Goal: Information Seeking & Learning: Learn about a topic

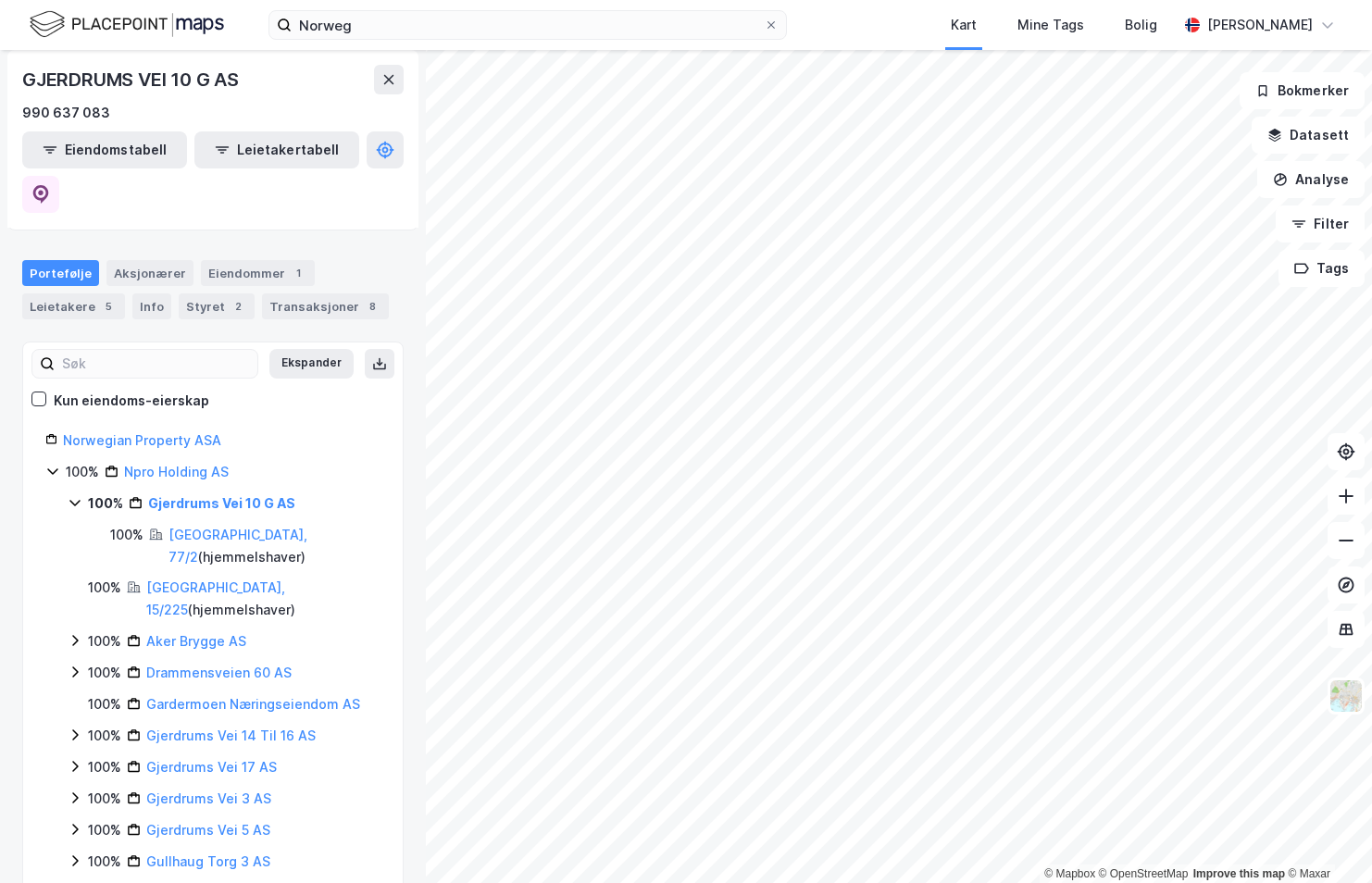
scroll to position [185, 0]
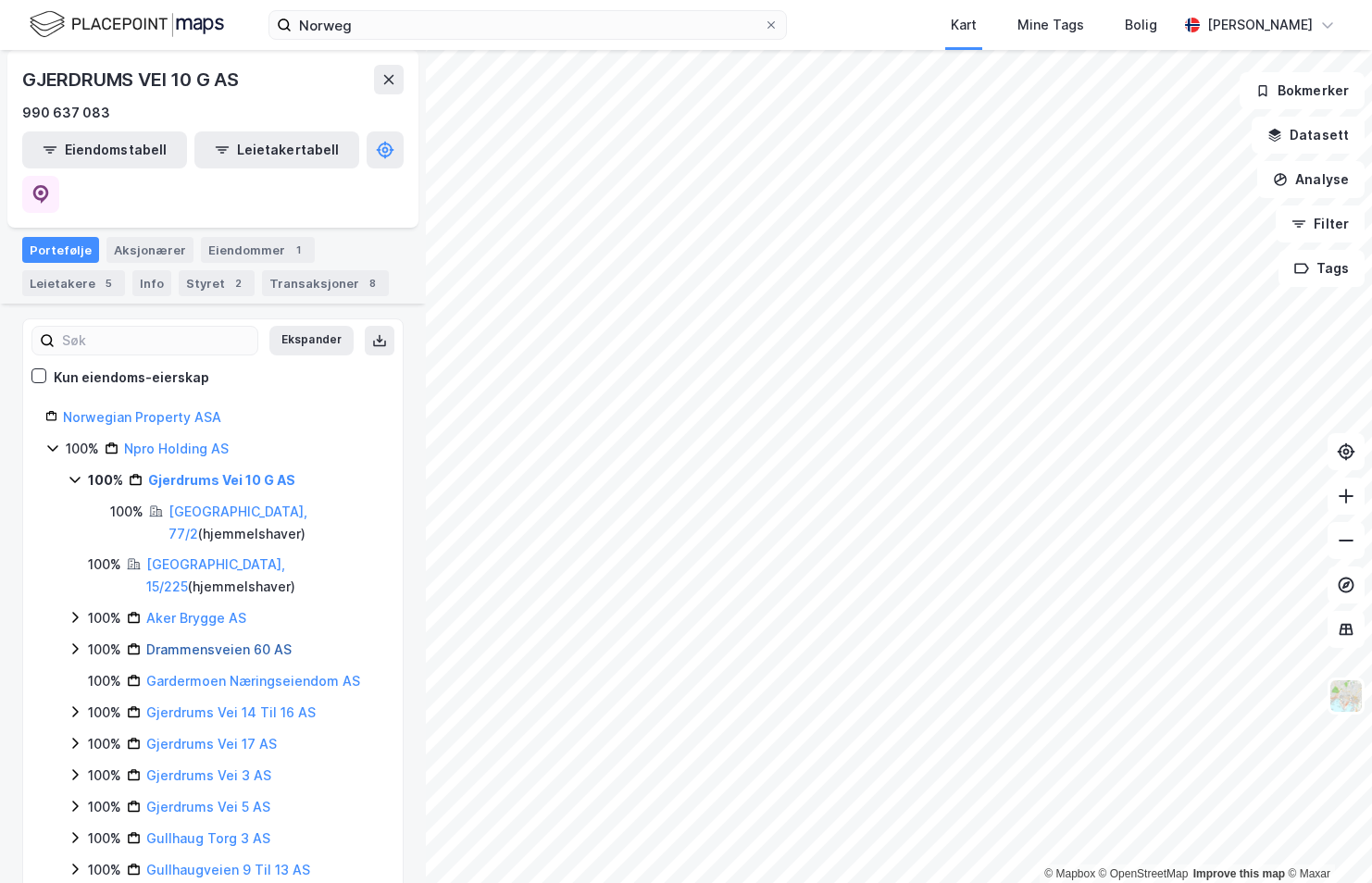
click at [252, 641] on link "Drammensveien 60 AS" at bounding box center [218, 648] width 145 height 16
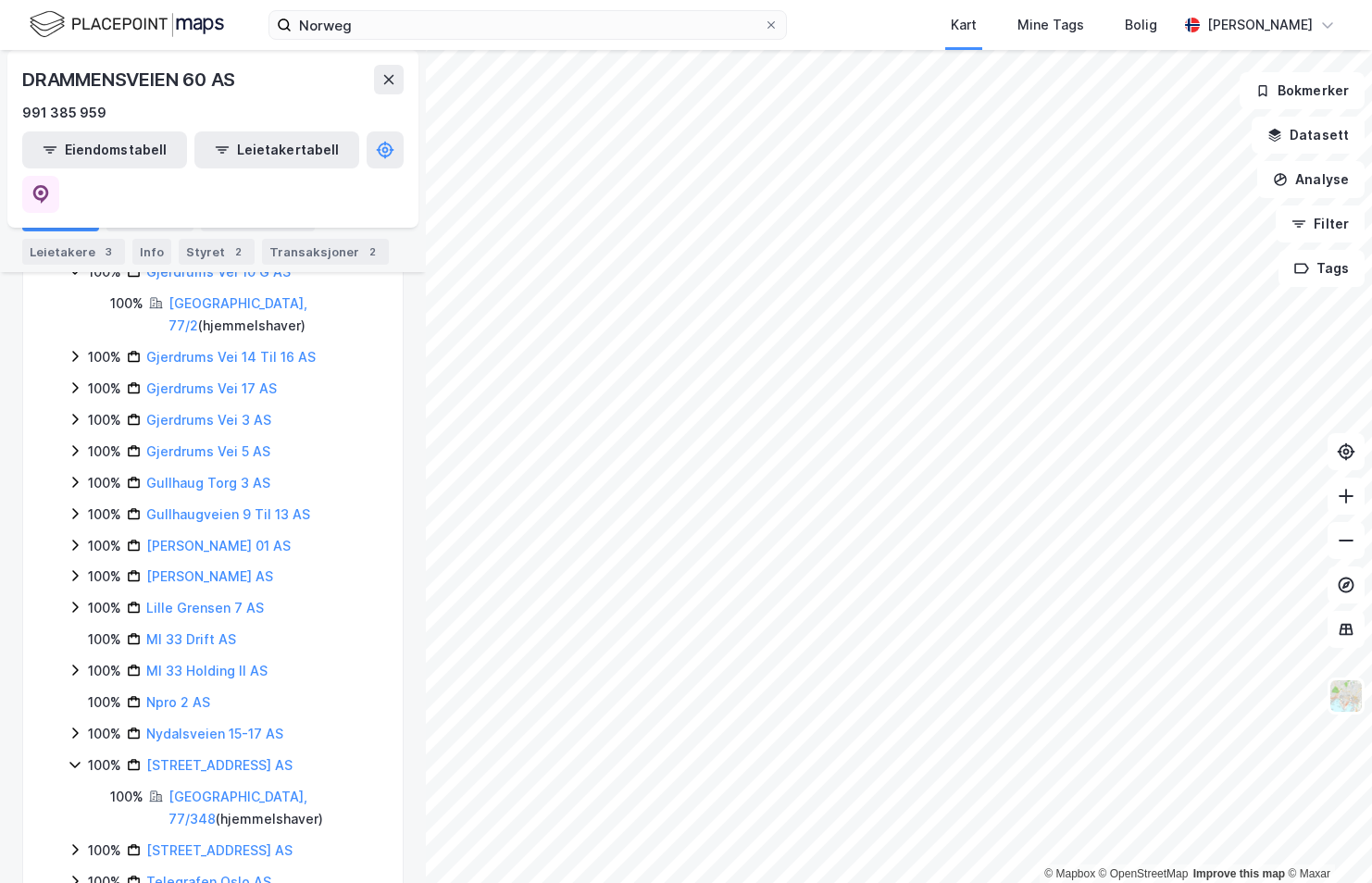
scroll to position [737, 0]
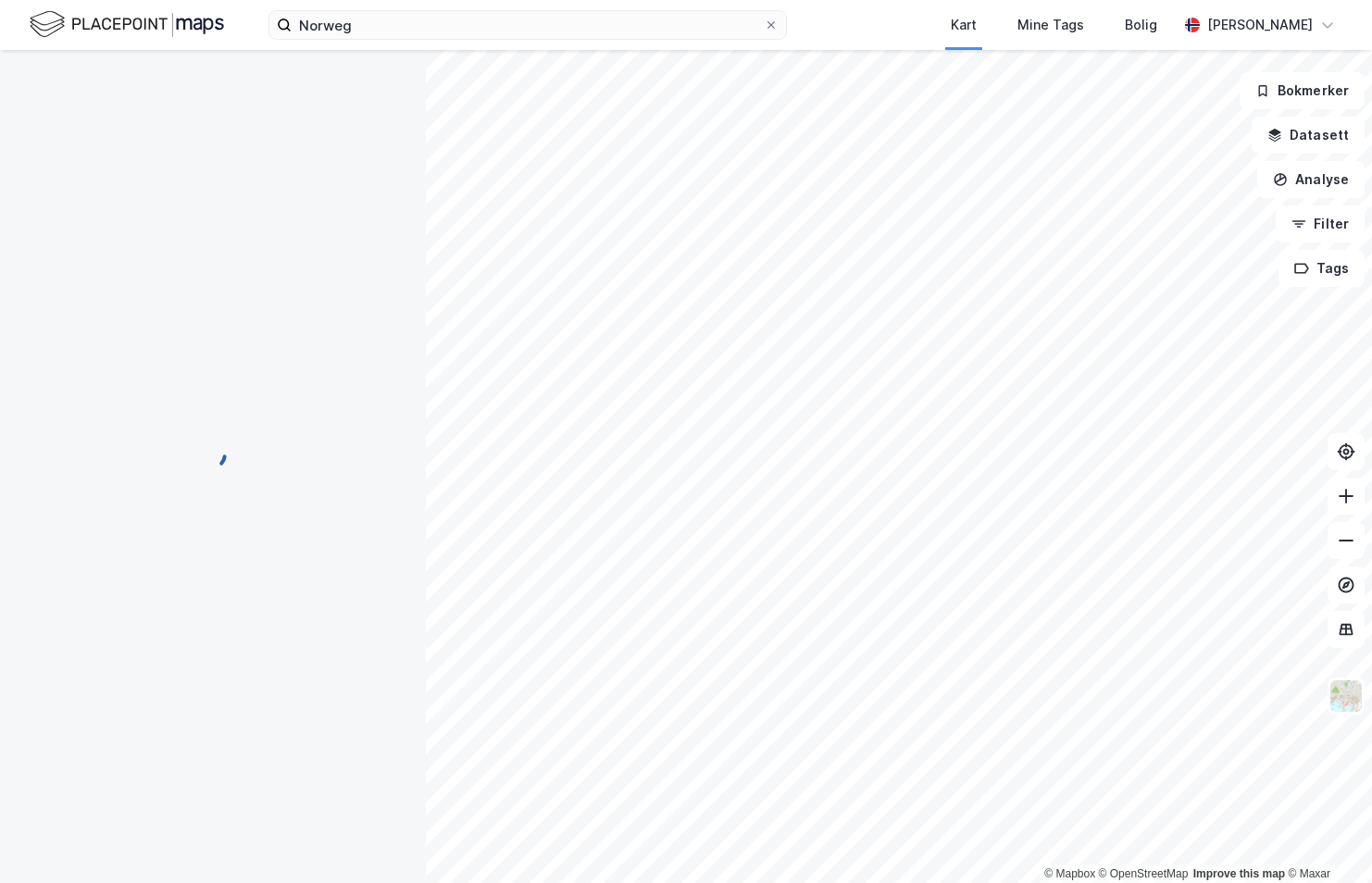
scroll to position [0, 0]
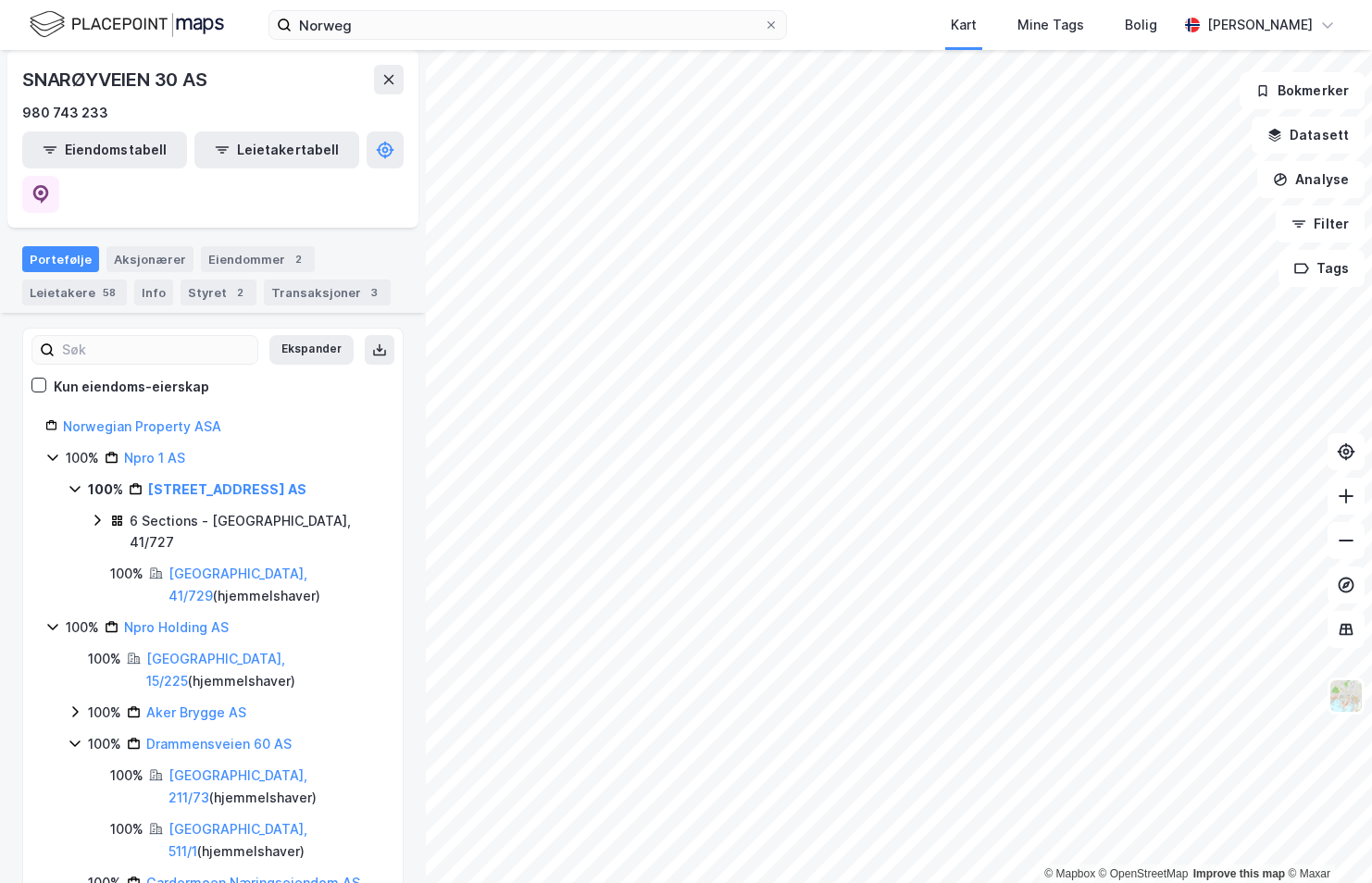
scroll to position [185, 0]
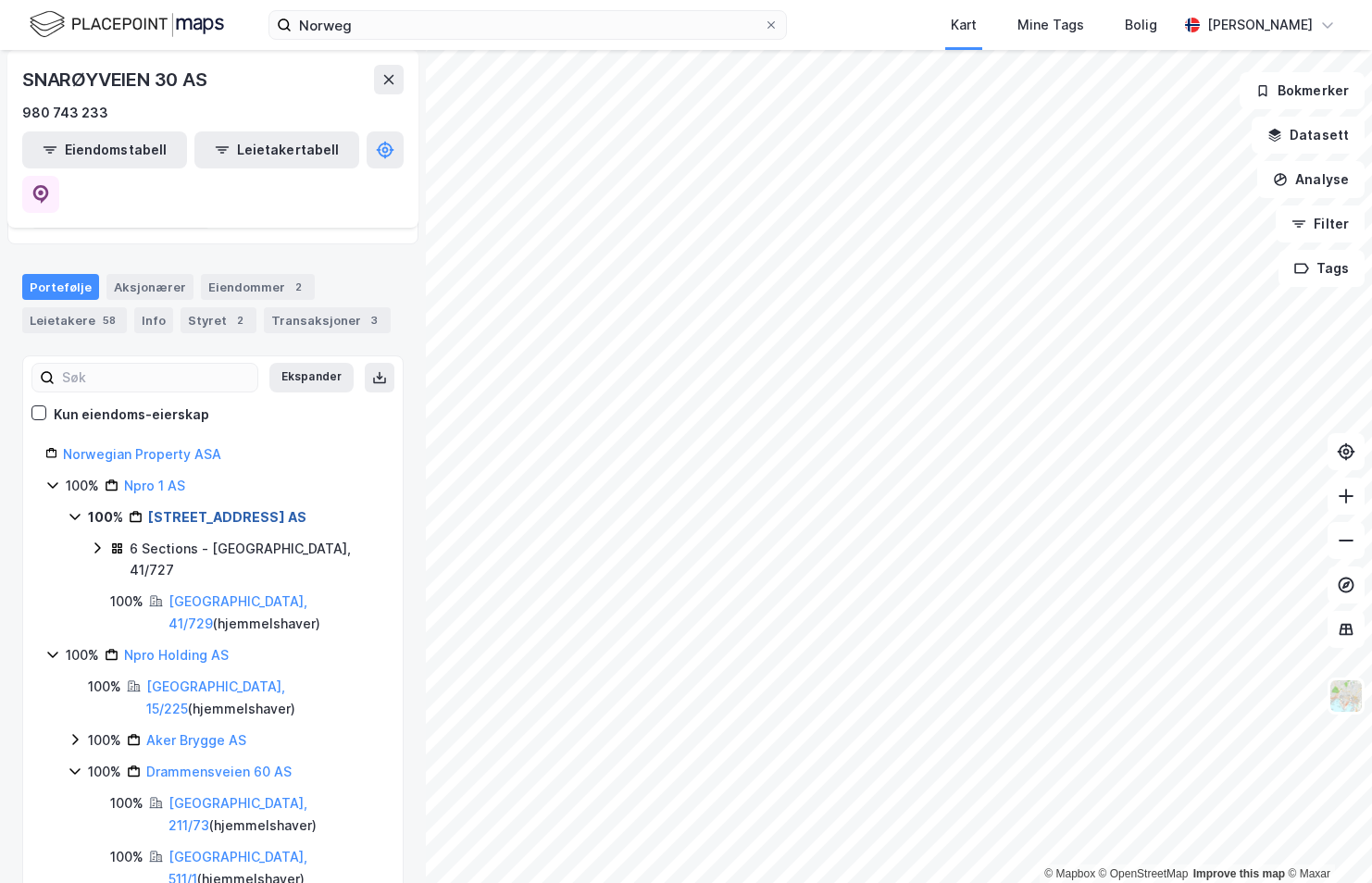
click at [222, 509] on link "[STREET_ADDRESS] AS" at bounding box center [227, 517] width 159 height 16
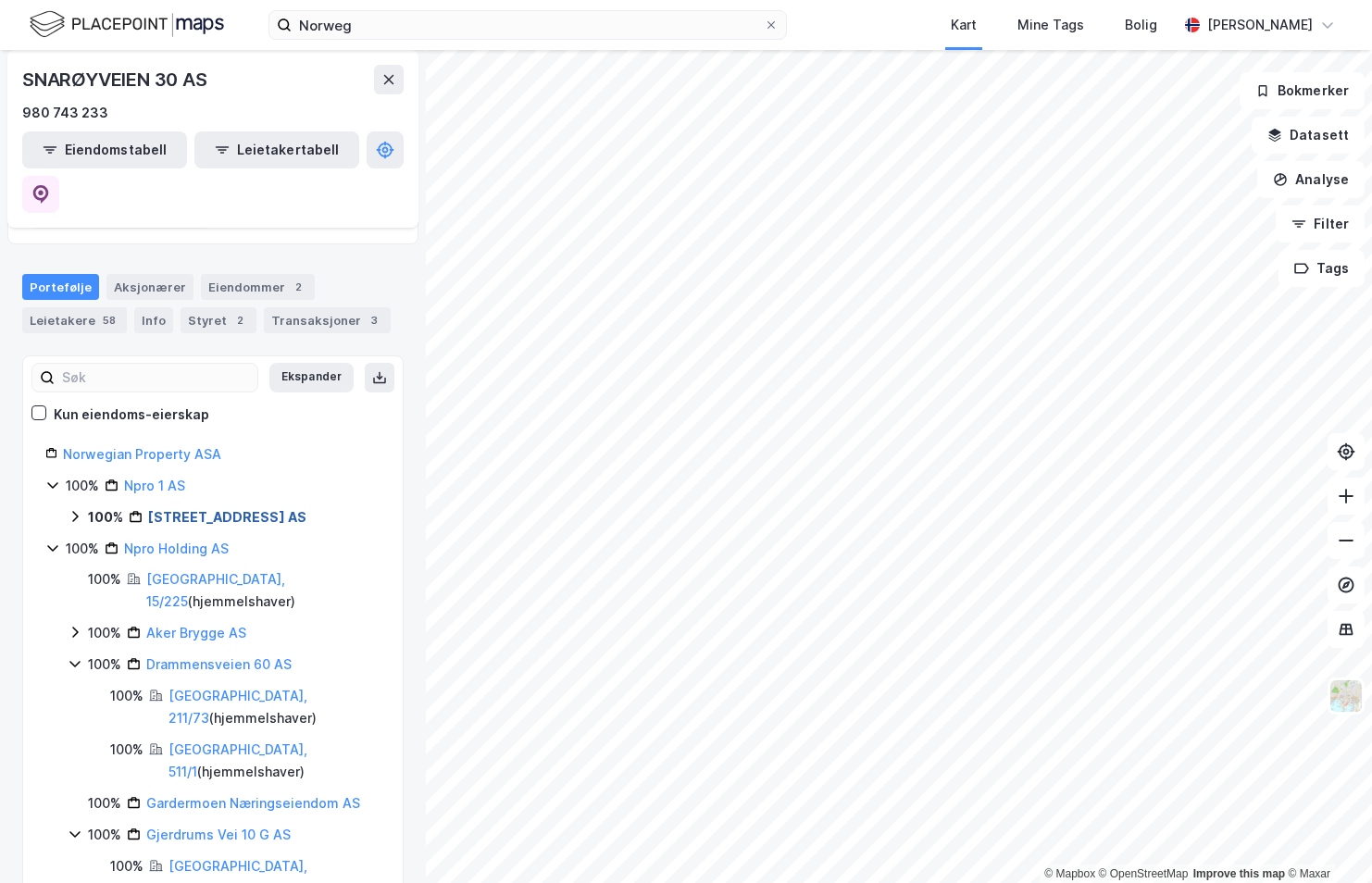
click at [227, 509] on link "[STREET_ADDRESS] AS" at bounding box center [227, 517] width 159 height 16
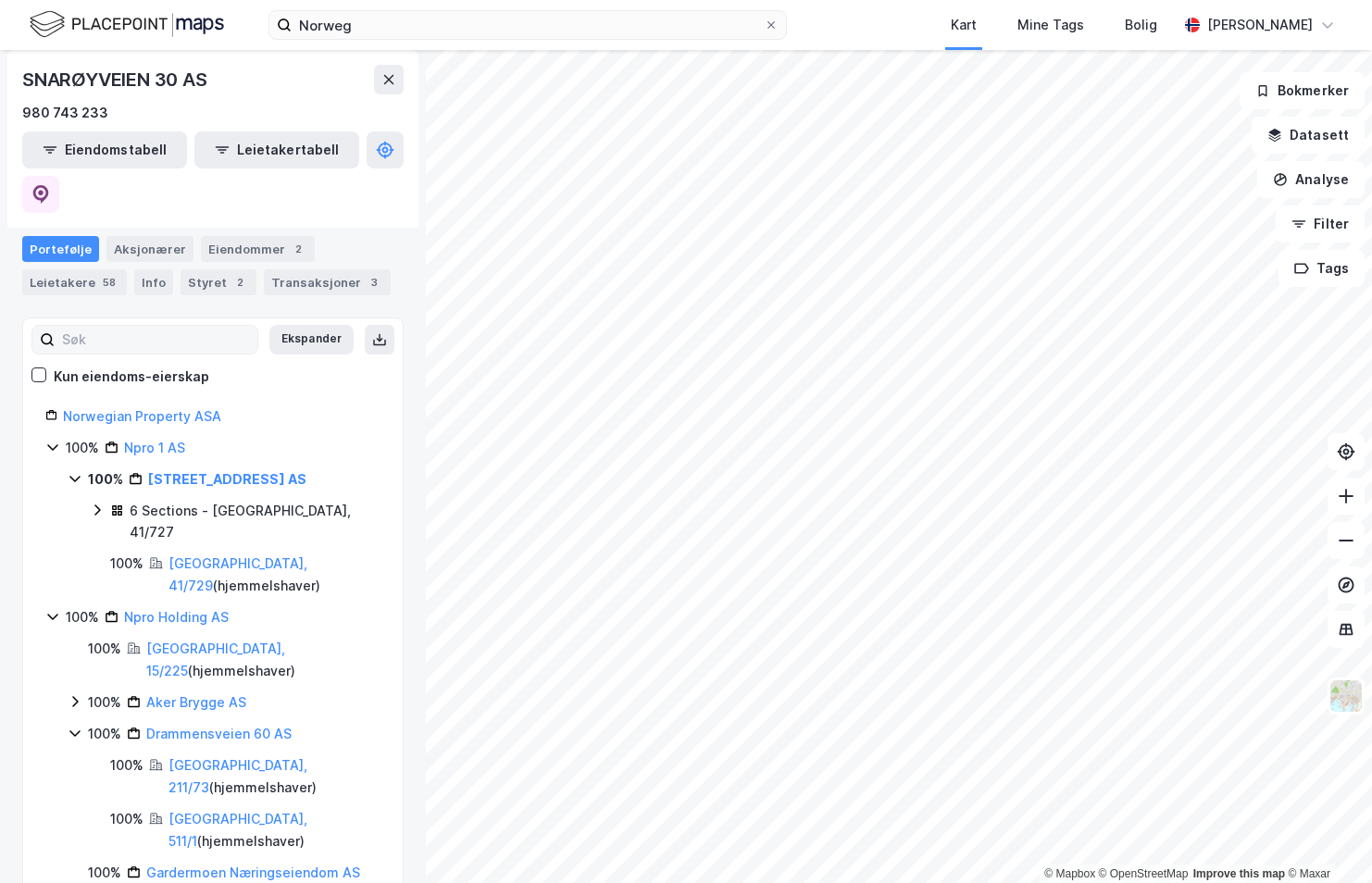
scroll to position [0, 0]
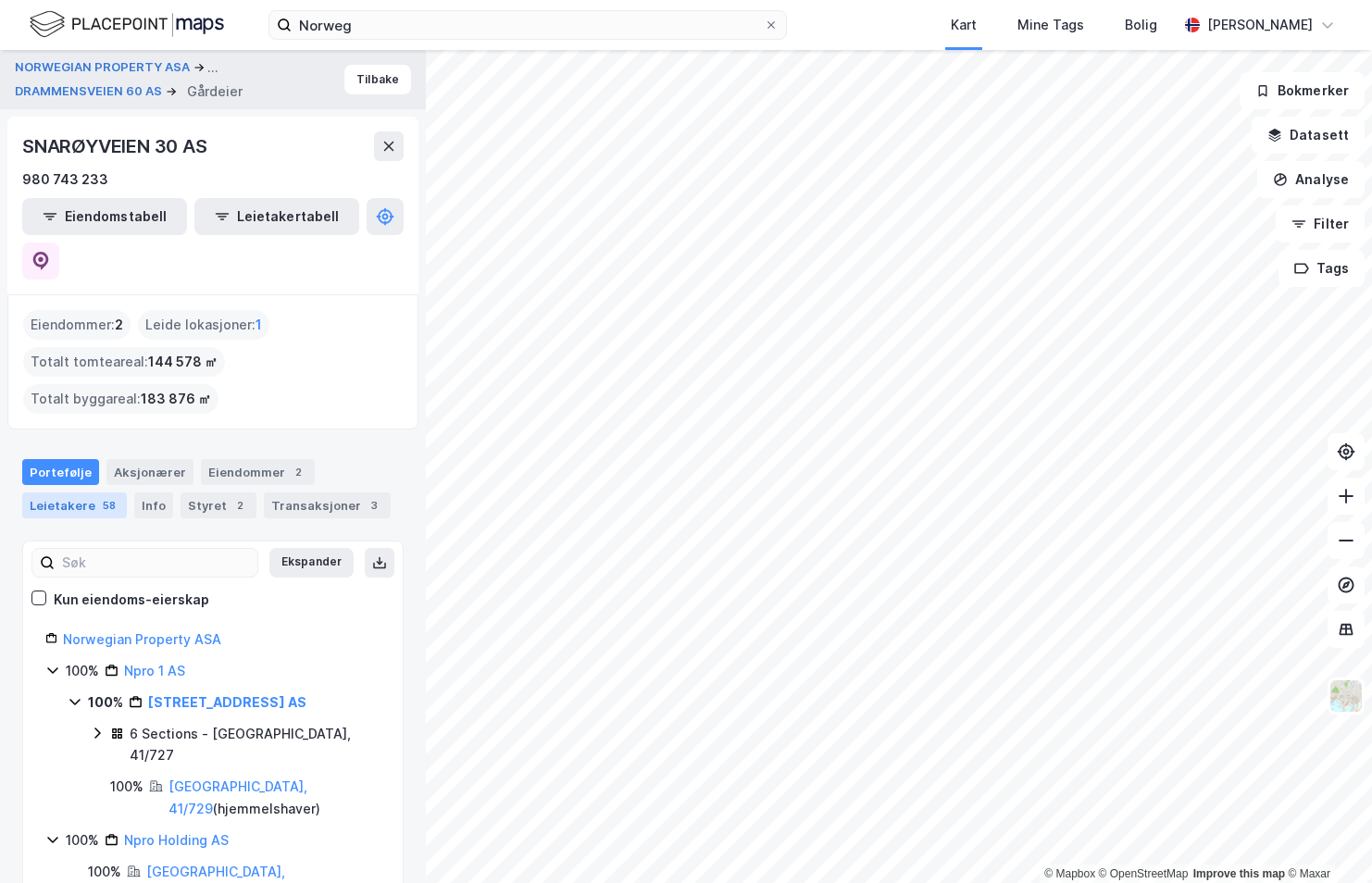
click at [84, 493] on div "Leietakere 58" at bounding box center [74, 505] width 104 height 26
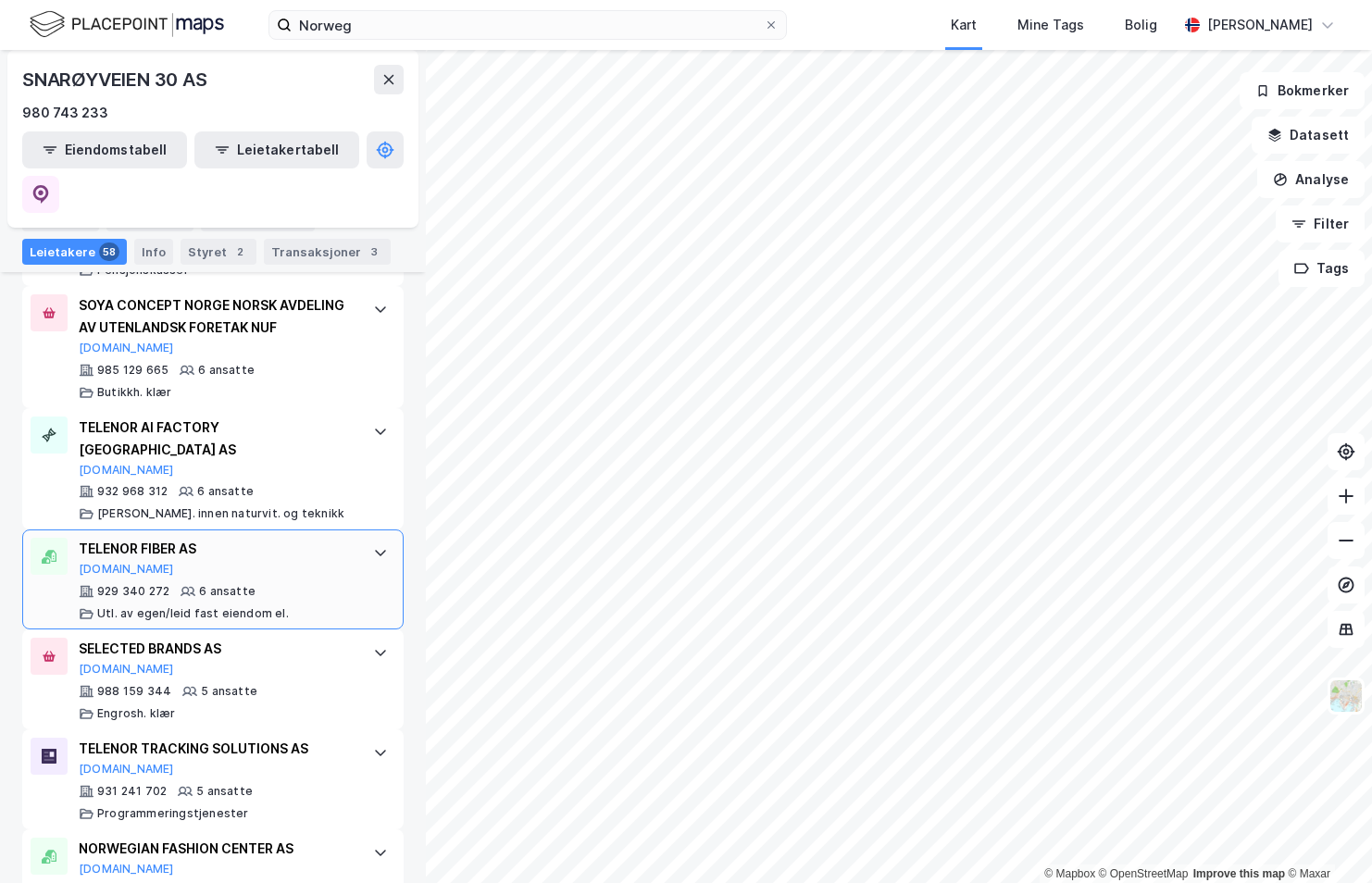
scroll to position [2314, 0]
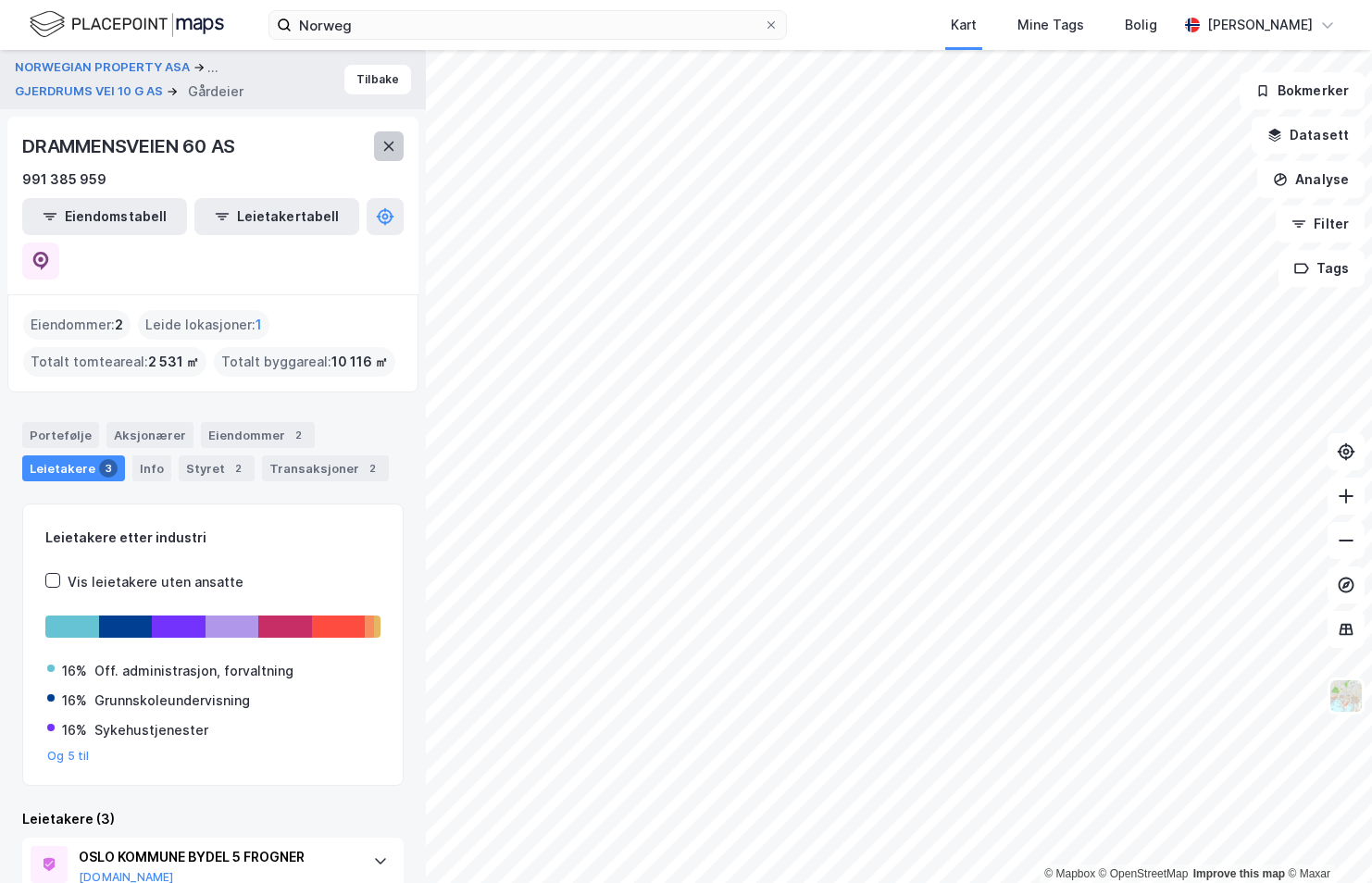
click at [391, 148] on icon at bounding box center [389, 146] width 10 height 9
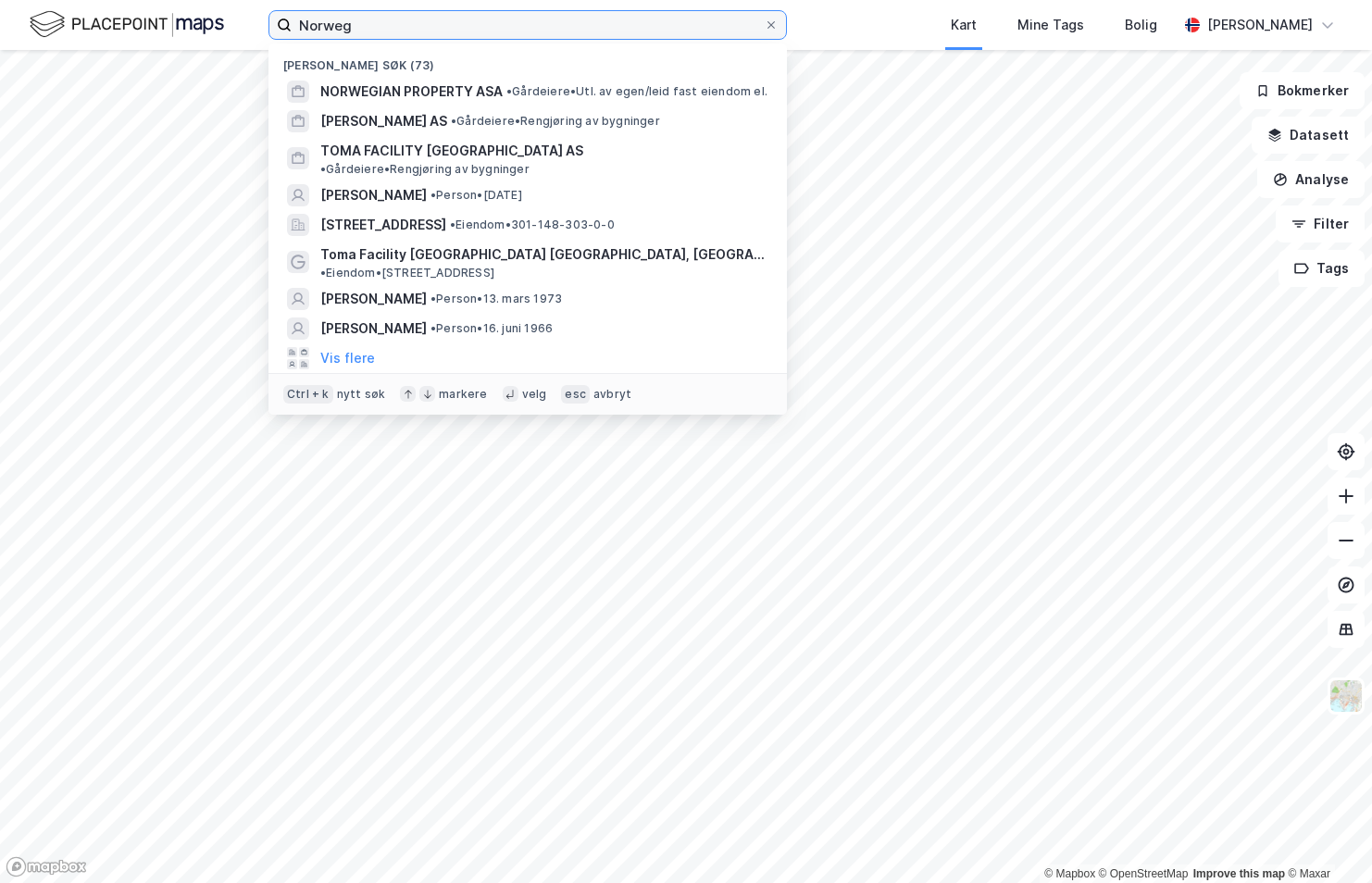
click at [448, 12] on input "Norweg" at bounding box center [527, 25] width 472 height 28
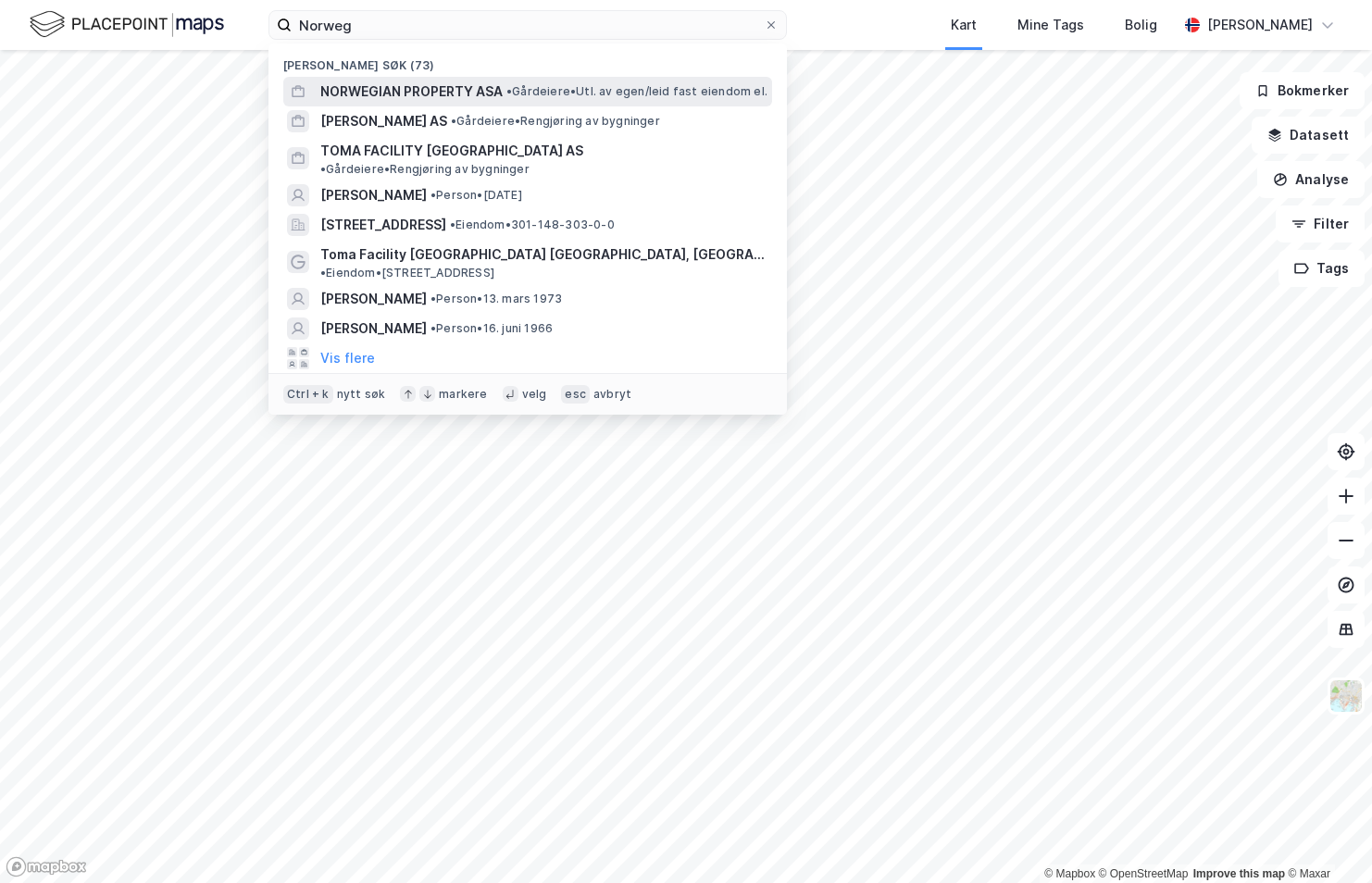
click at [394, 94] on span "NORWEGIAN PROPERTY ASA" at bounding box center [411, 91] width 182 height 22
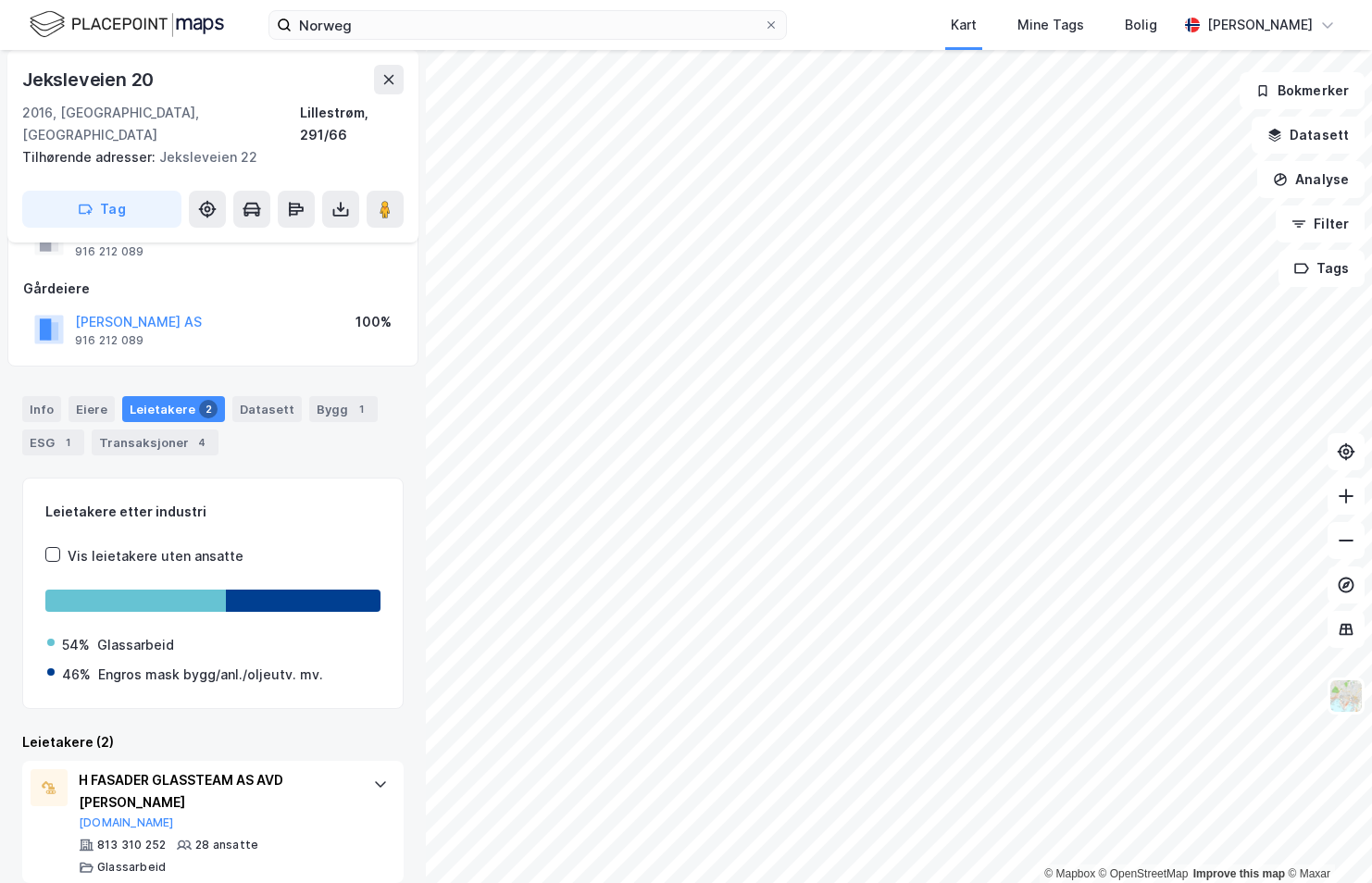
scroll to position [177, 0]
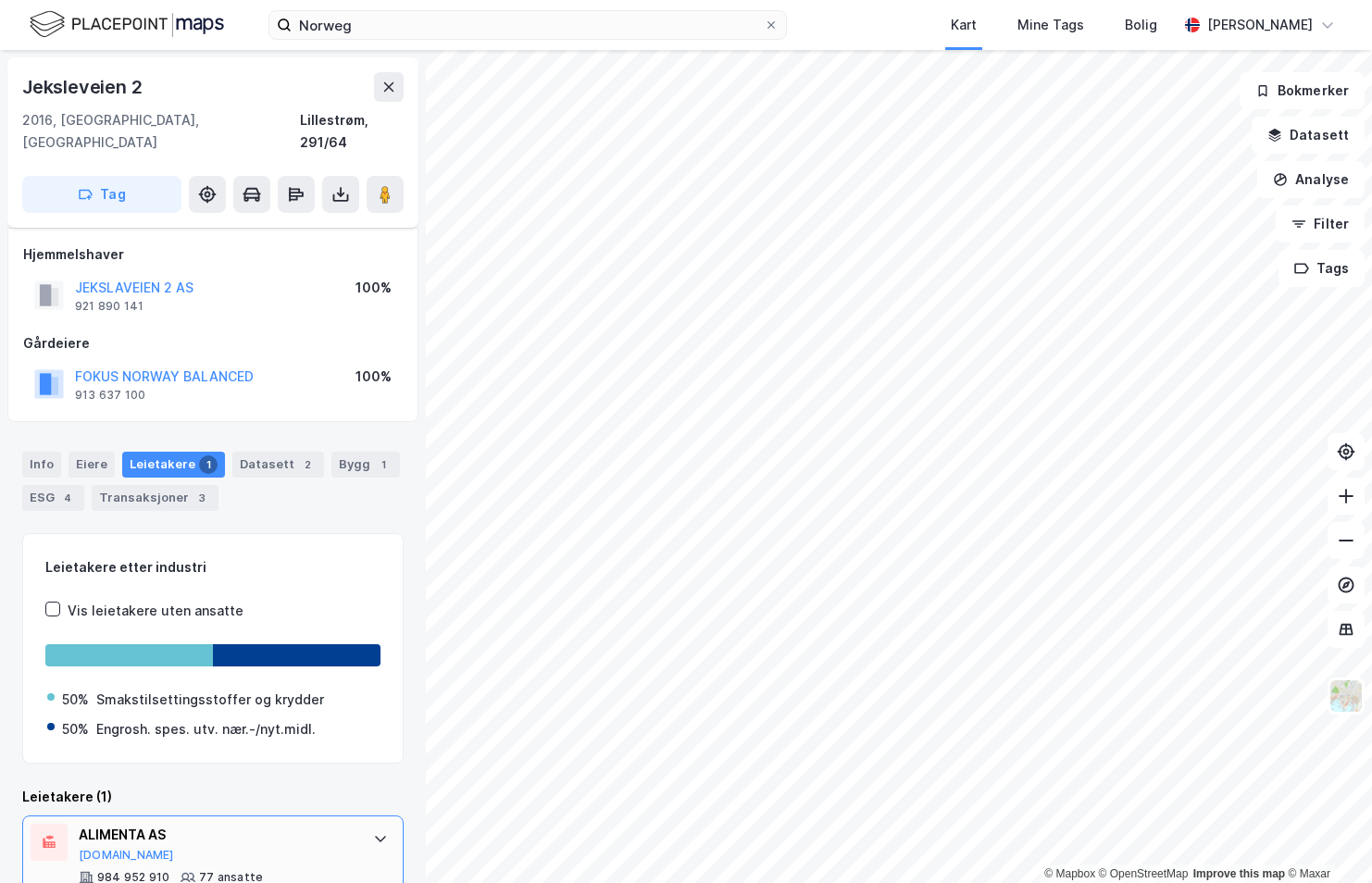
scroll to position [47, 0]
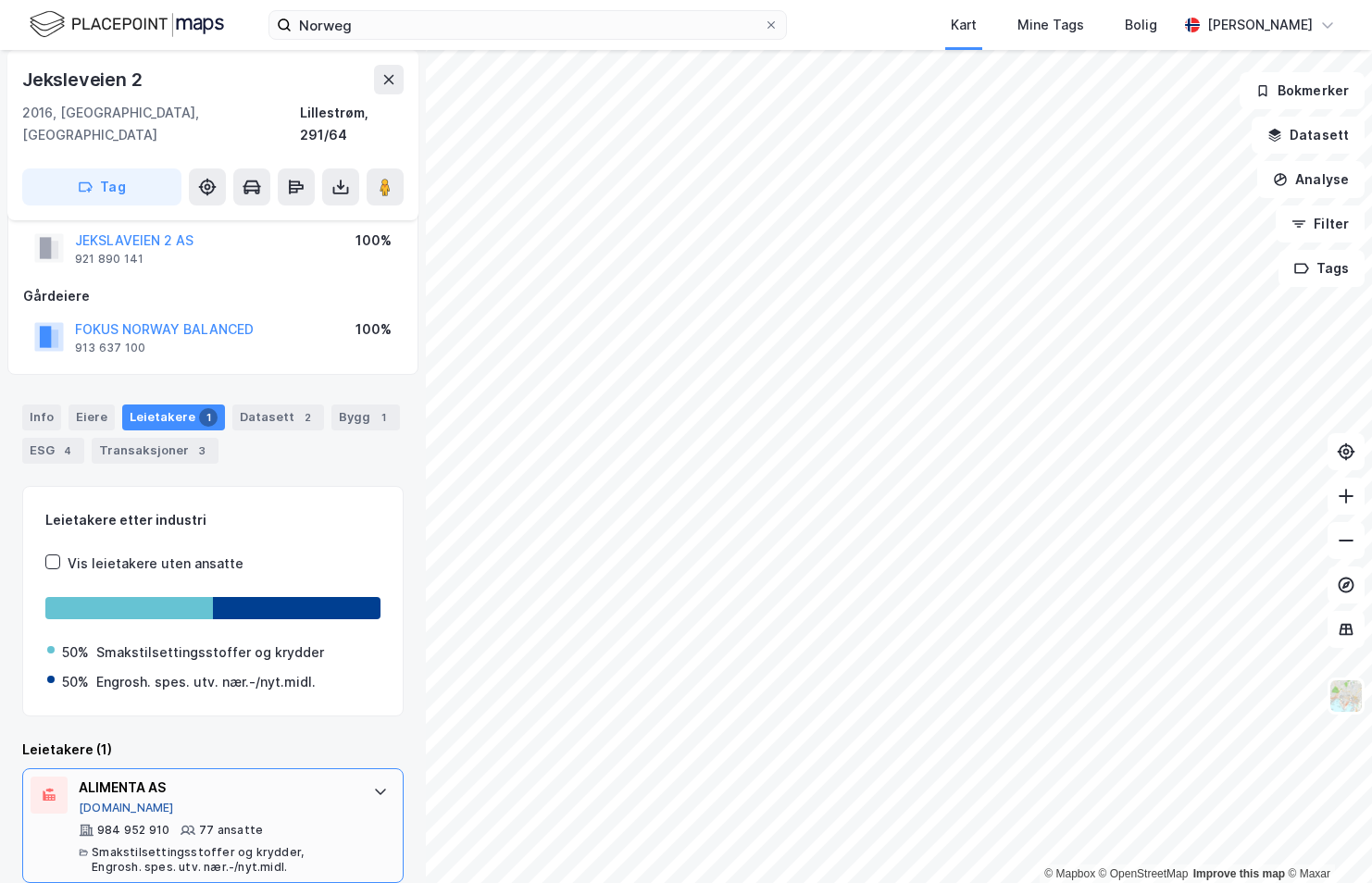
click at [107, 800] on button "[DOMAIN_NAME]" at bounding box center [126, 808] width 95 height 15
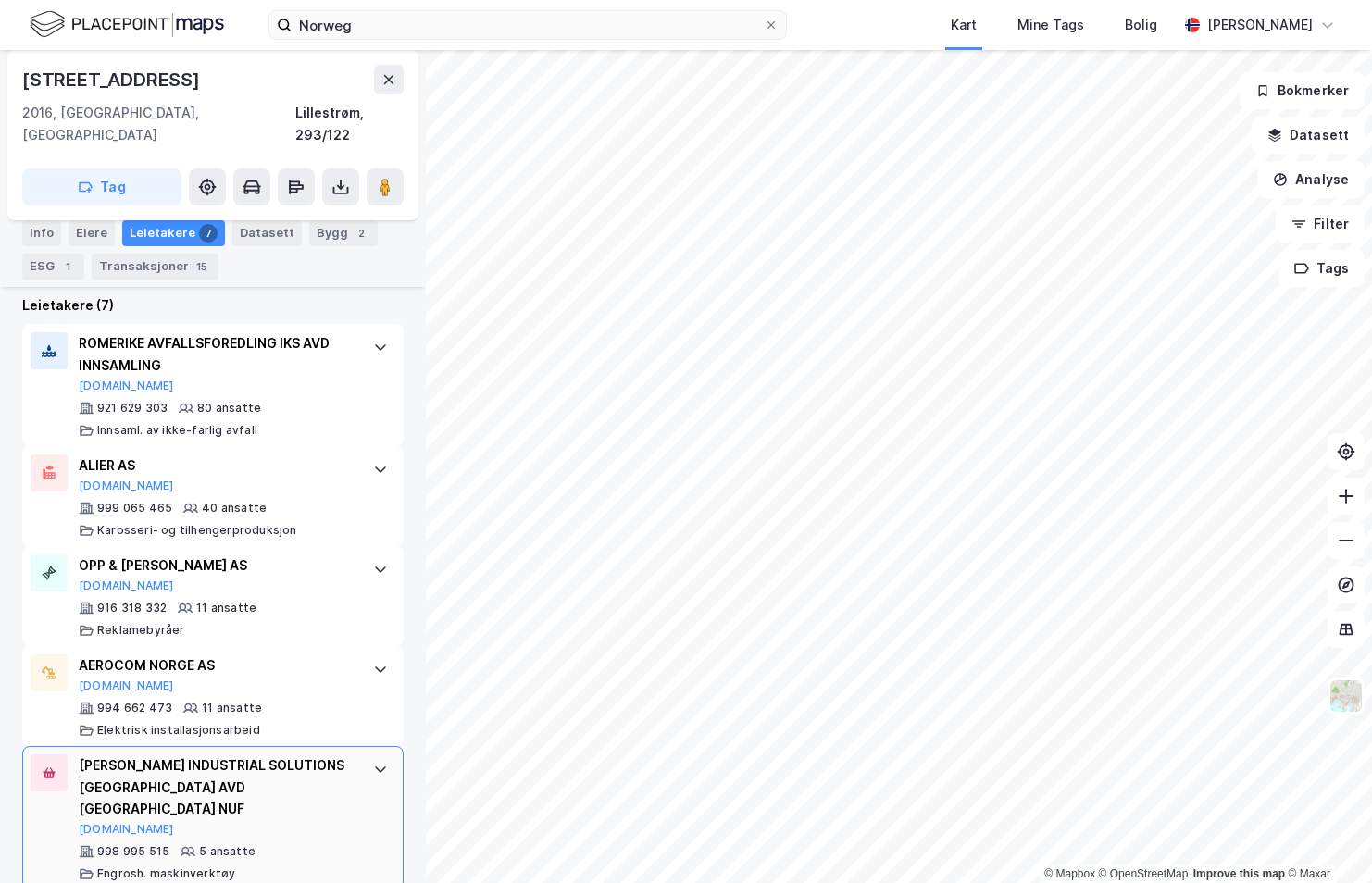
scroll to position [451, 0]
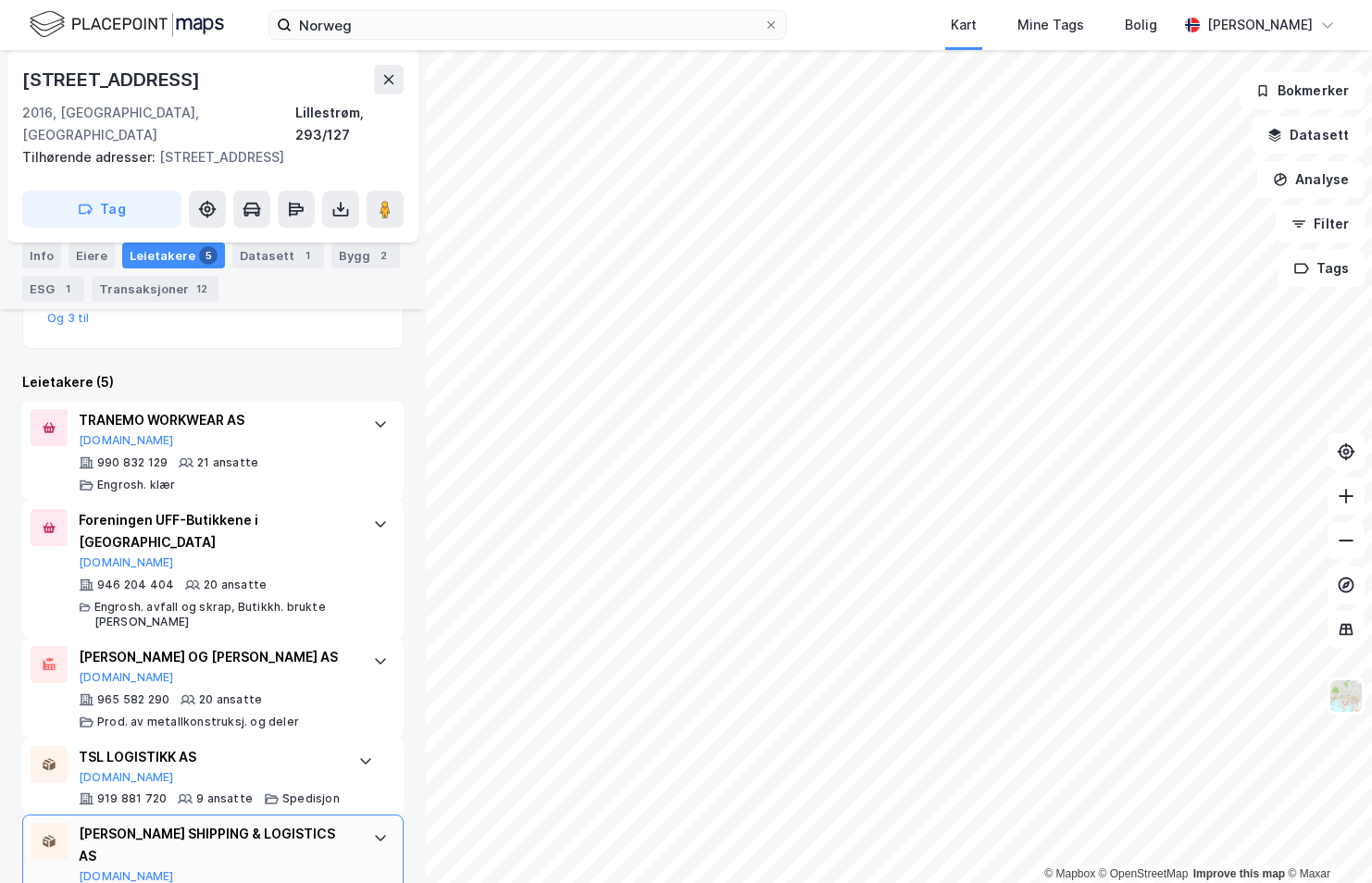
scroll to position [498, 0]
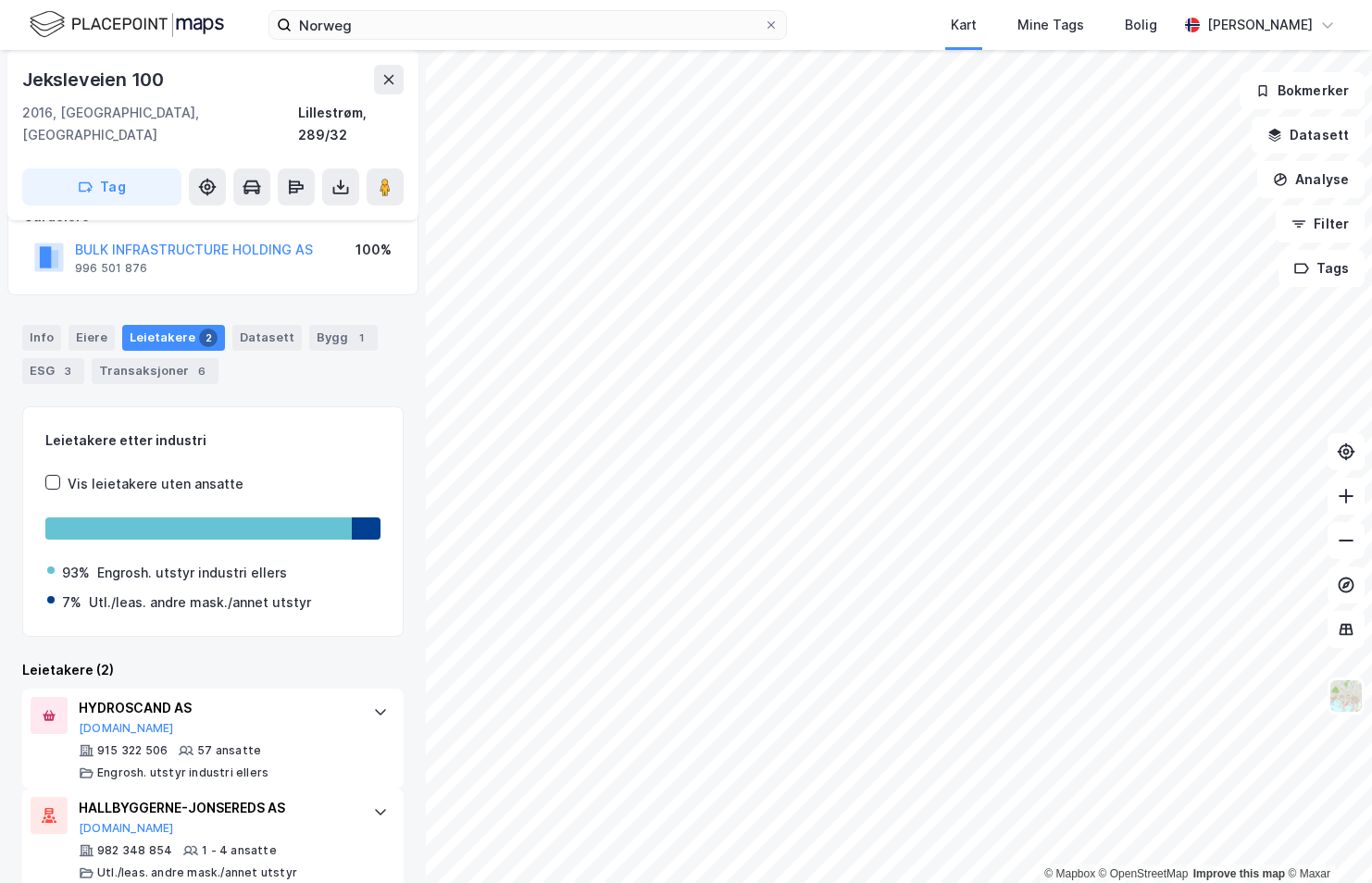
scroll to position [132, 0]
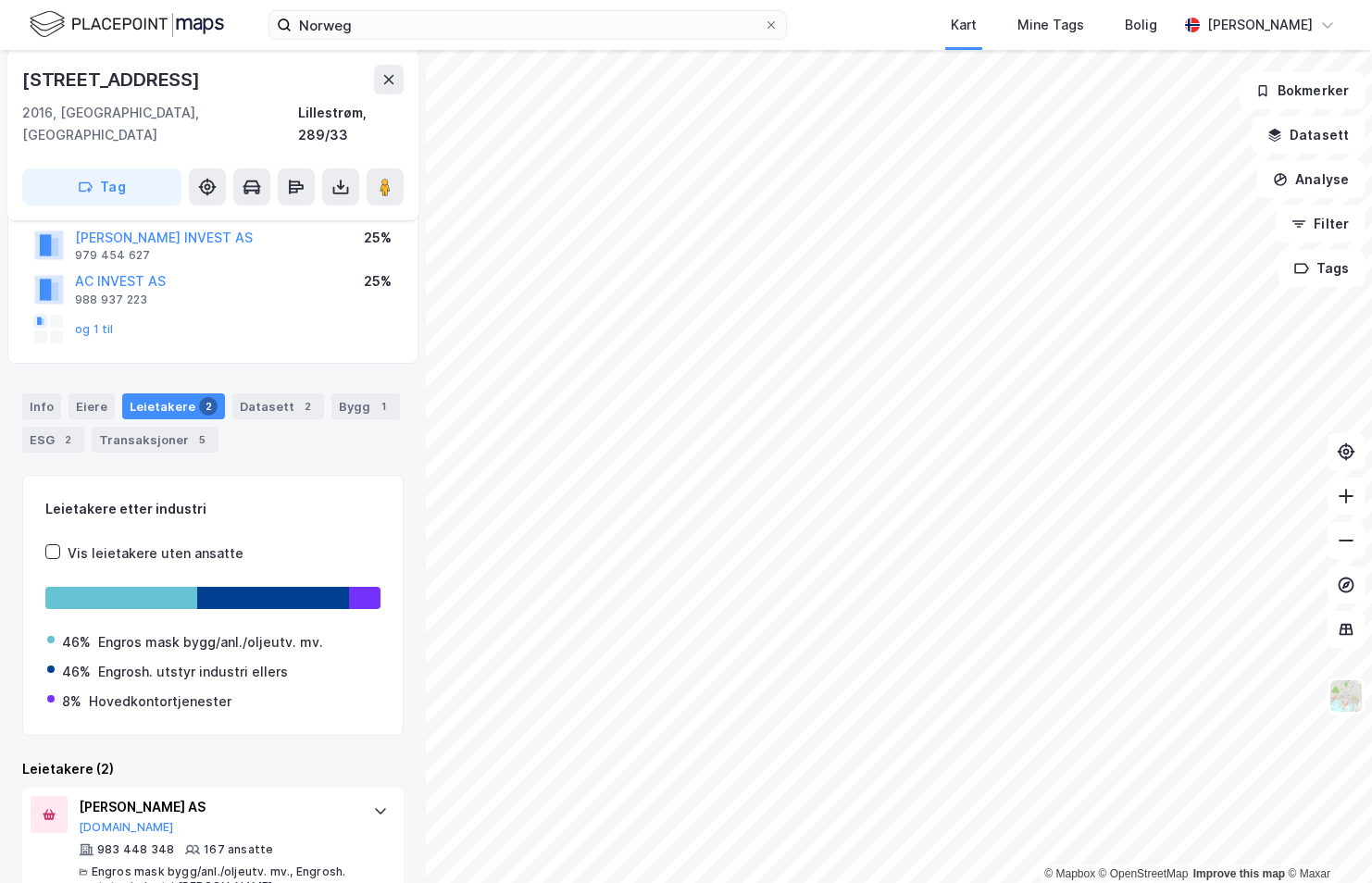
scroll to position [303, 0]
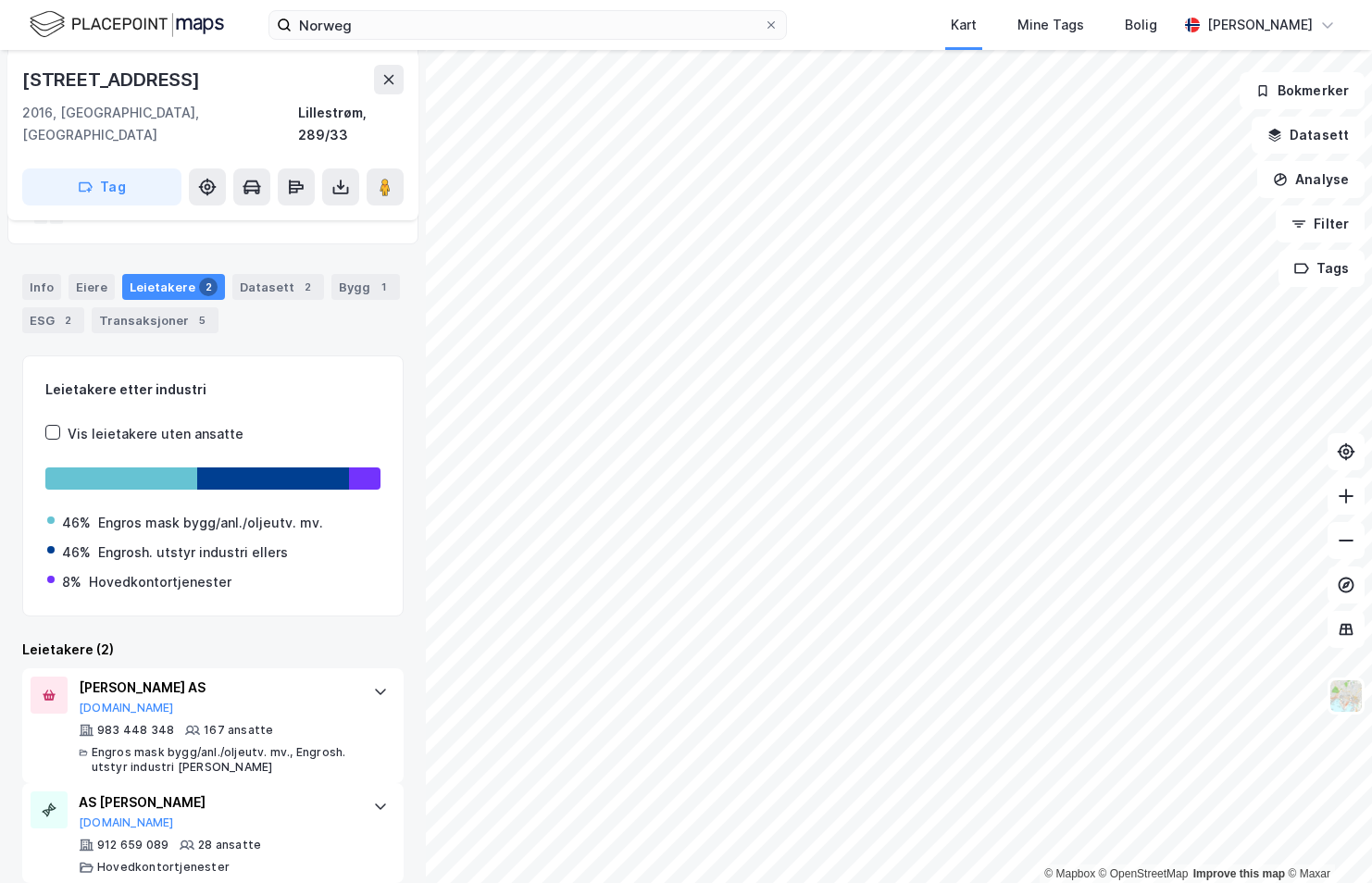
click at [437, 882] on html "Norweg Kart Mine Tags [PERSON_NAME] [PERSON_NAME] © Mapbox © OpenStreetMap Impr…" at bounding box center [686, 442] width 1372 height 883
click at [837, 882] on html "Norweg Kart Mine Tags [PERSON_NAME] [PERSON_NAME] © Mapbox © OpenStreetMap Impr…" at bounding box center [686, 442] width 1372 height 883
click at [811, 882] on html "Norweg Kart Mine Tags [PERSON_NAME] [PERSON_NAME] © Mapbox © OpenStreetMap Impr…" at bounding box center [686, 442] width 1372 height 883
click at [718, 882] on html "Norweg Kart Mine Tags [PERSON_NAME] [PERSON_NAME] © Mapbox © OpenStreetMap Impr…" at bounding box center [686, 442] width 1372 height 883
click at [1007, 882] on html "Norweg Kart Mine Tags [PERSON_NAME] [PERSON_NAME] © Mapbox © OpenStreetMap Impr…" at bounding box center [686, 442] width 1372 height 883
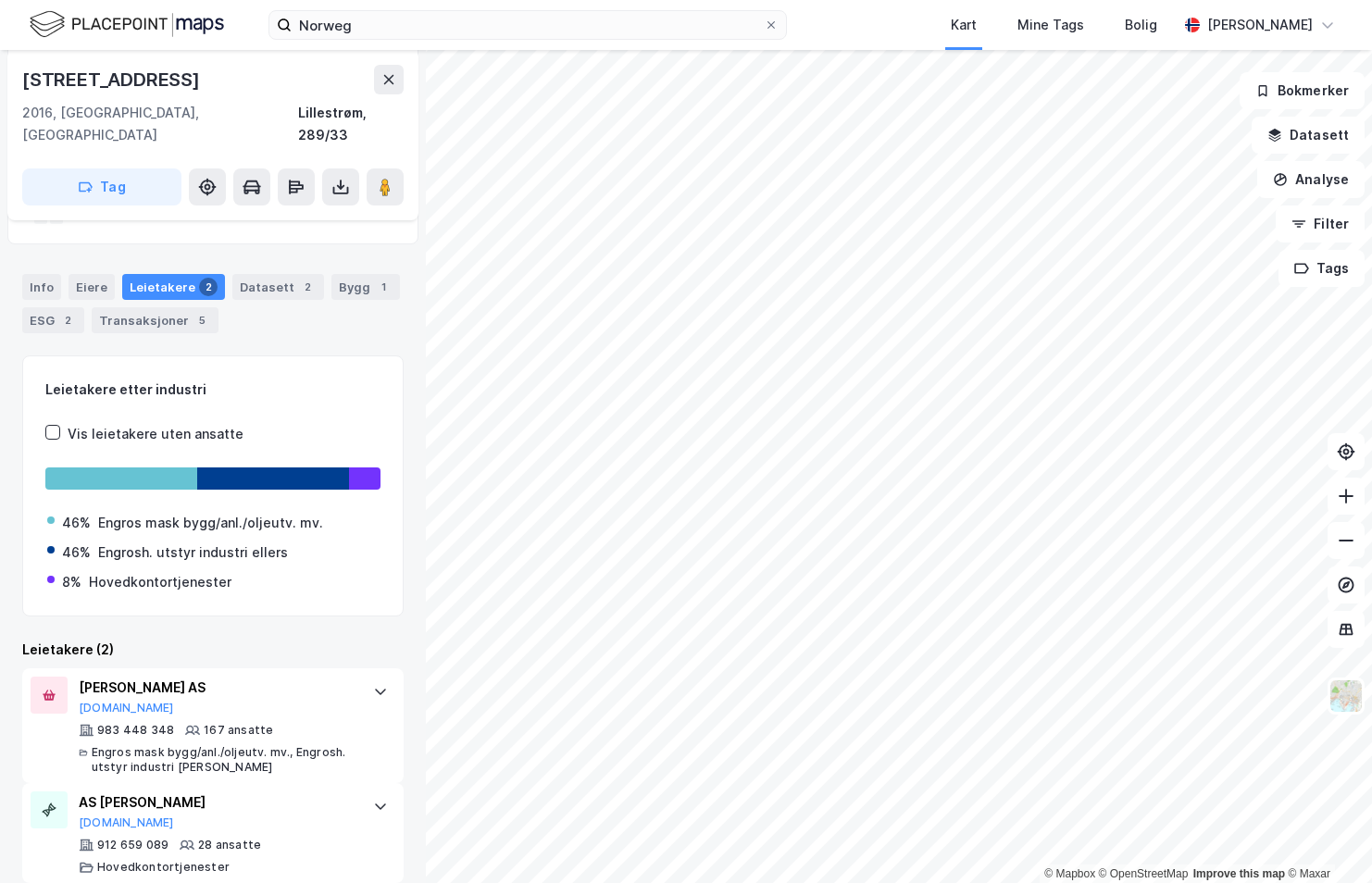
click at [1081, 882] on html "Norweg Kart Mine Tags [PERSON_NAME] [PERSON_NAME] © Mapbox © OpenStreetMap Impr…" at bounding box center [686, 442] width 1372 height 883
click at [780, 882] on html "Norweg Kart Mine Tags [PERSON_NAME] [PERSON_NAME] © Mapbox © OpenStreetMap Impr…" at bounding box center [686, 442] width 1372 height 883
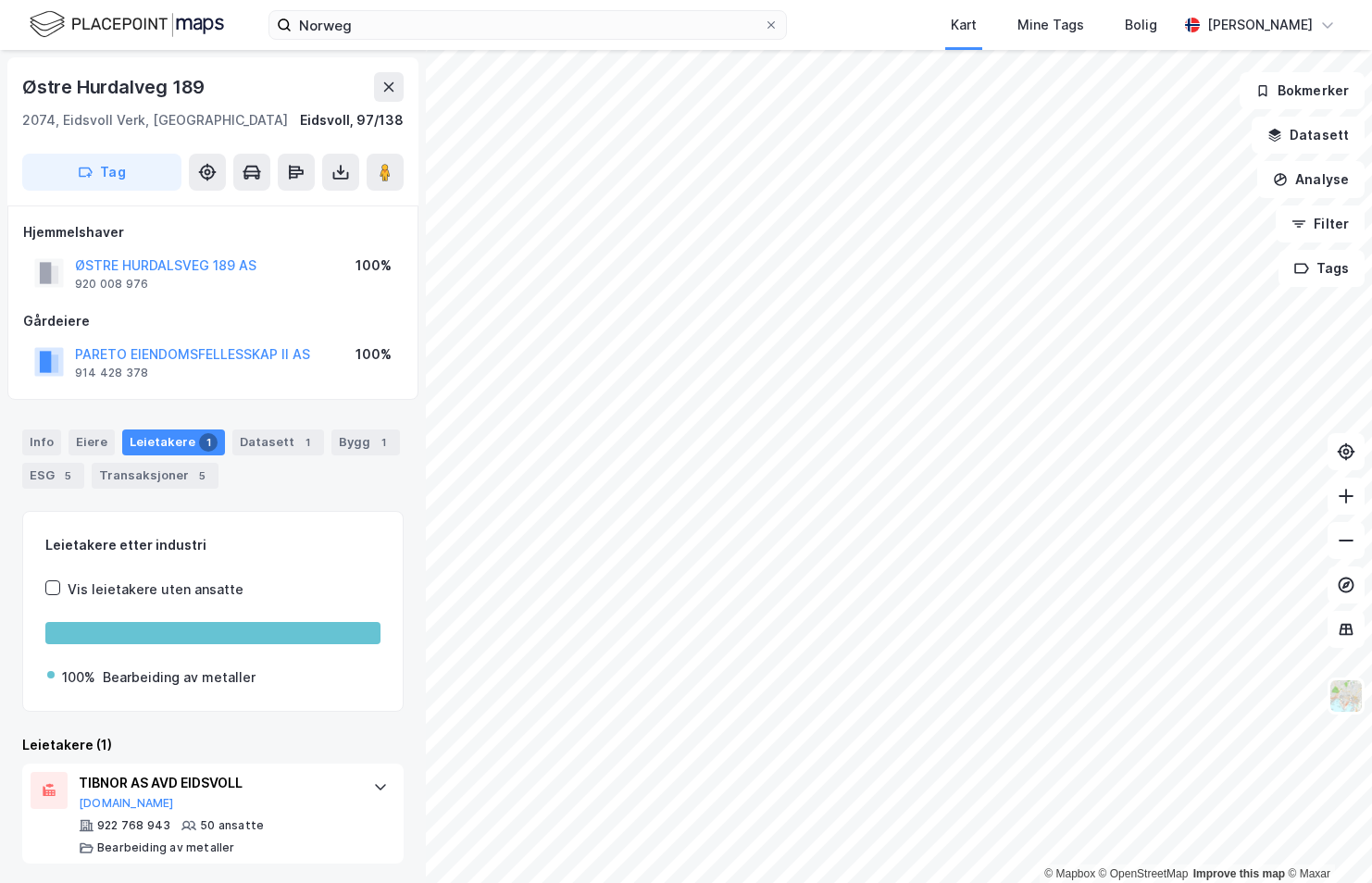
scroll to position [3, 0]
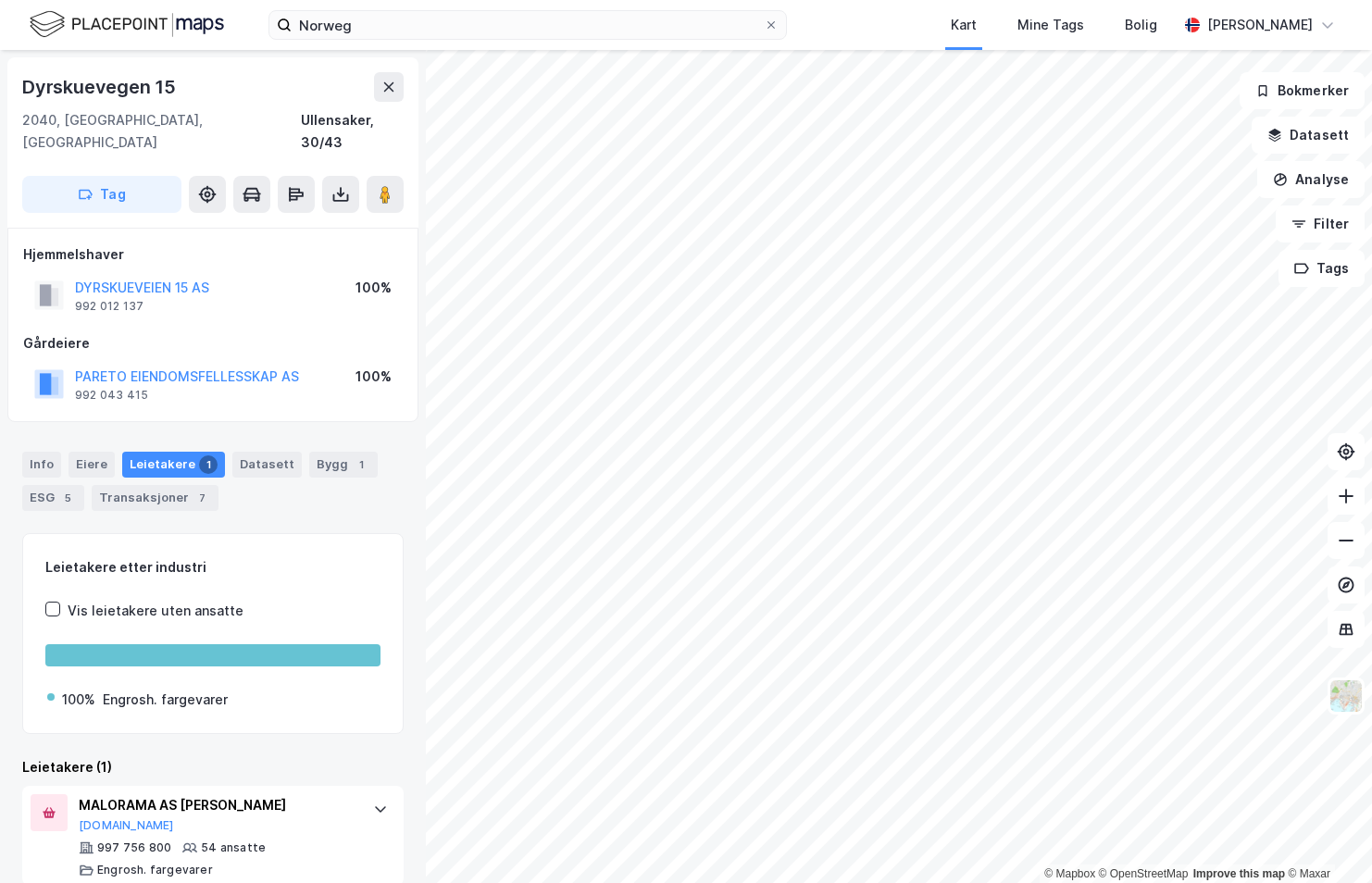
scroll to position [3, 0]
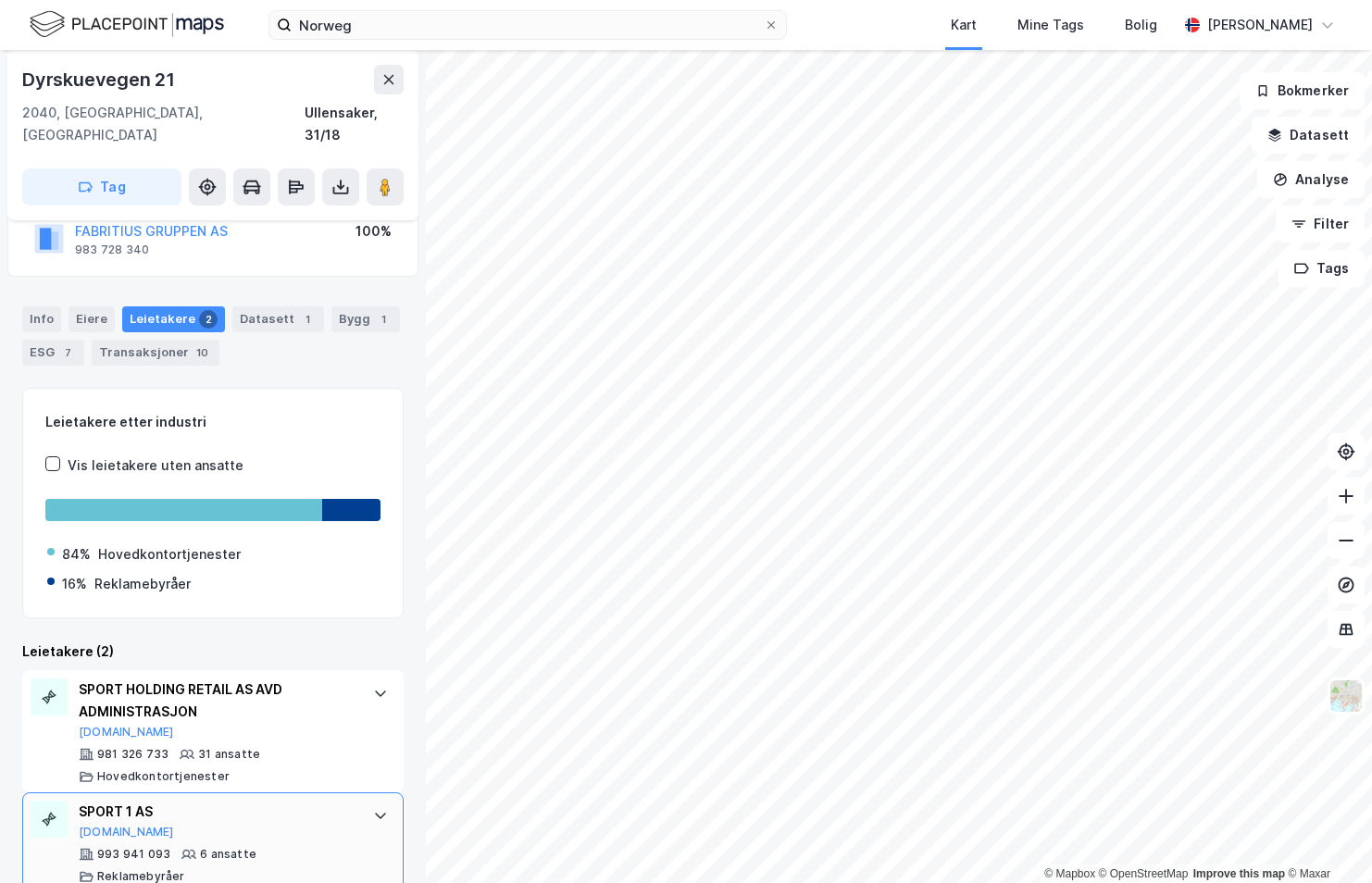
scroll to position [155, 0]
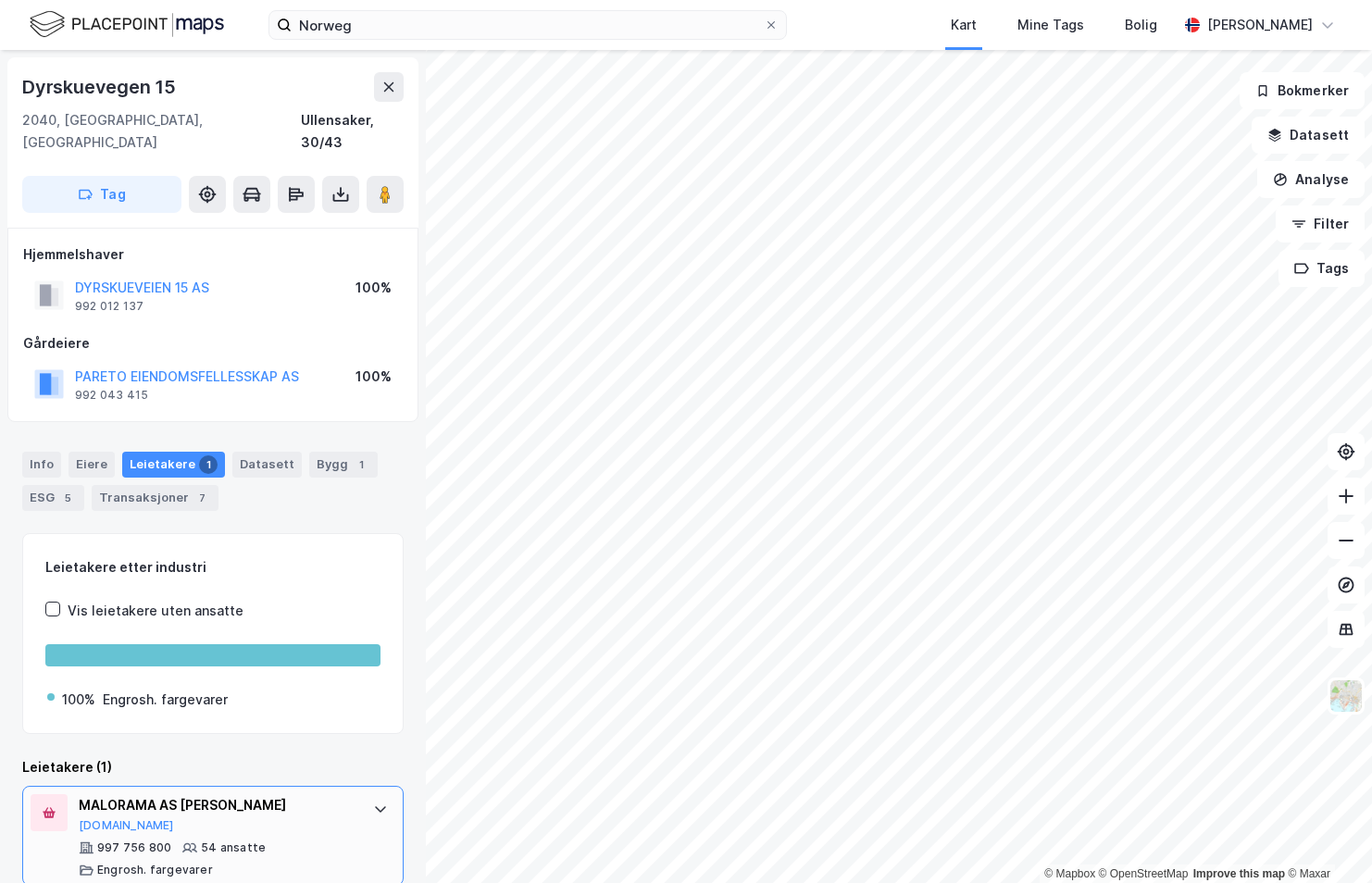
scroll to position [3, 0]
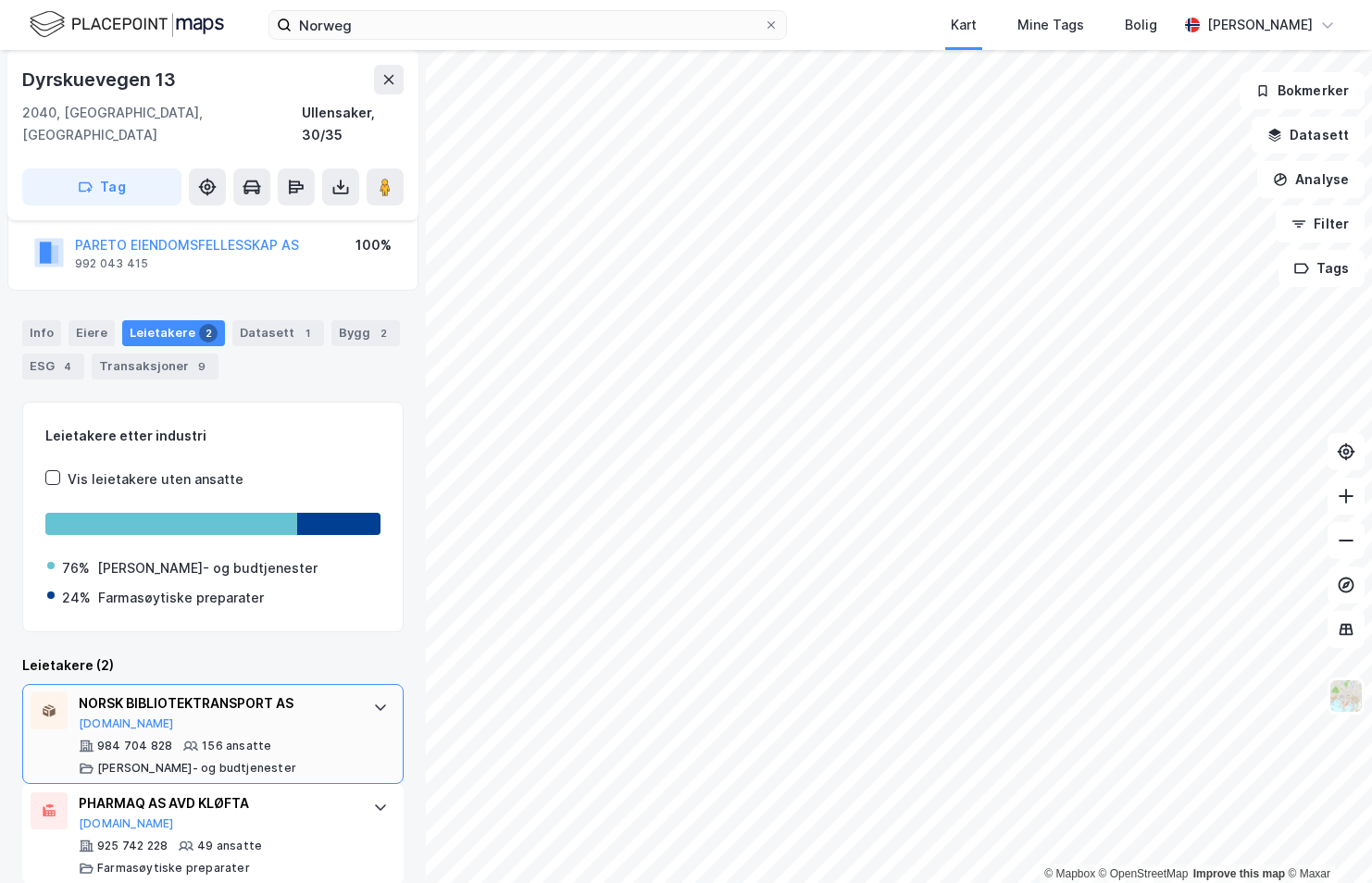
scroll to position [132, 0]
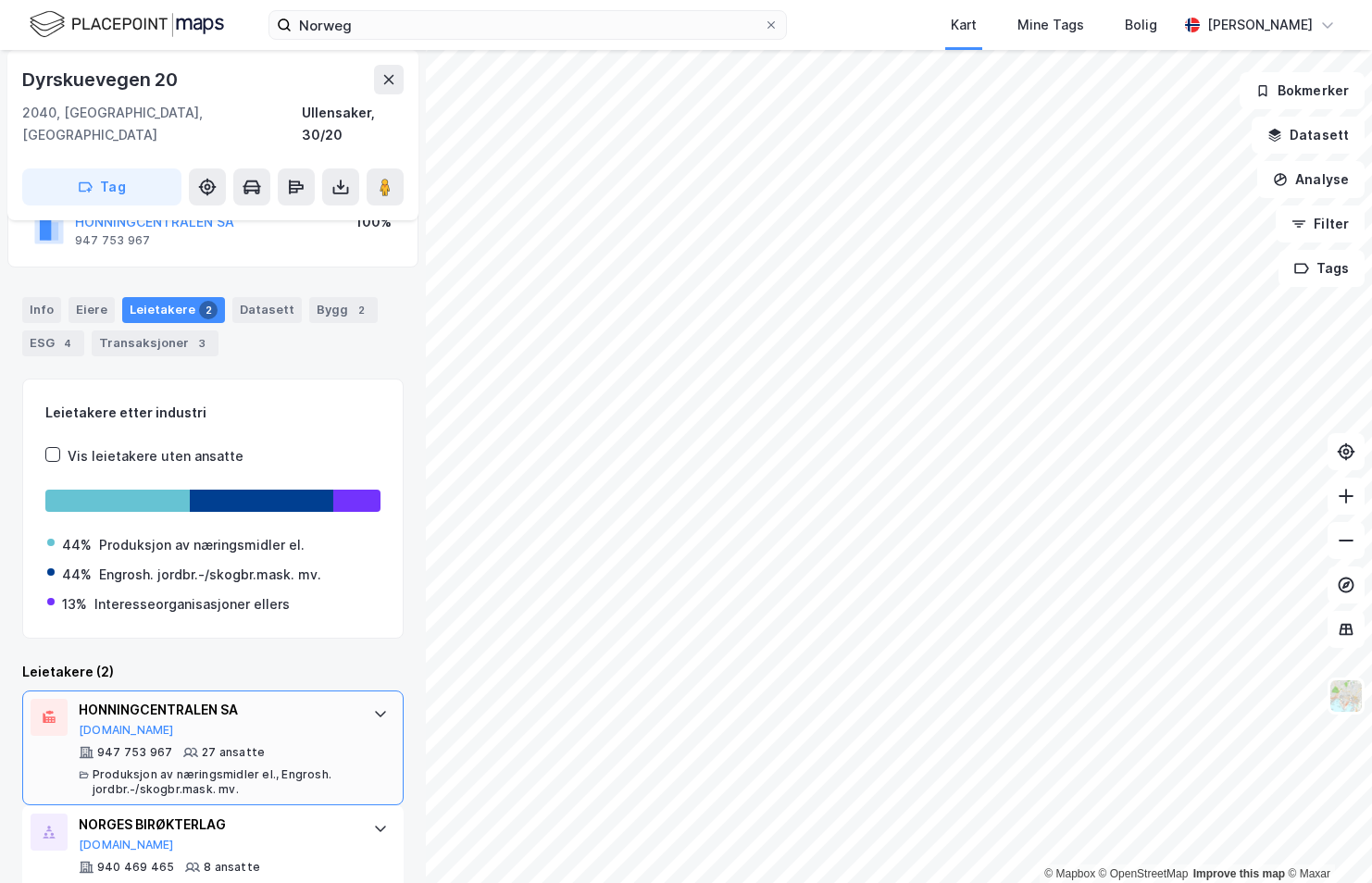
scroll to position [177, 0]
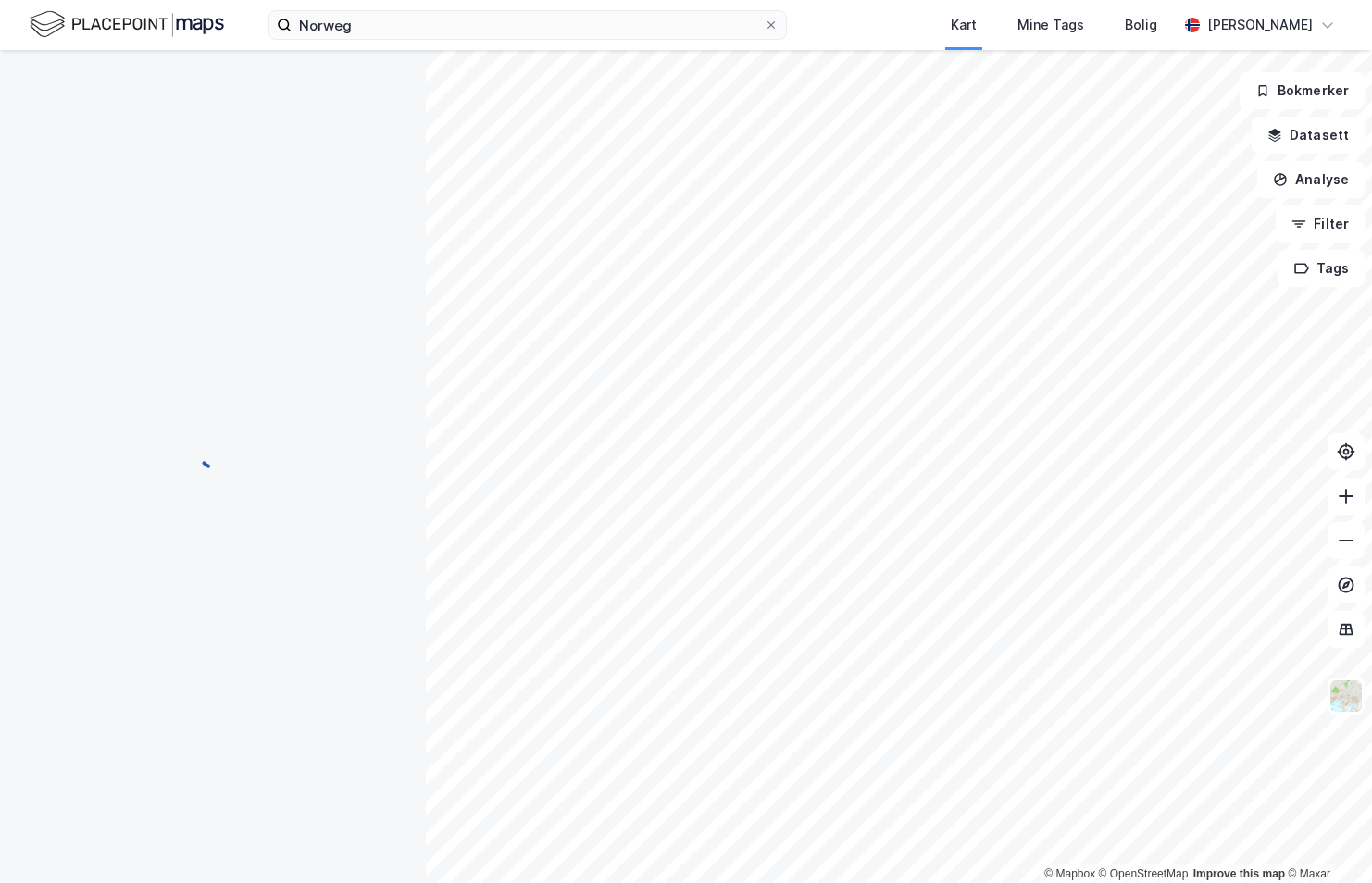
scroll to position [30, 0]
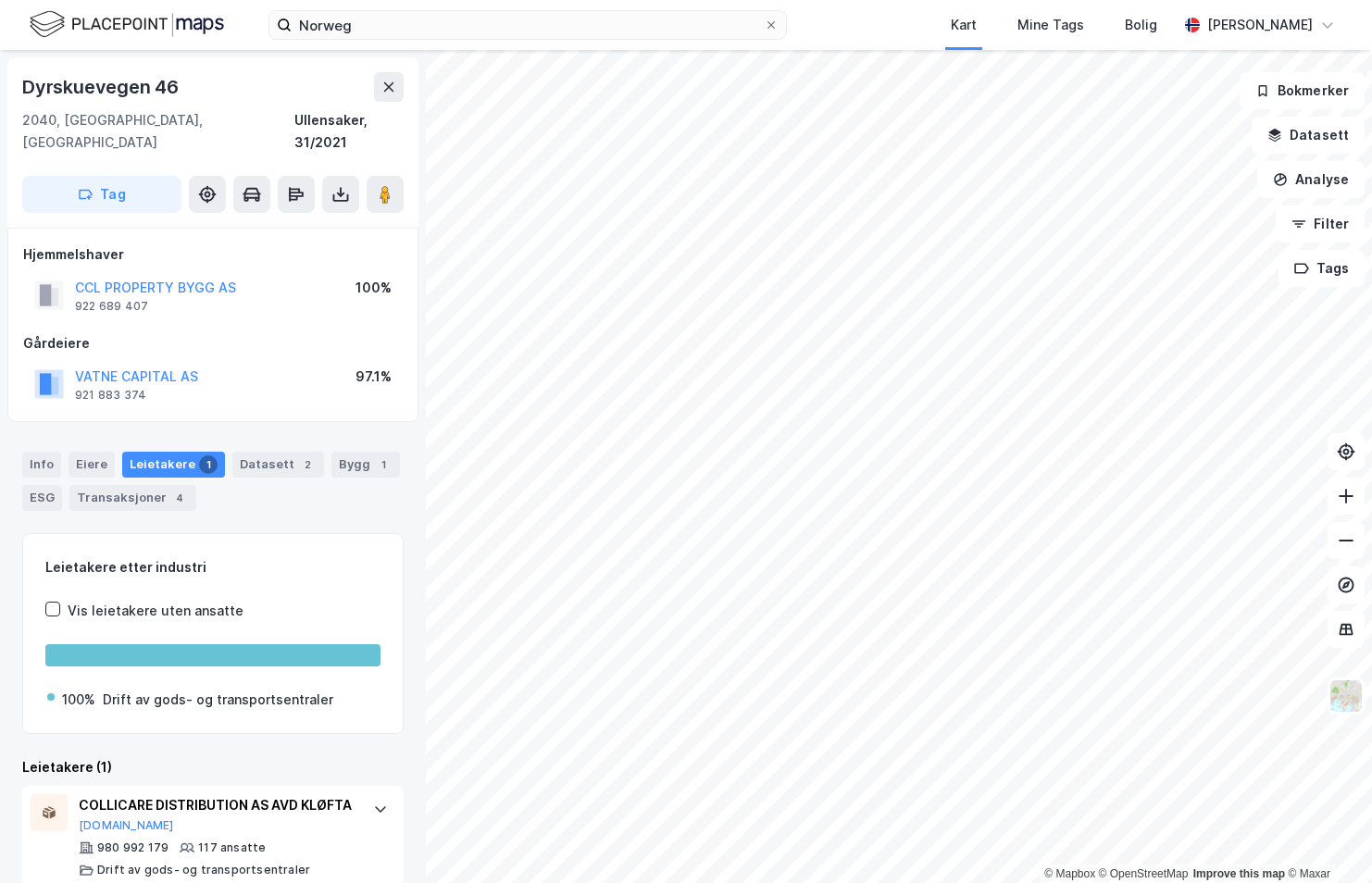
scroll to position [25, 0]
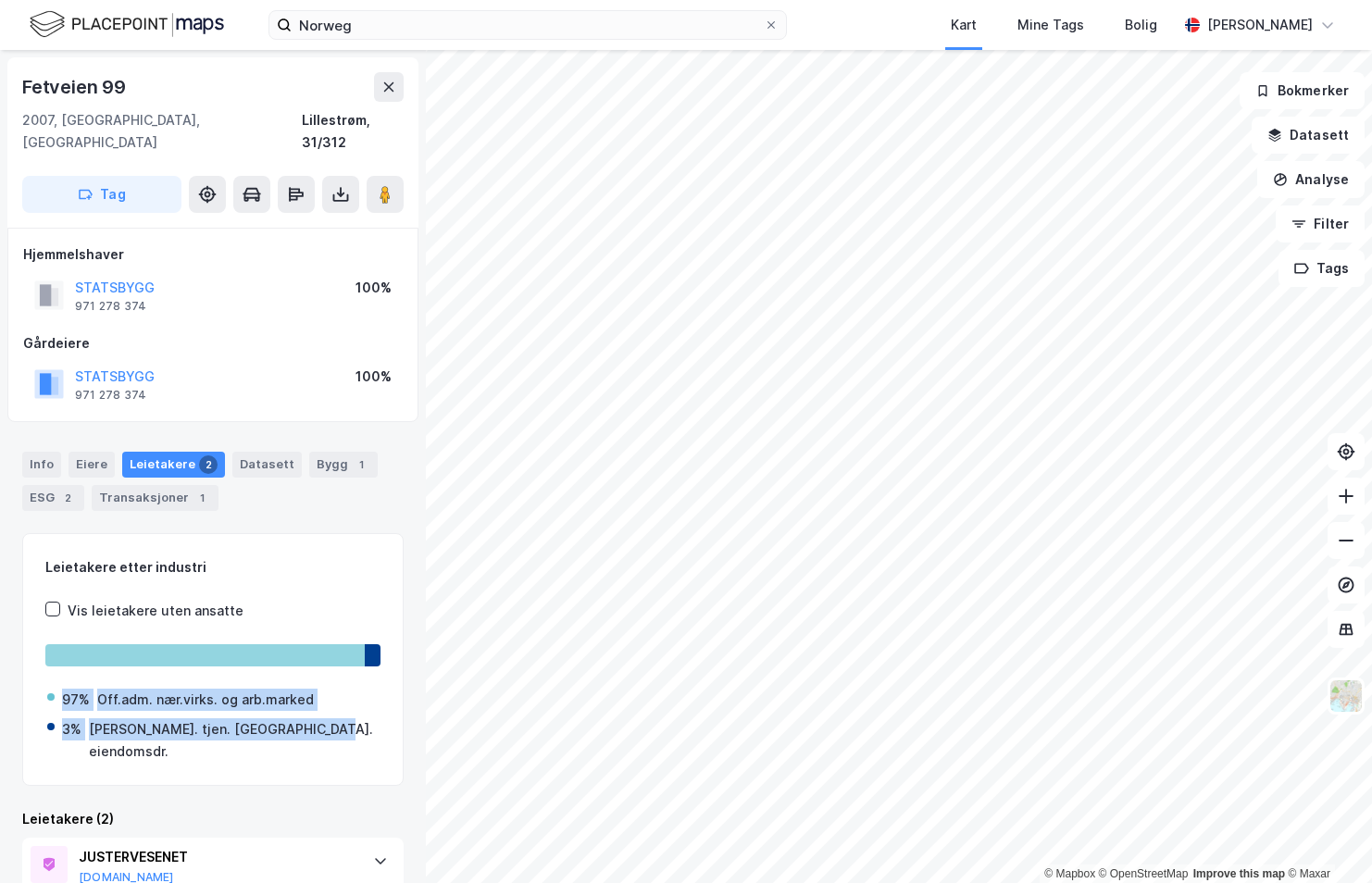
click at [332, 640] on div "Leietakere [PERSON_NAME] industri Vis leietakere uten ansatte 97% Off.adm. nær.…" at bounding box center [213, 659] width 382 height 254
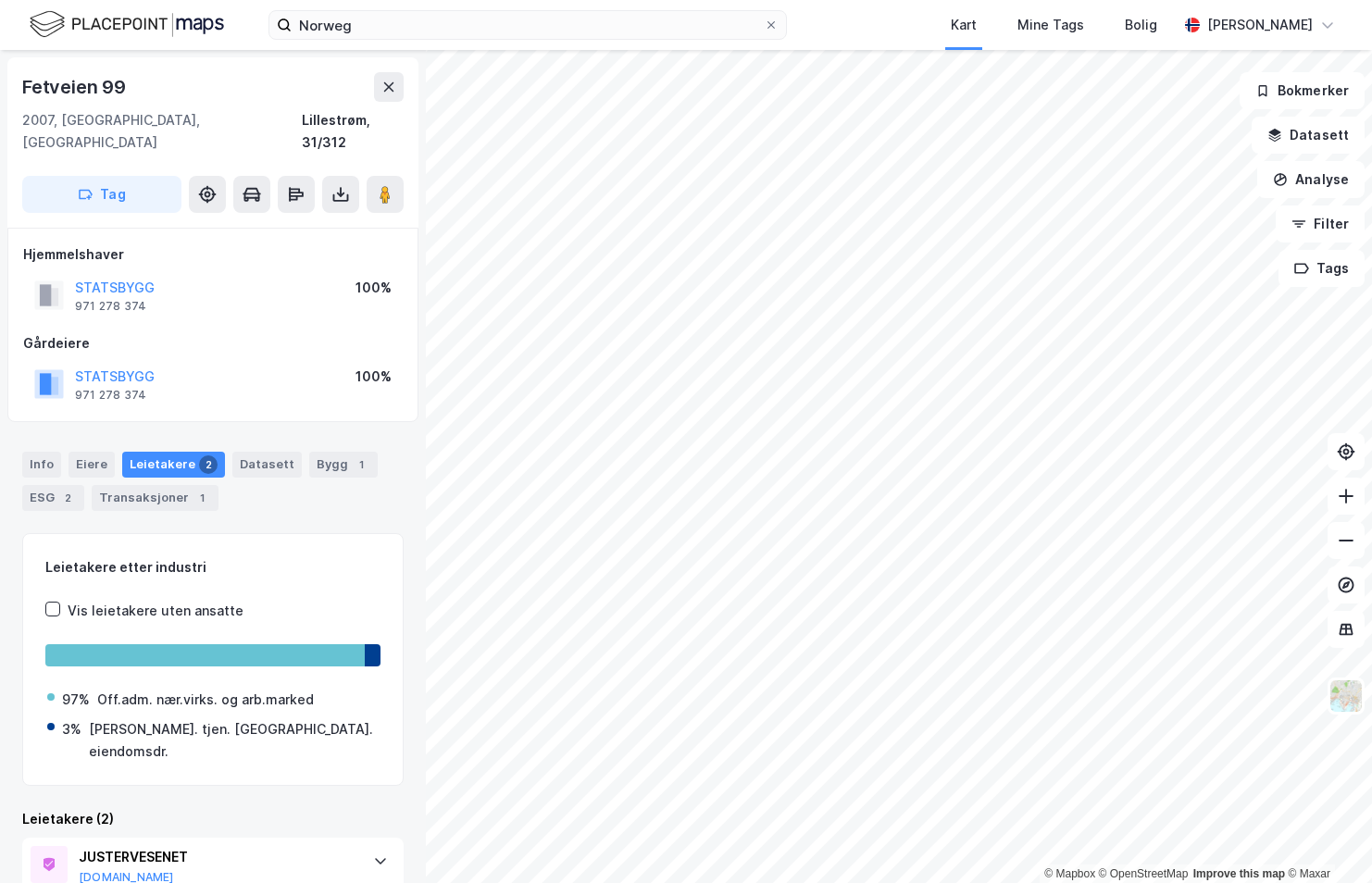
drag, startPoint x: 331, startPoint y: 623, endPoint x: 314, endPoint y: 767, distance: 145.0
click at [314, 808] on div "Leietakere (2)" at bounding box center [213, 818] width 382 height 22
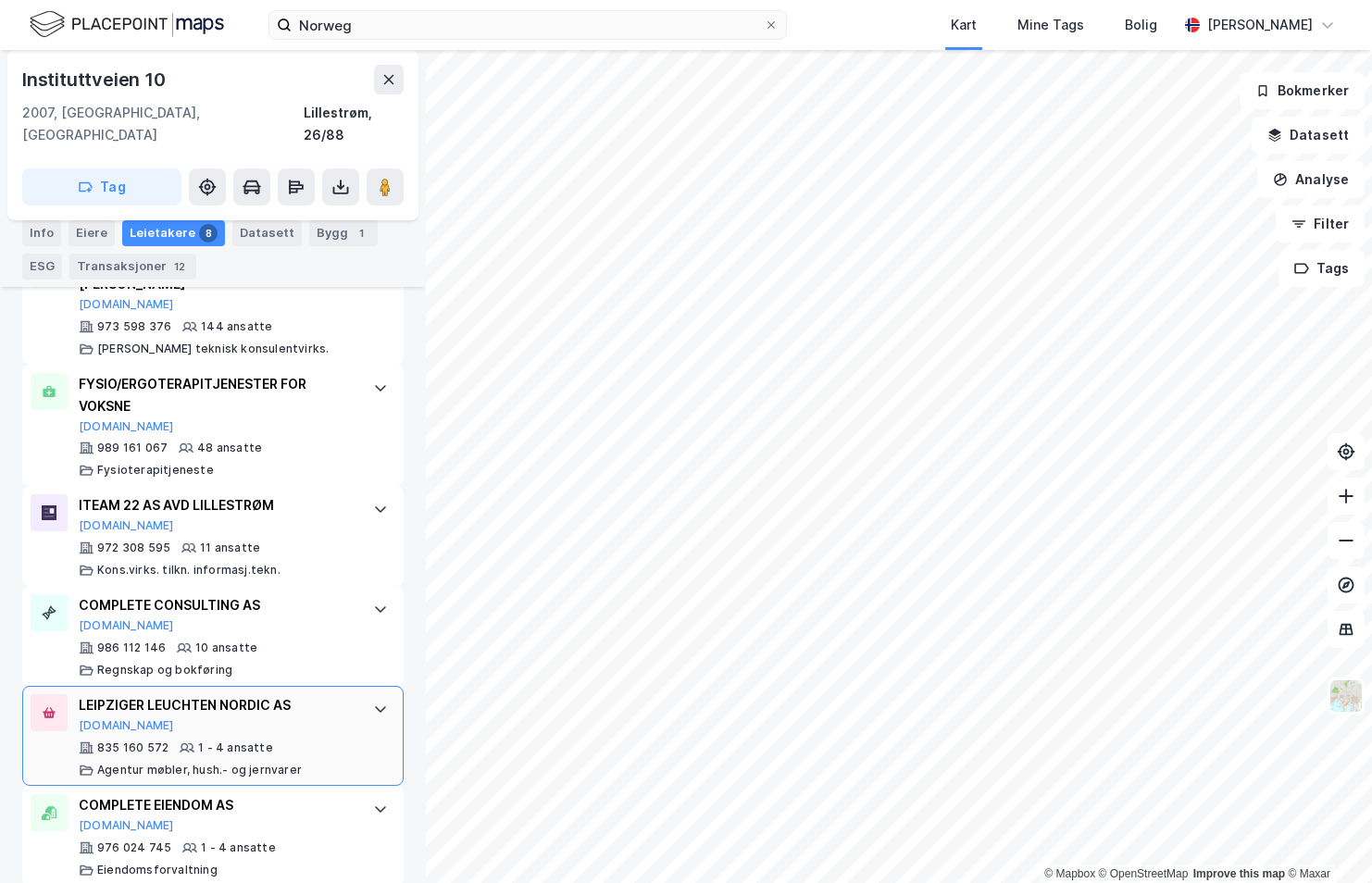
scroll to position [833, 0]
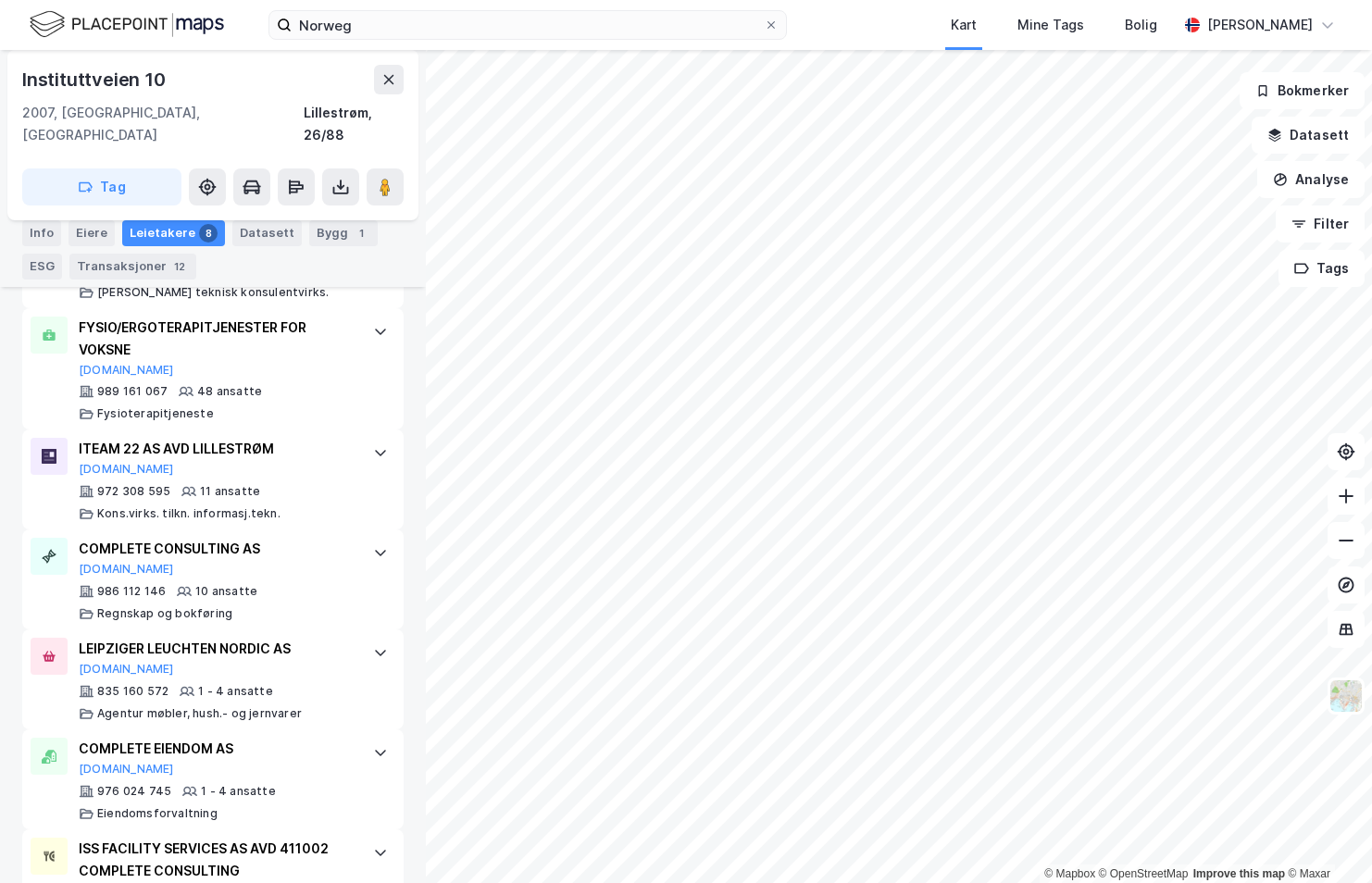
click at [7, 882] on html "Norweg Kart Mine Tags [PERSON_NAME] [PERSON_NAME] © Mapbox © OpenStreetMap Impr…" at bounding box center [686, 442] width 1372 height 883
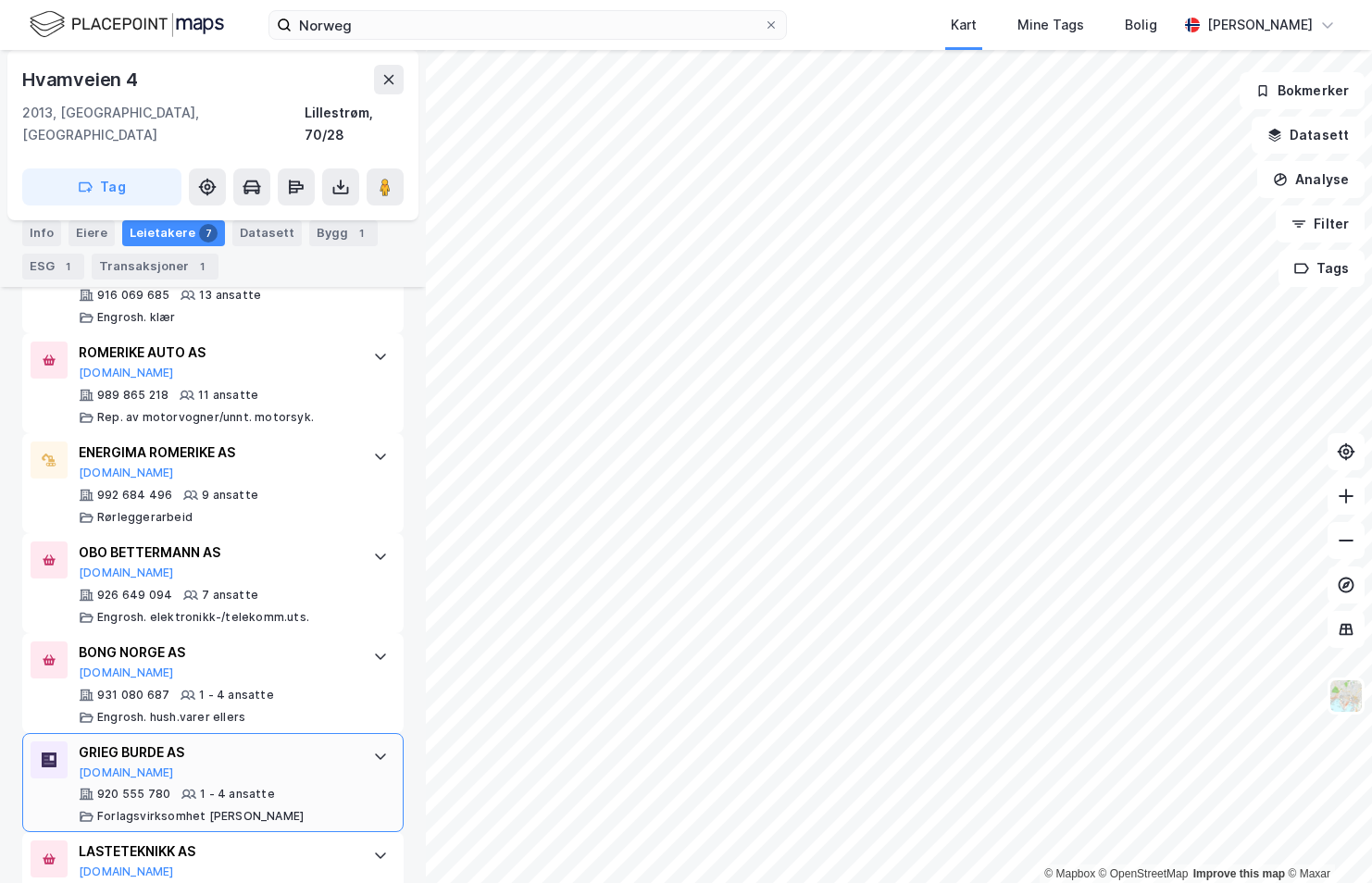
scroll to position [592, 0]
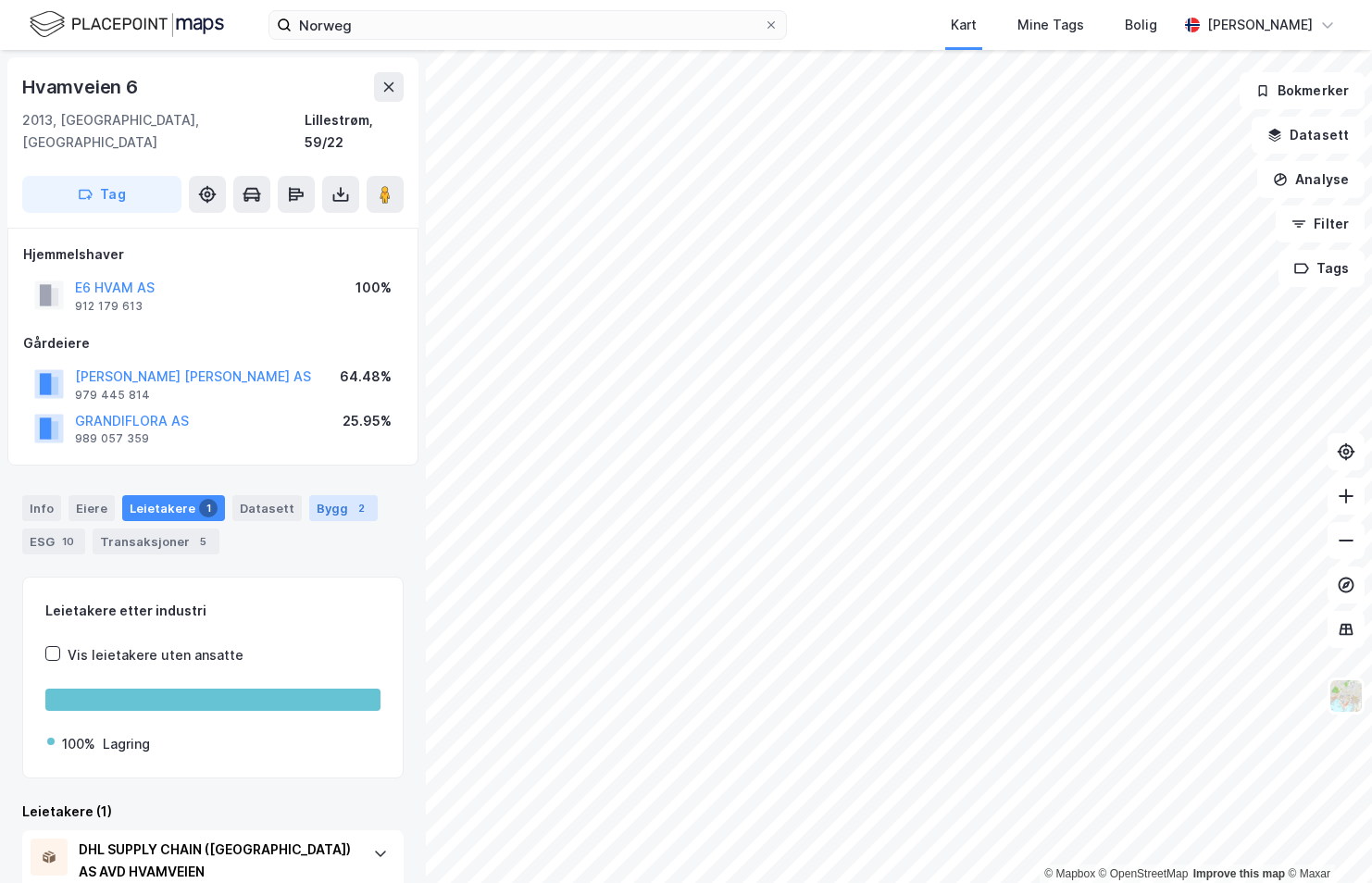
scroll to position [47, 0]
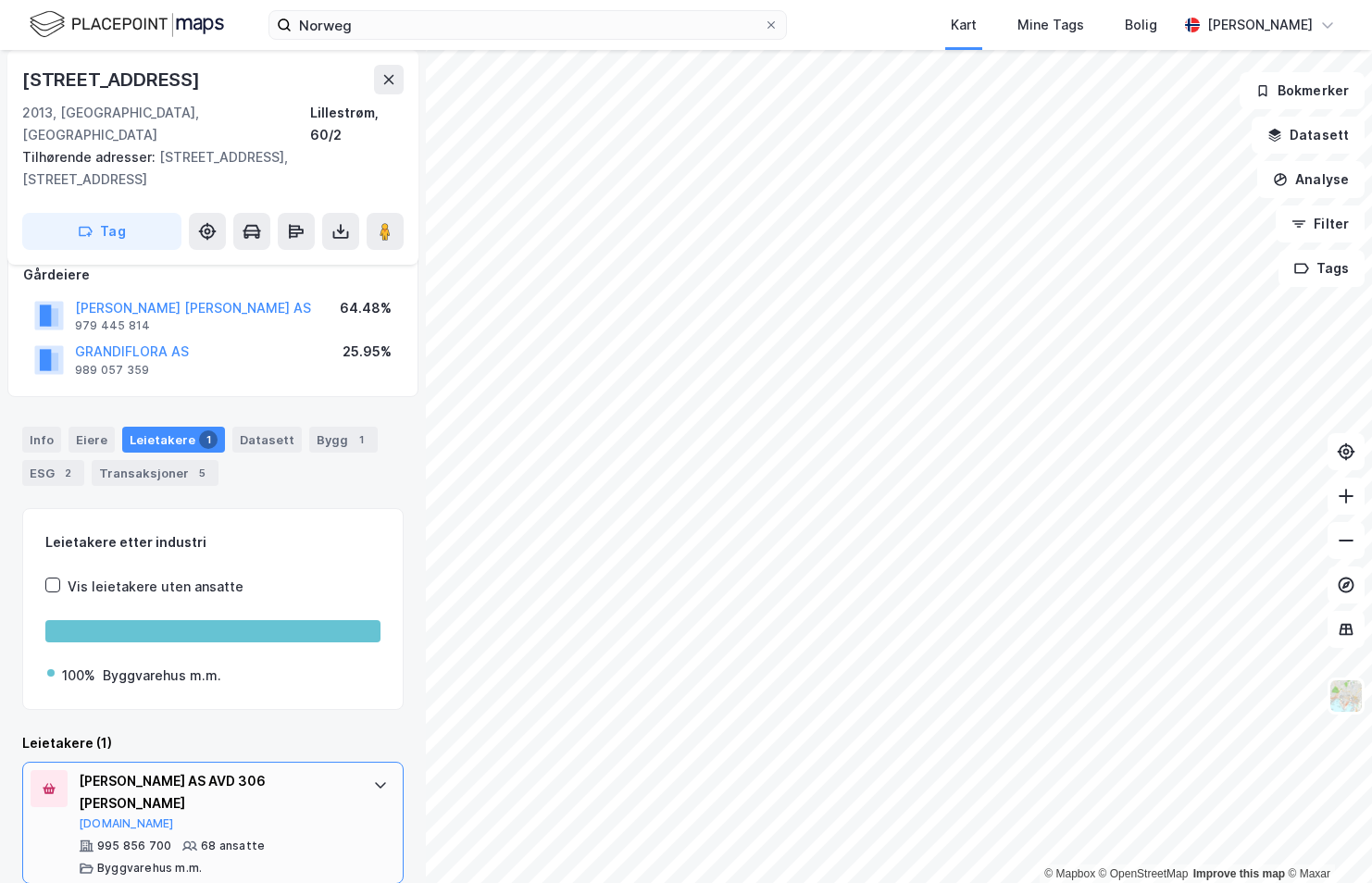
scroll to position [114, 0]
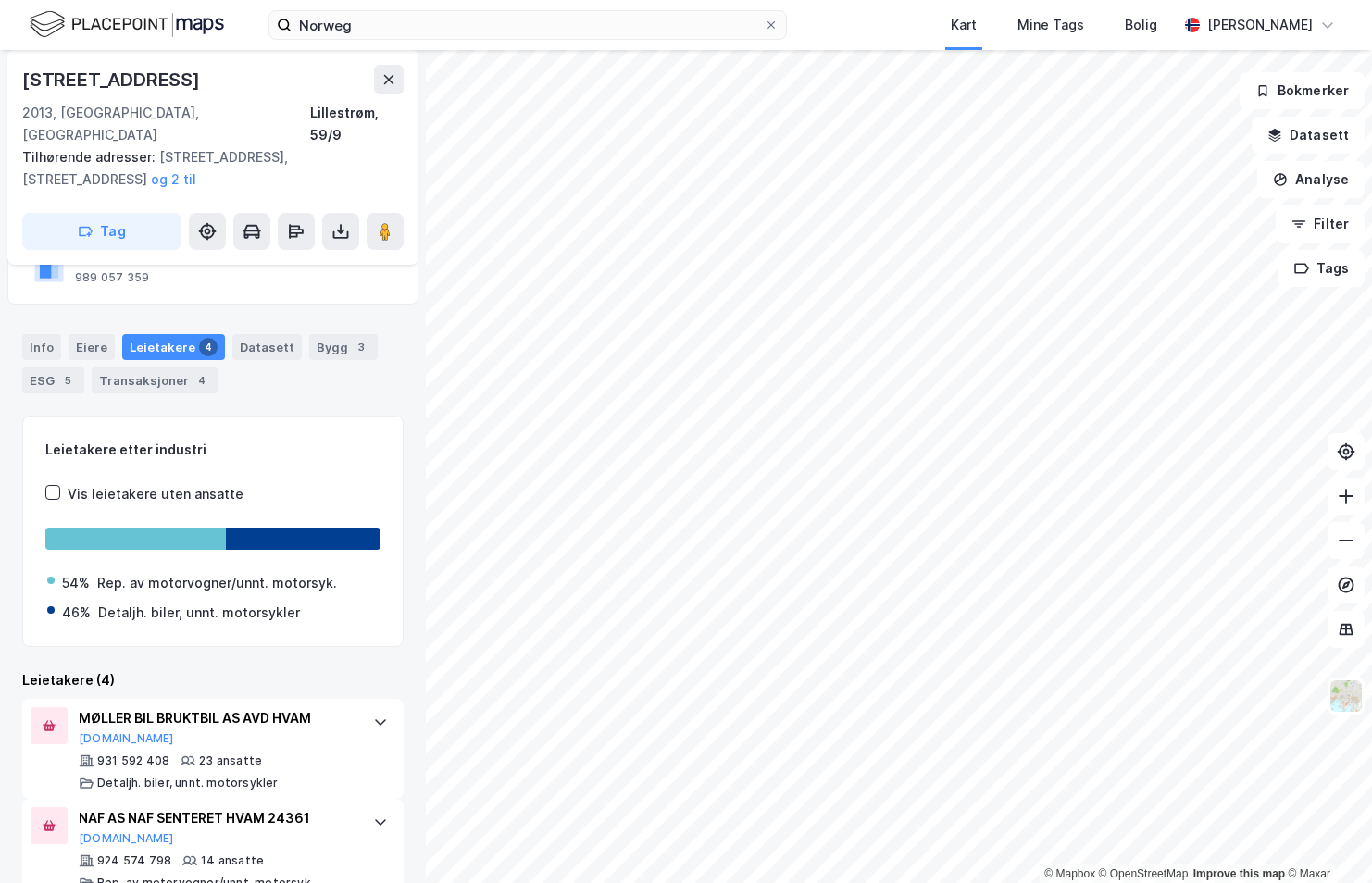
scroll to position [206, 0]
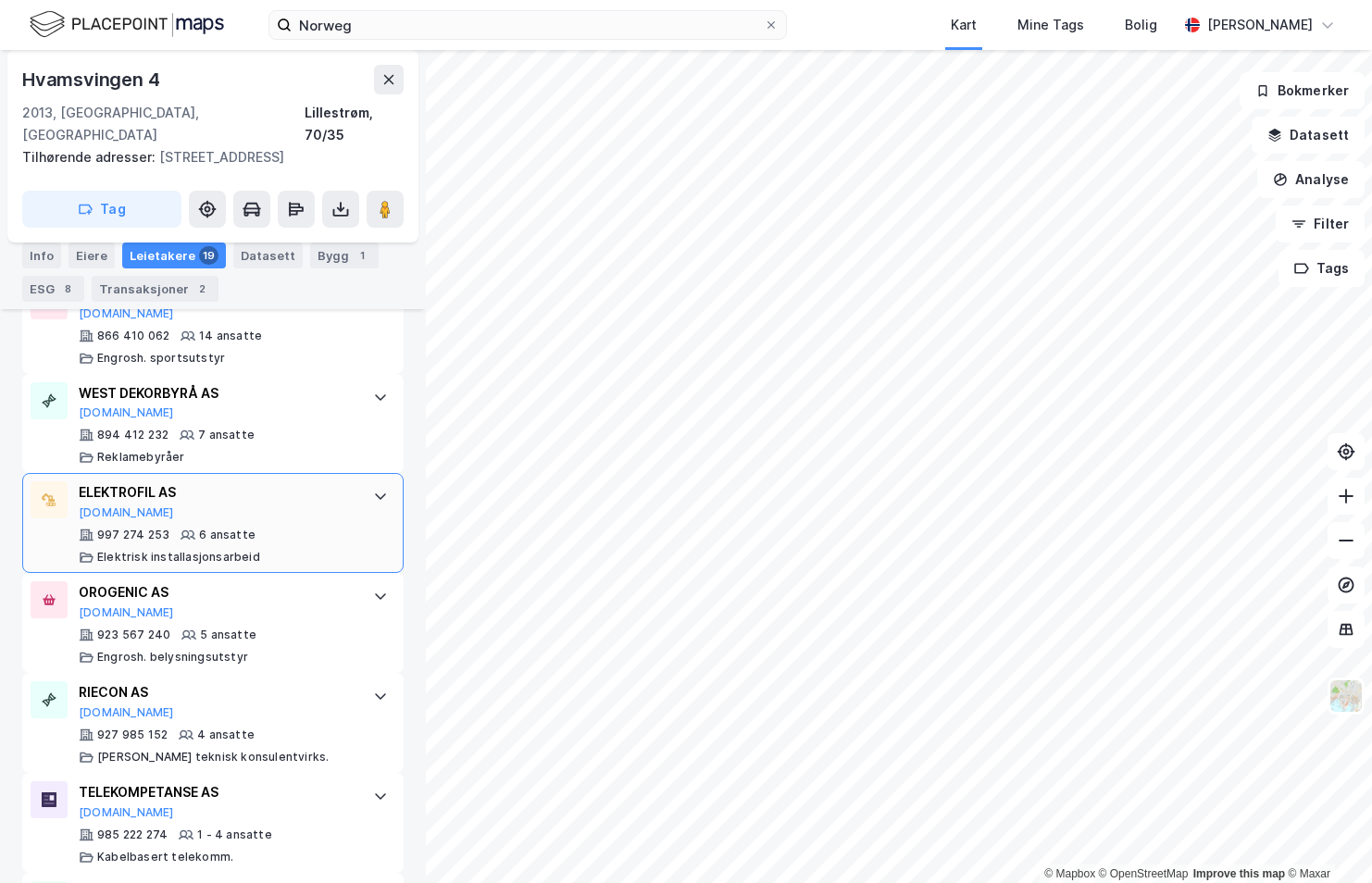
scroll to position [1024, 0]
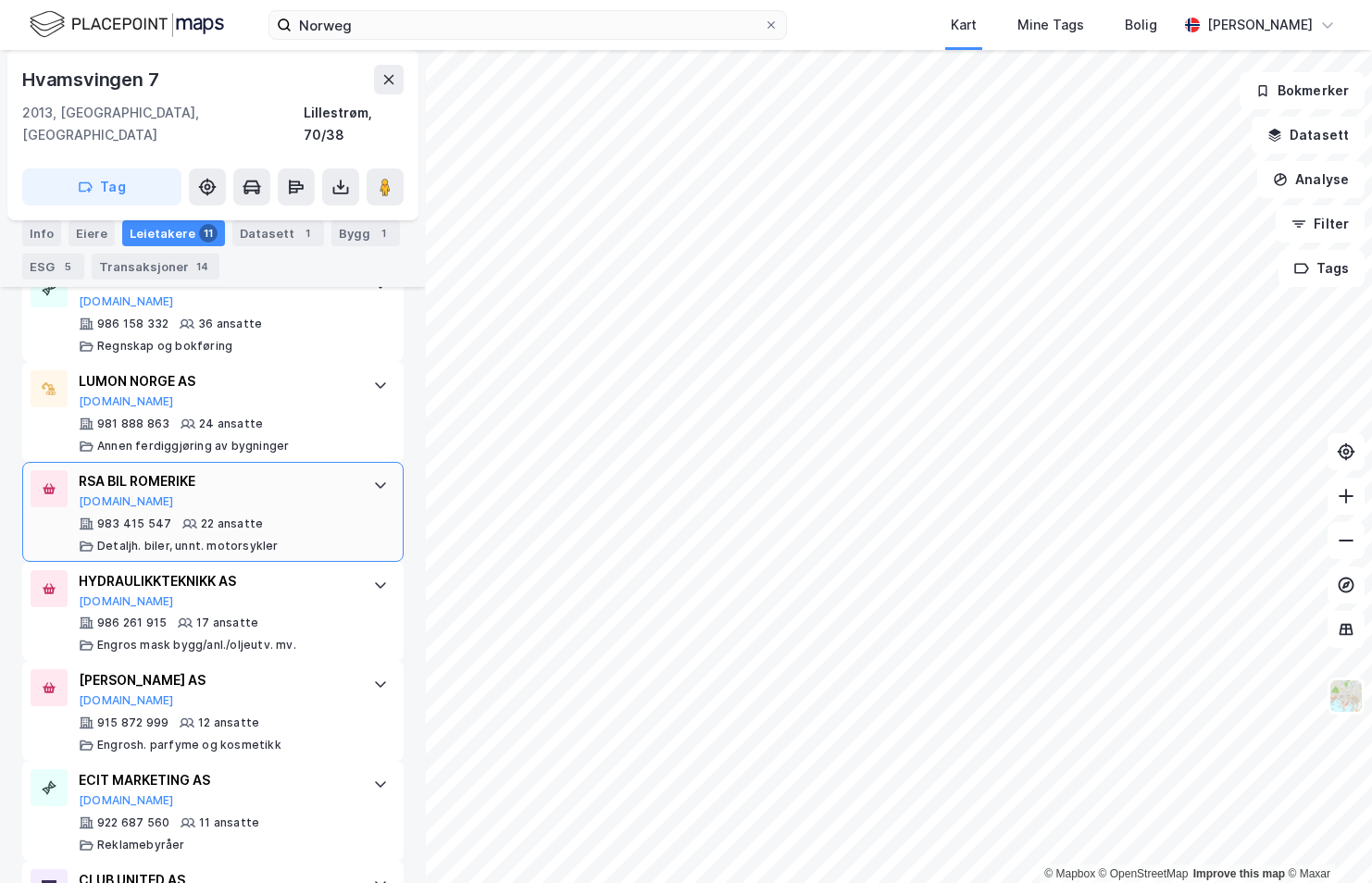
scroll to position [721, 0]
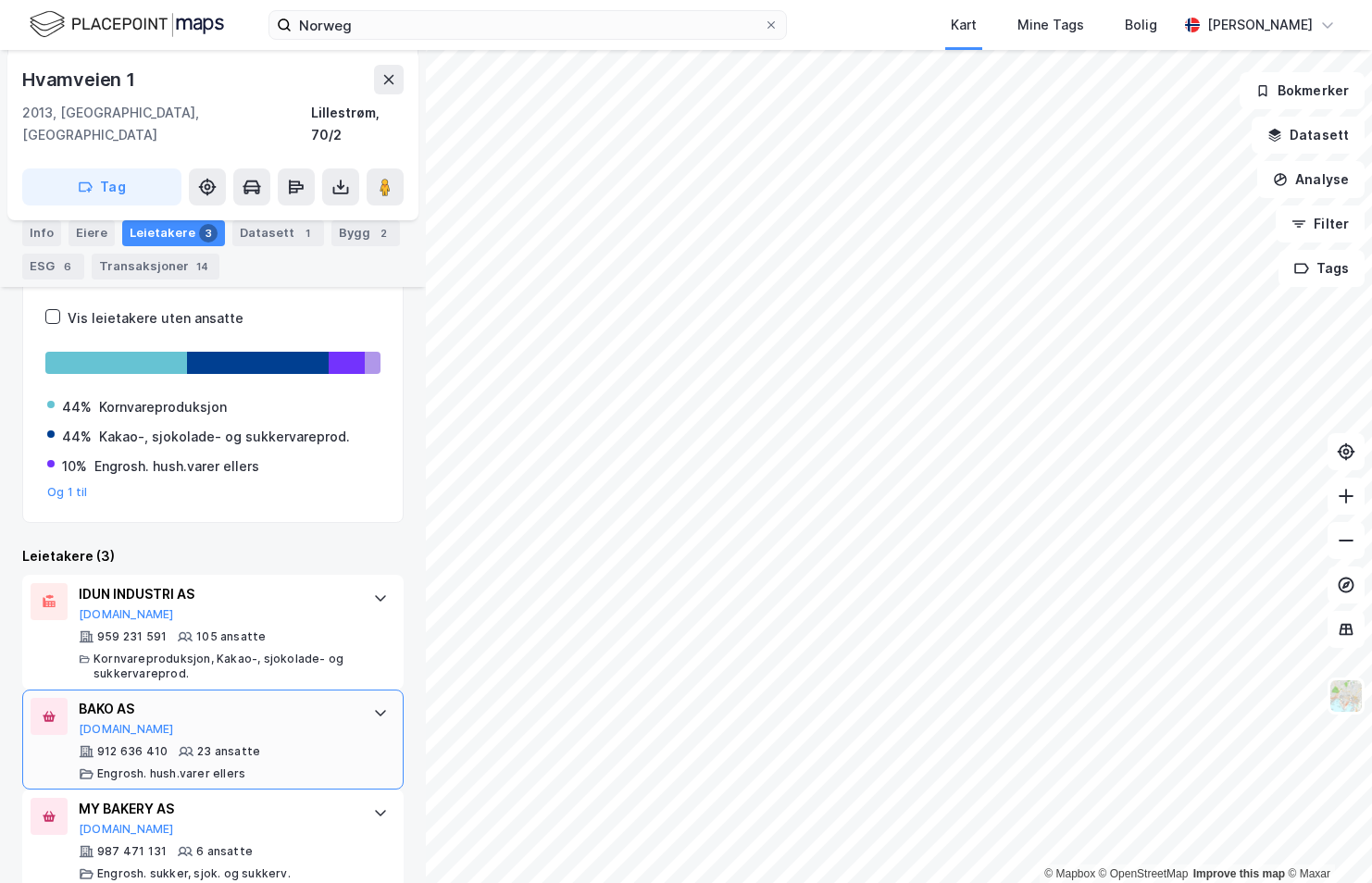
scroll to position [299, 0]
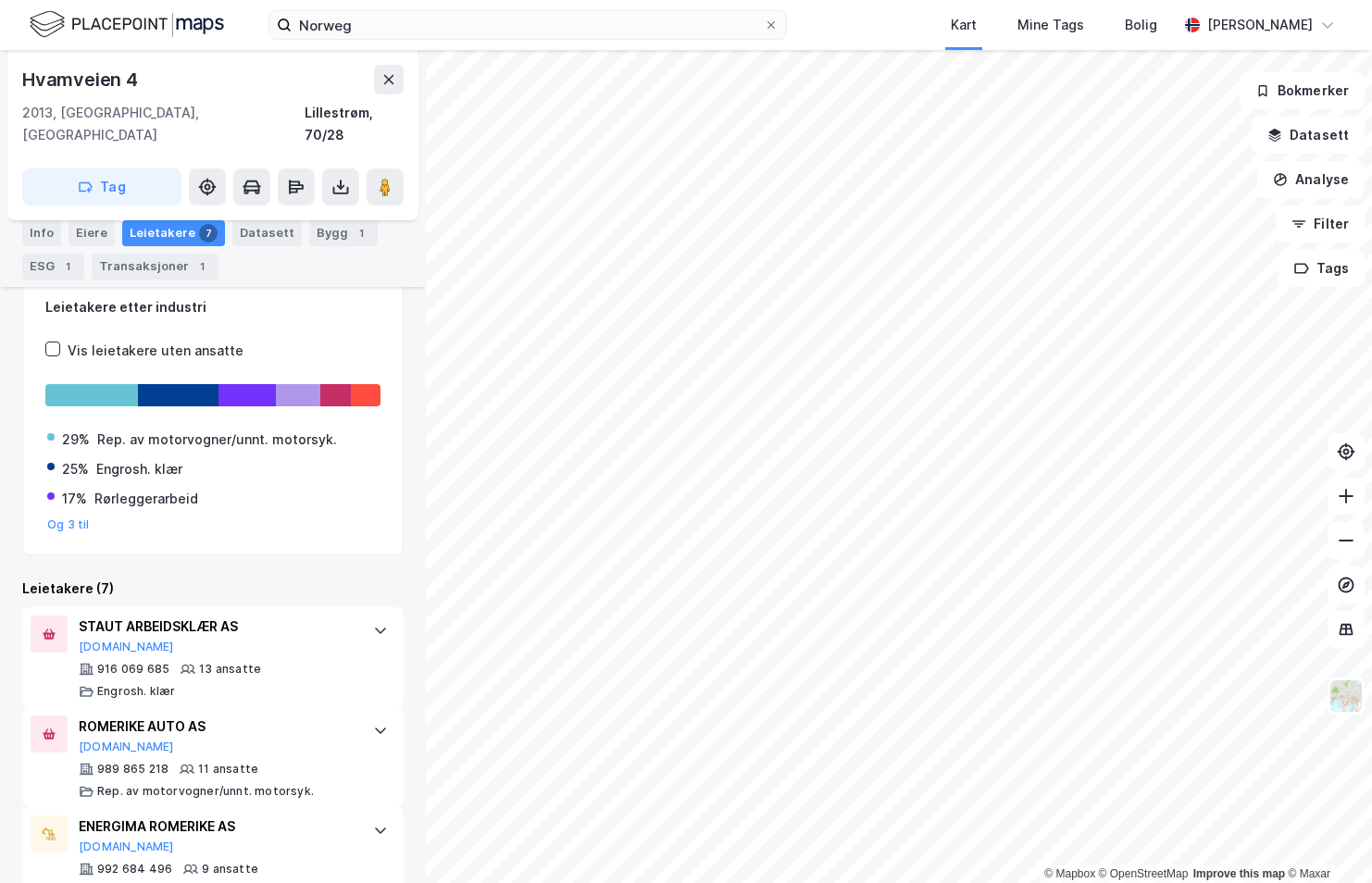
scroll to position [277, 0]
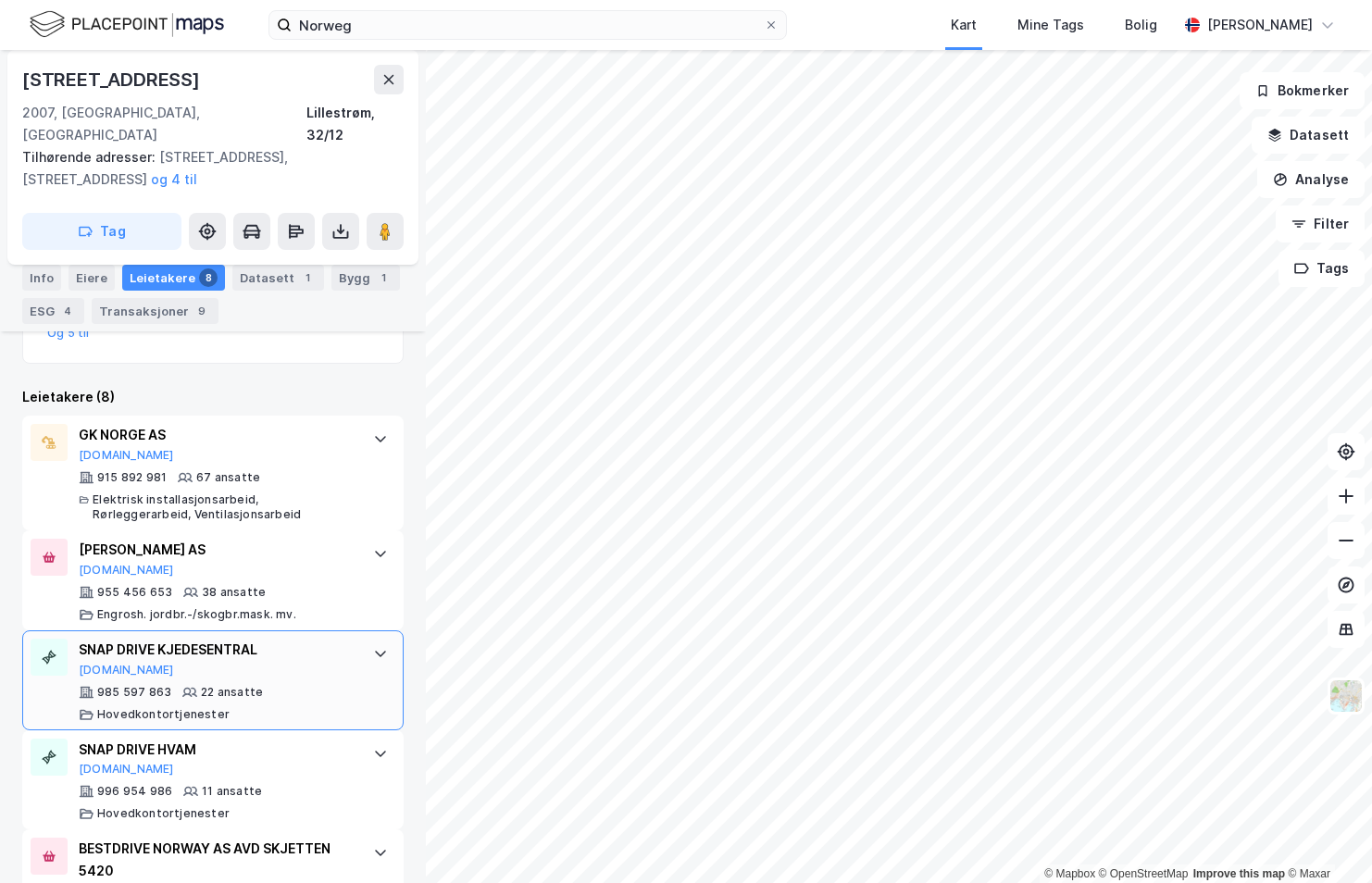
scroll to position [577, 0]
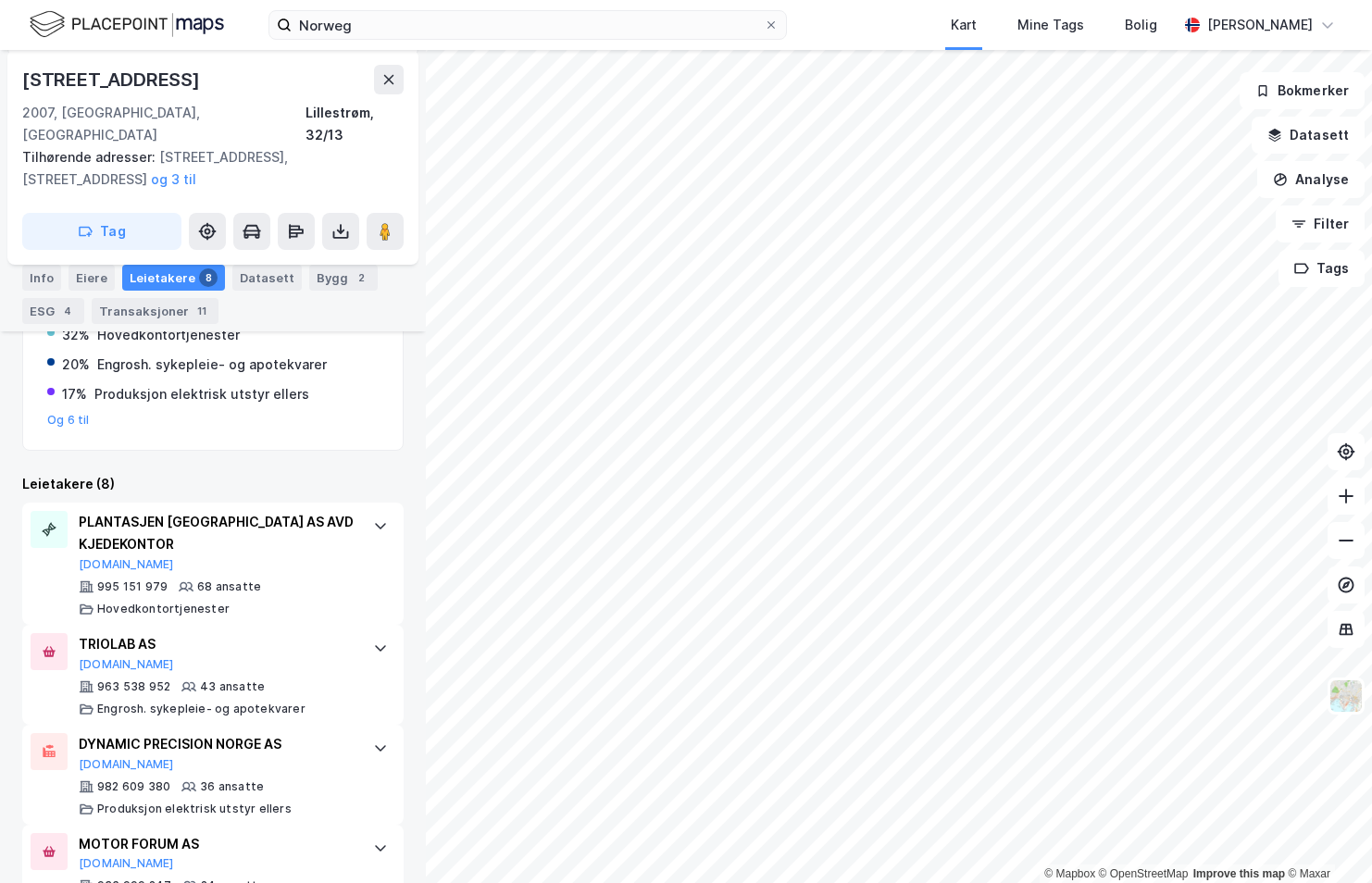
scroll to position [507, 0]
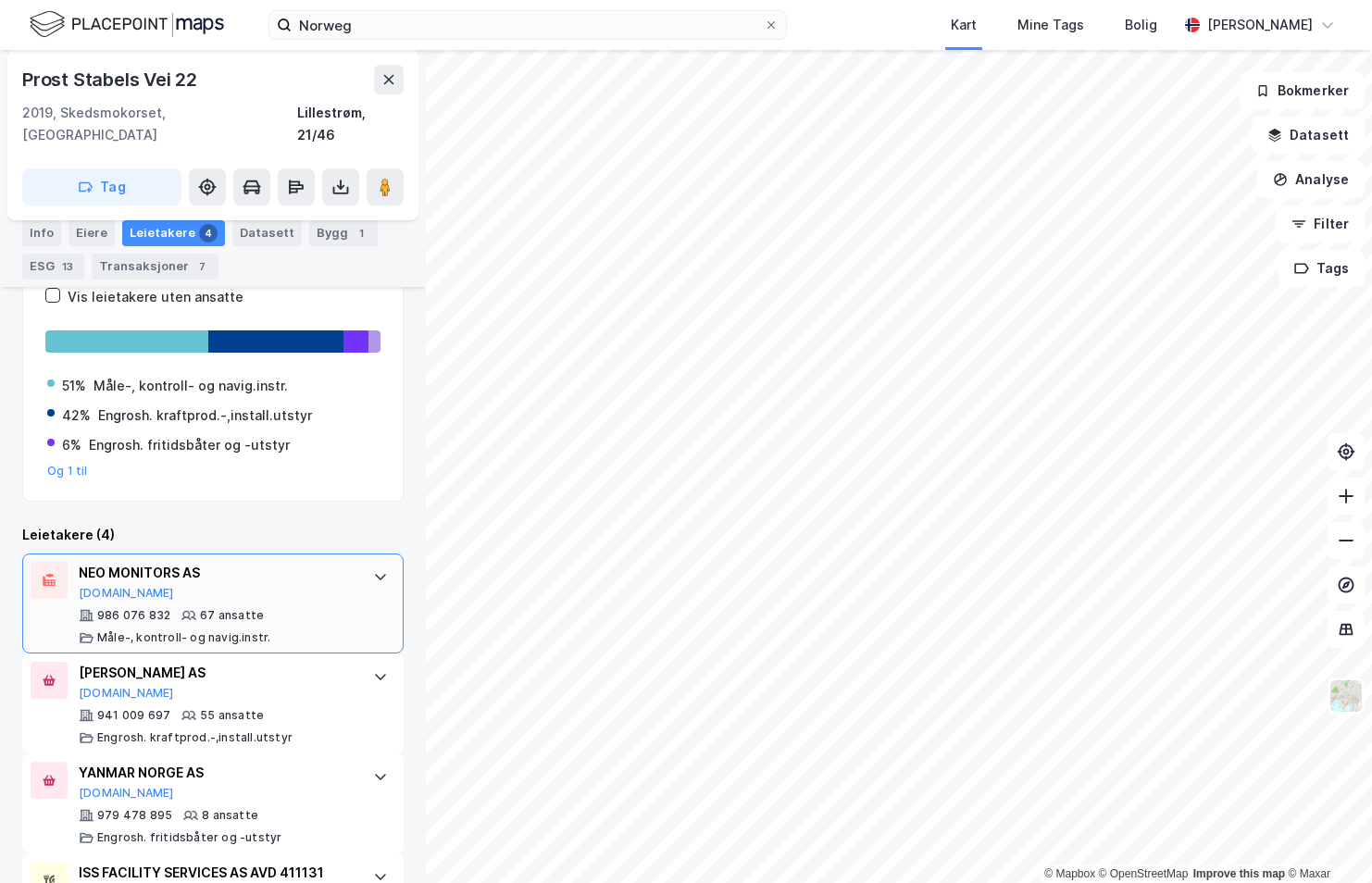
scroll to position [406, 0]
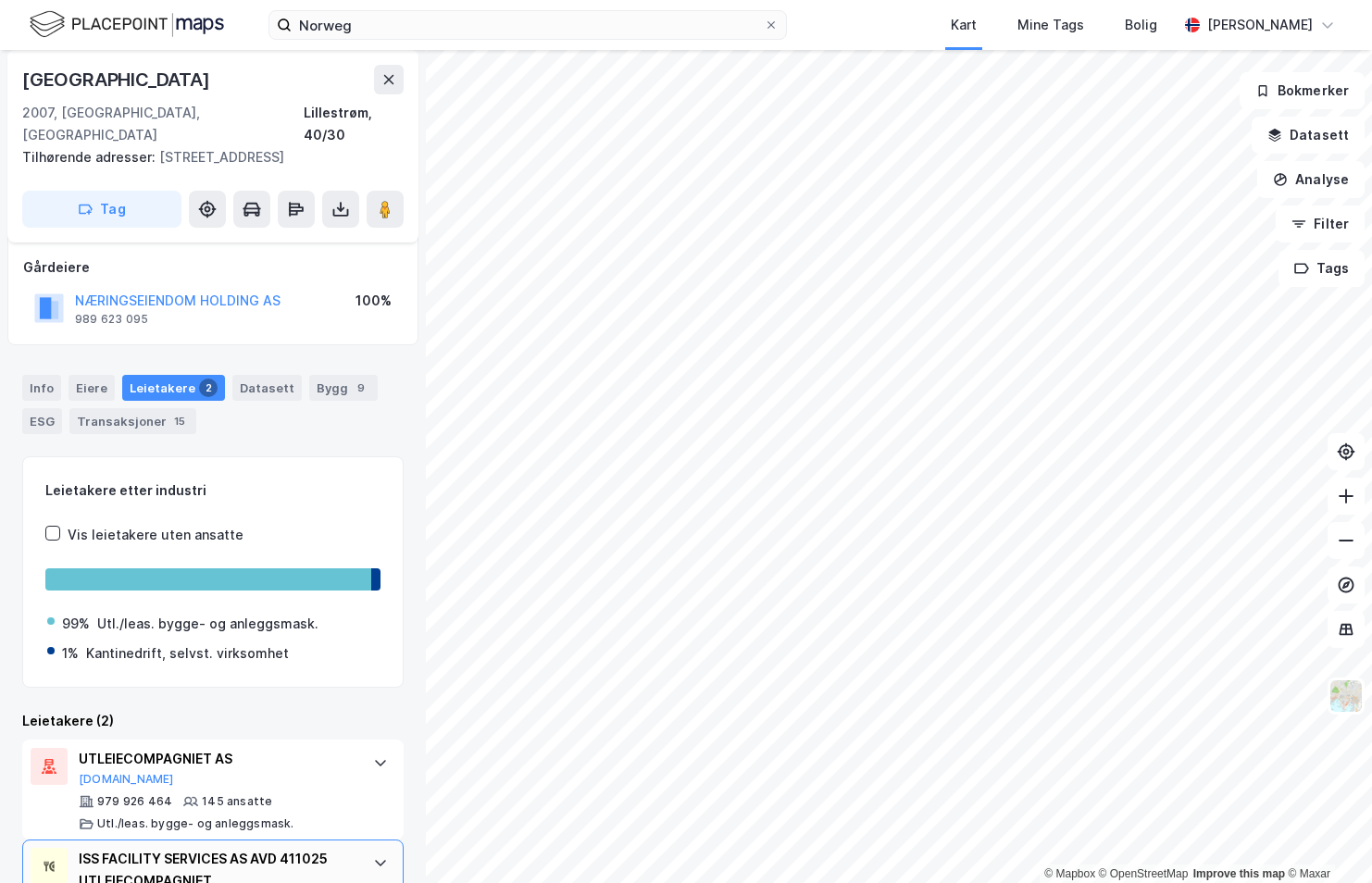
scroll to position [177, 0]
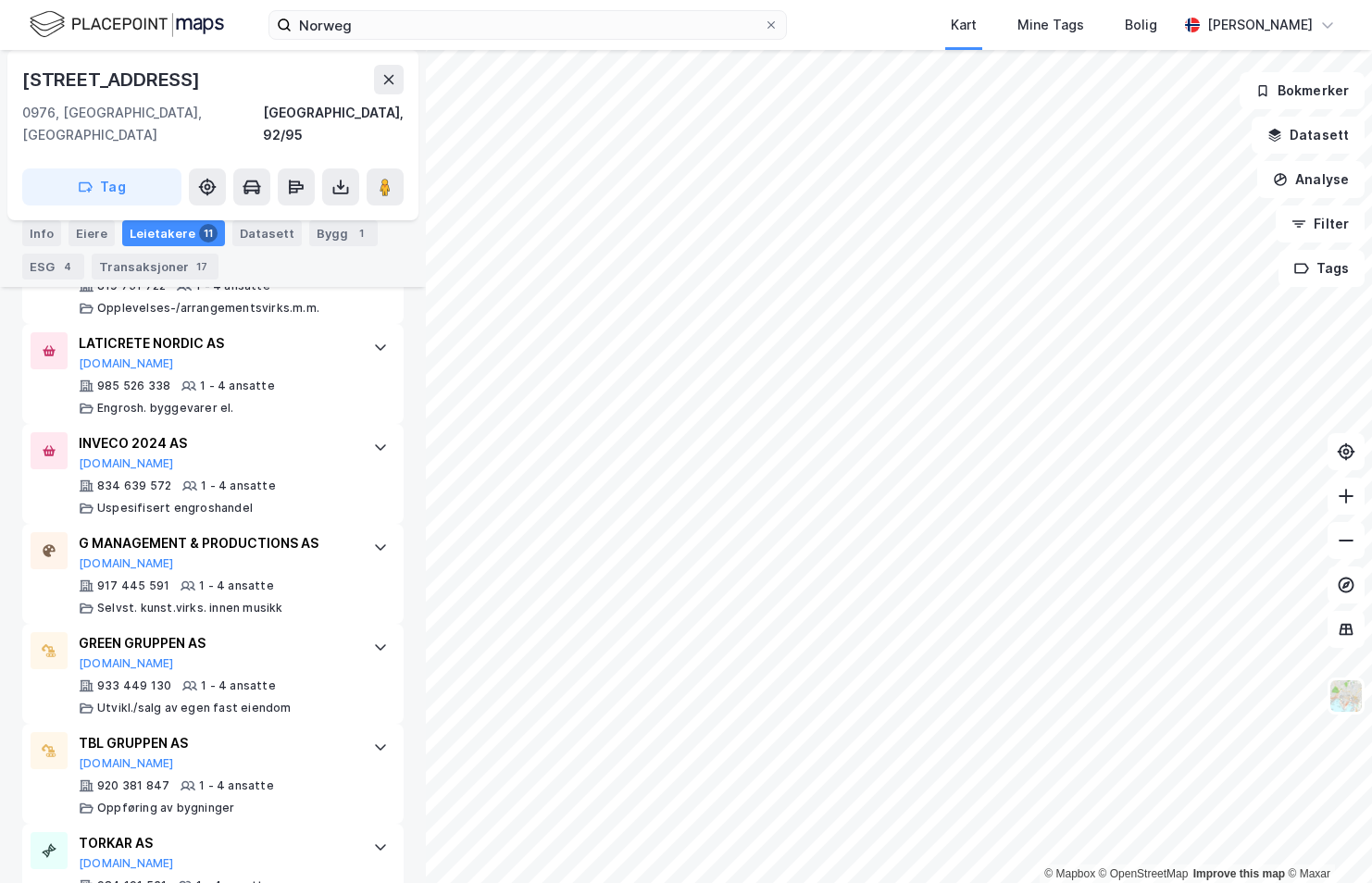
scroll to position [1254, 0]
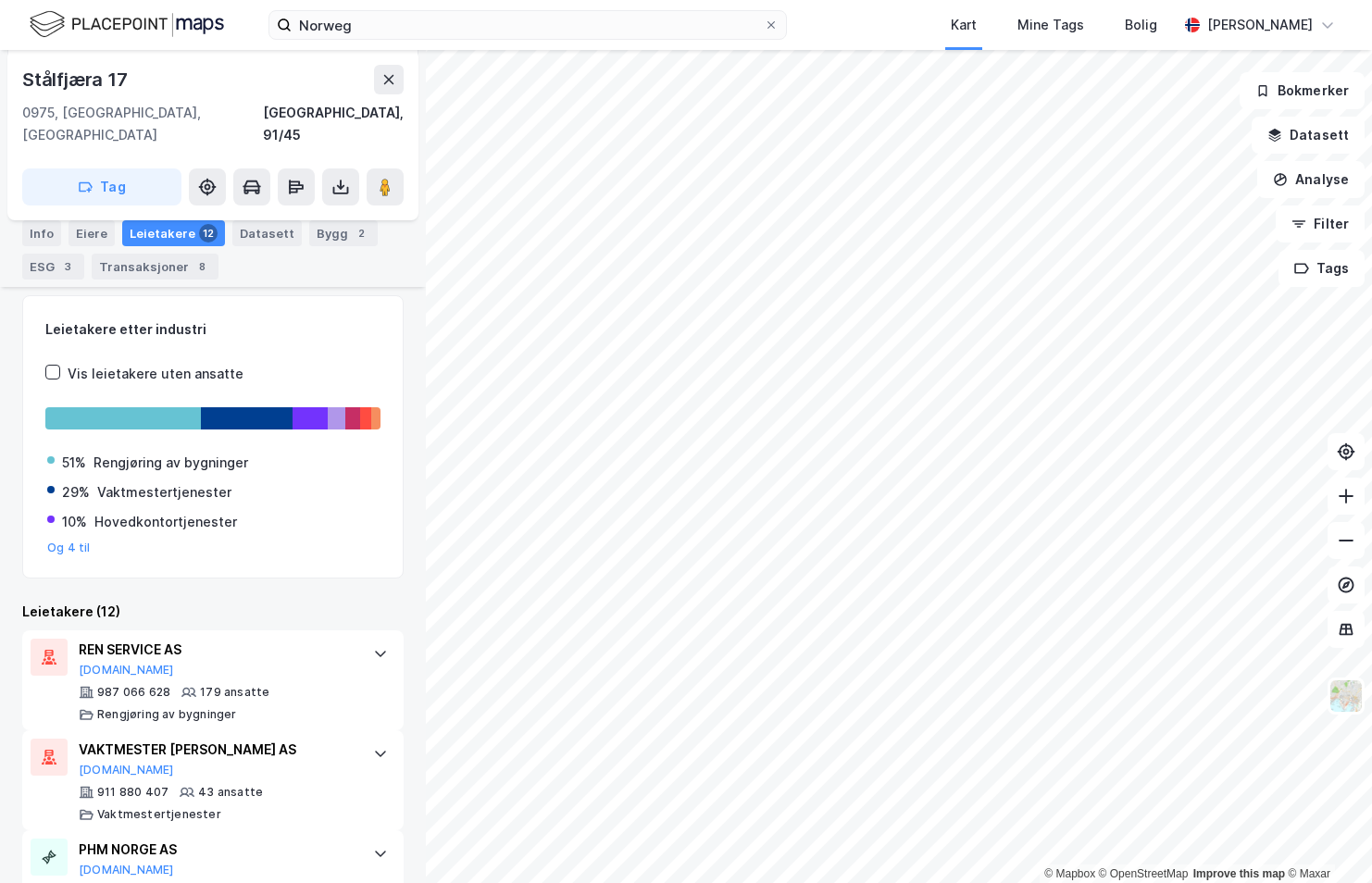
scroll to position [385, 0]
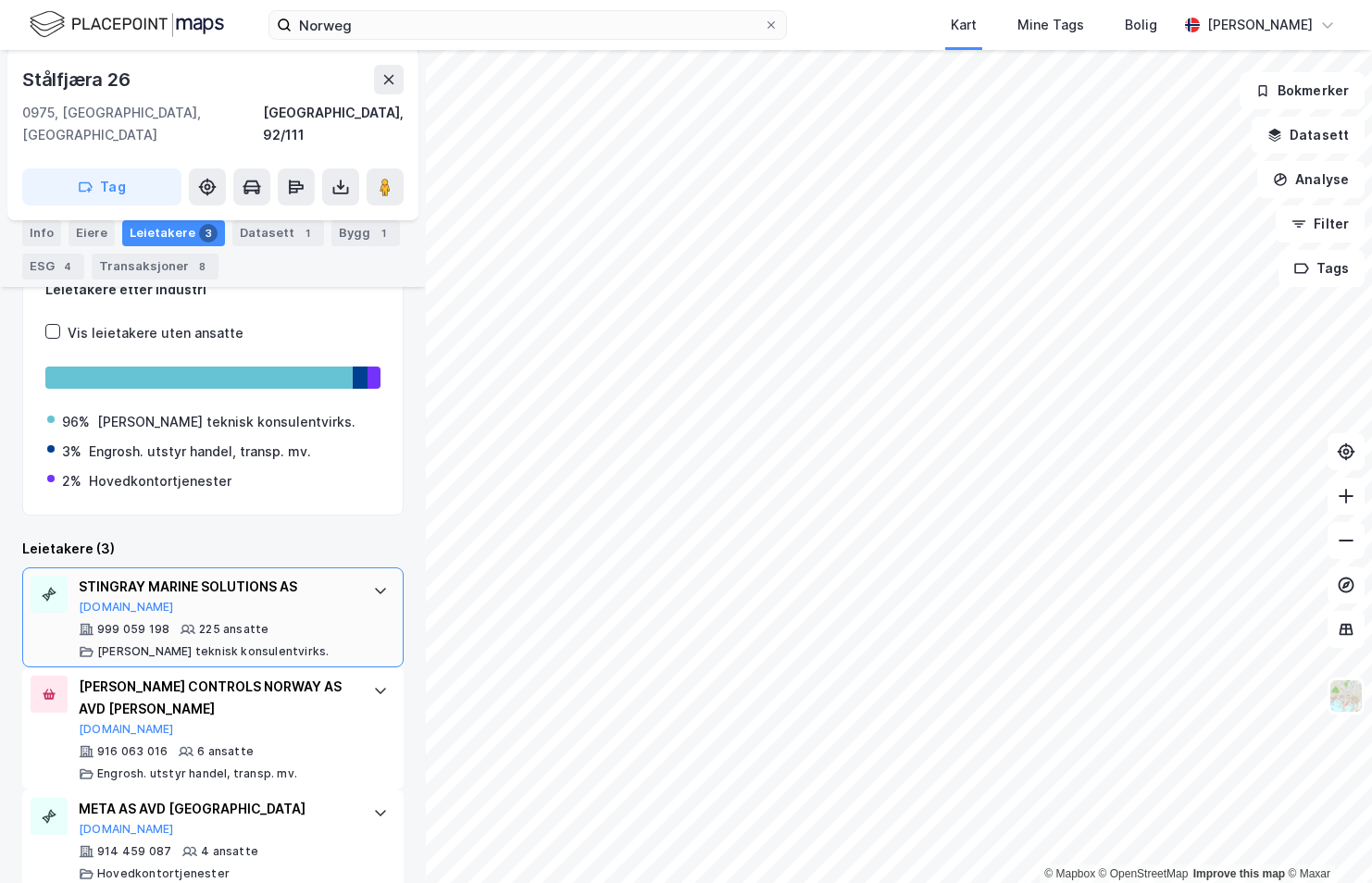
scroll to position [284, 0]
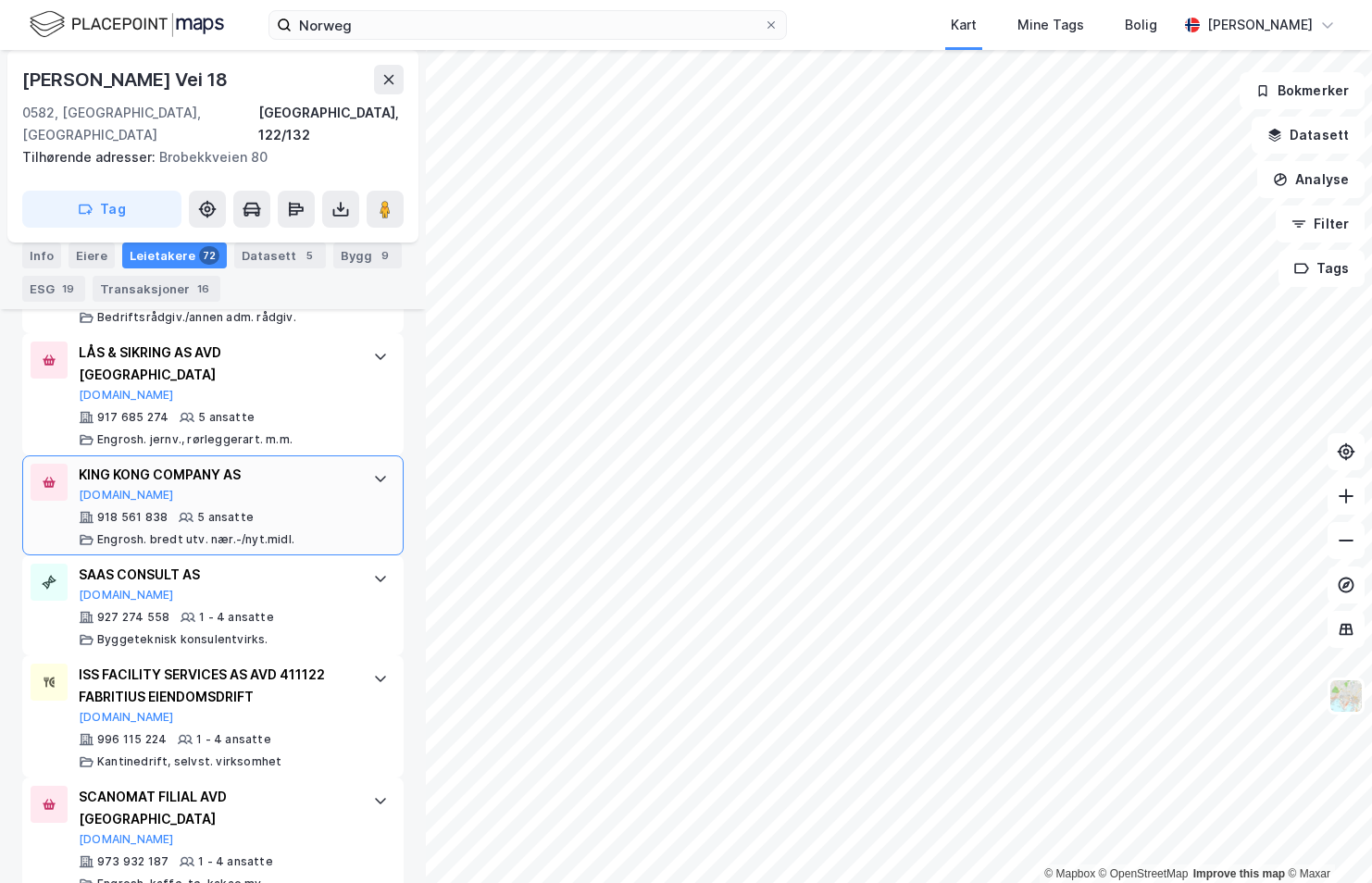
scroll to position [5467, 0]
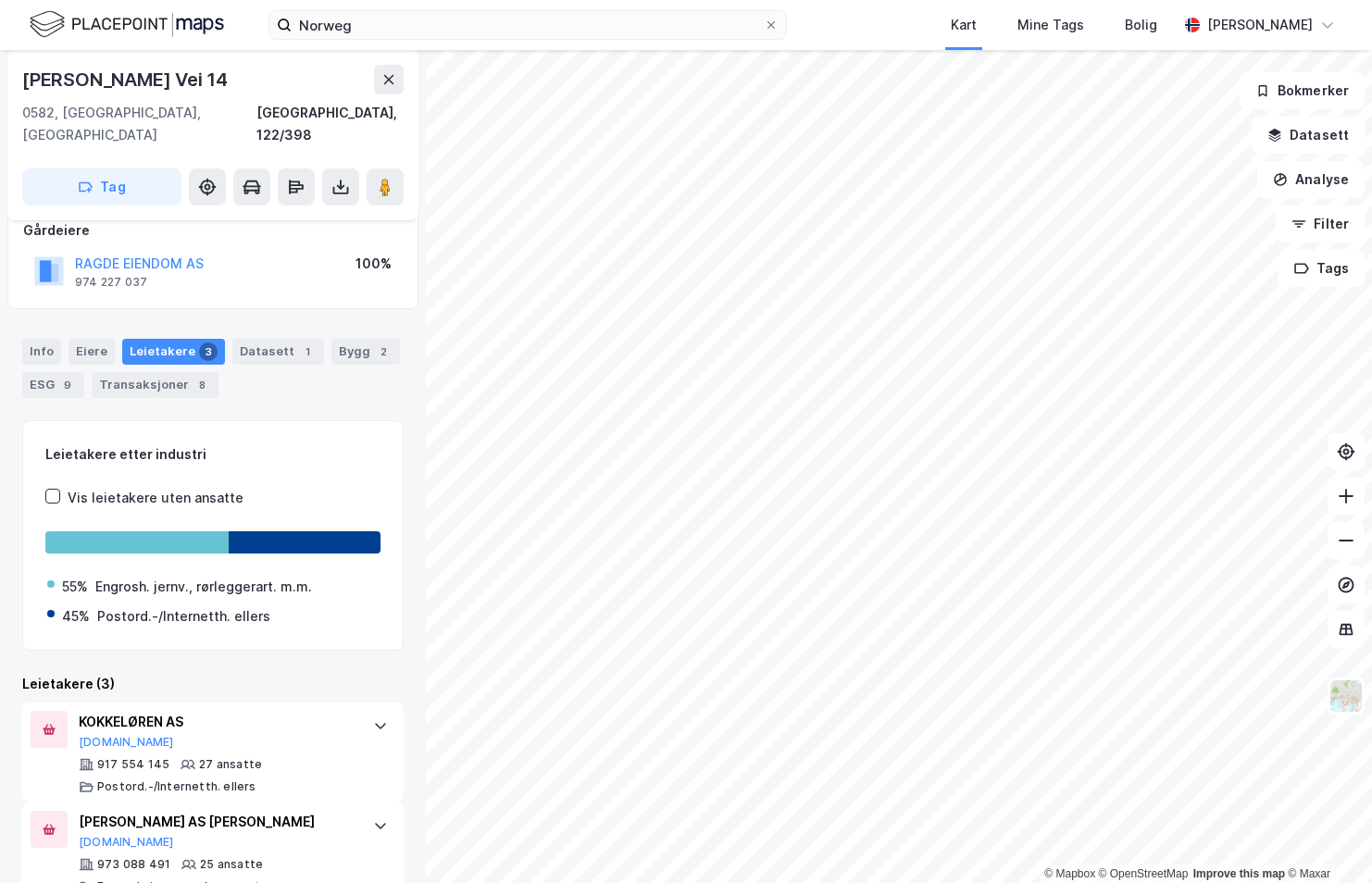
scroll to position [185, 0]
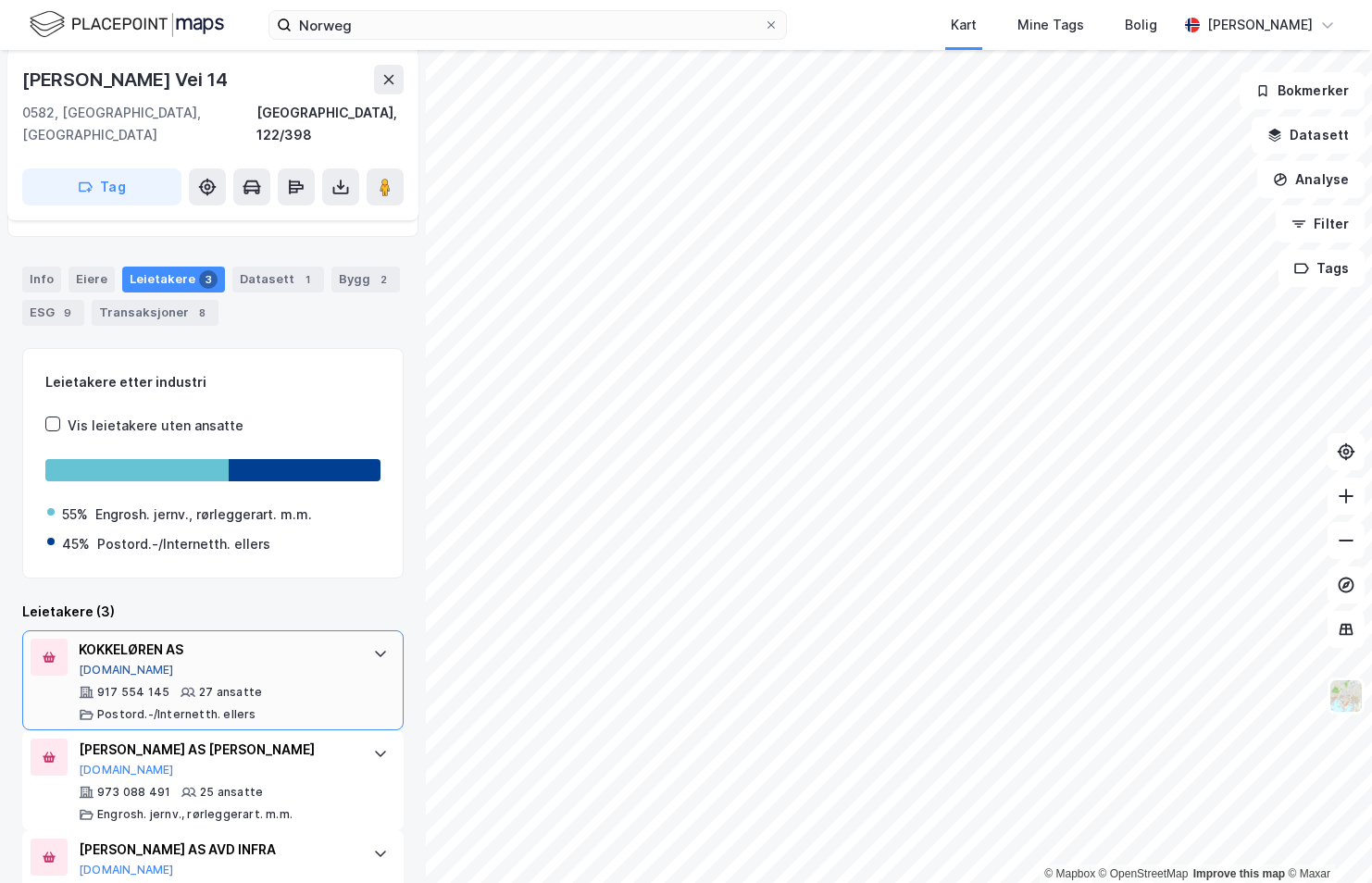
click at [105, 663] on button "[DOMAIN_NAME]" at bounding box center [126, 670] width 95 height 15
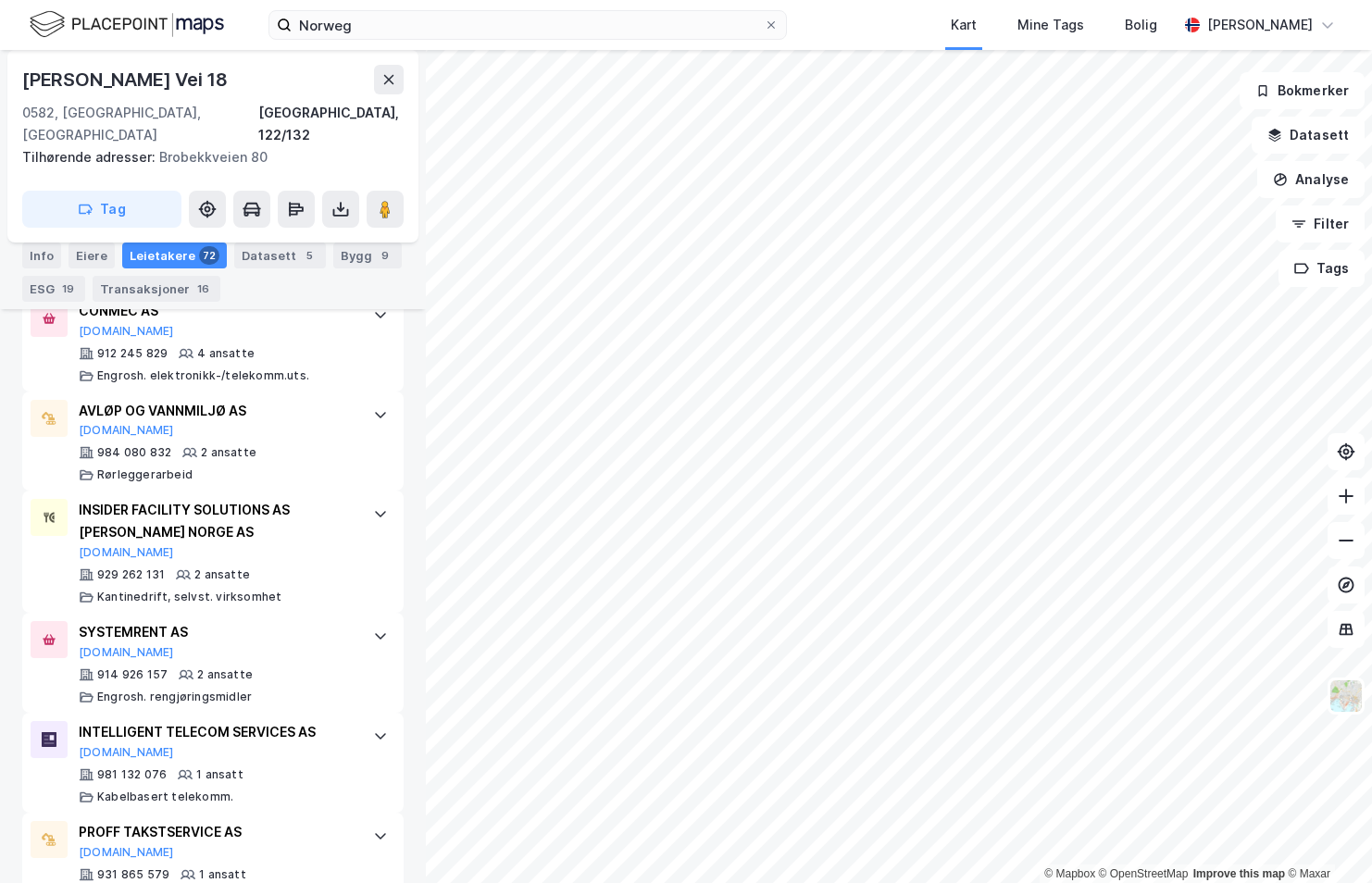
scroll to position [7318, 0]
click at [311, 531] on div "INSIDER FACILITY SOLUTIONS AS [PERSON_NAME] NORGE AS [DOMAIN_NAME]" at bounding box center [216, 528] width 275 height 61
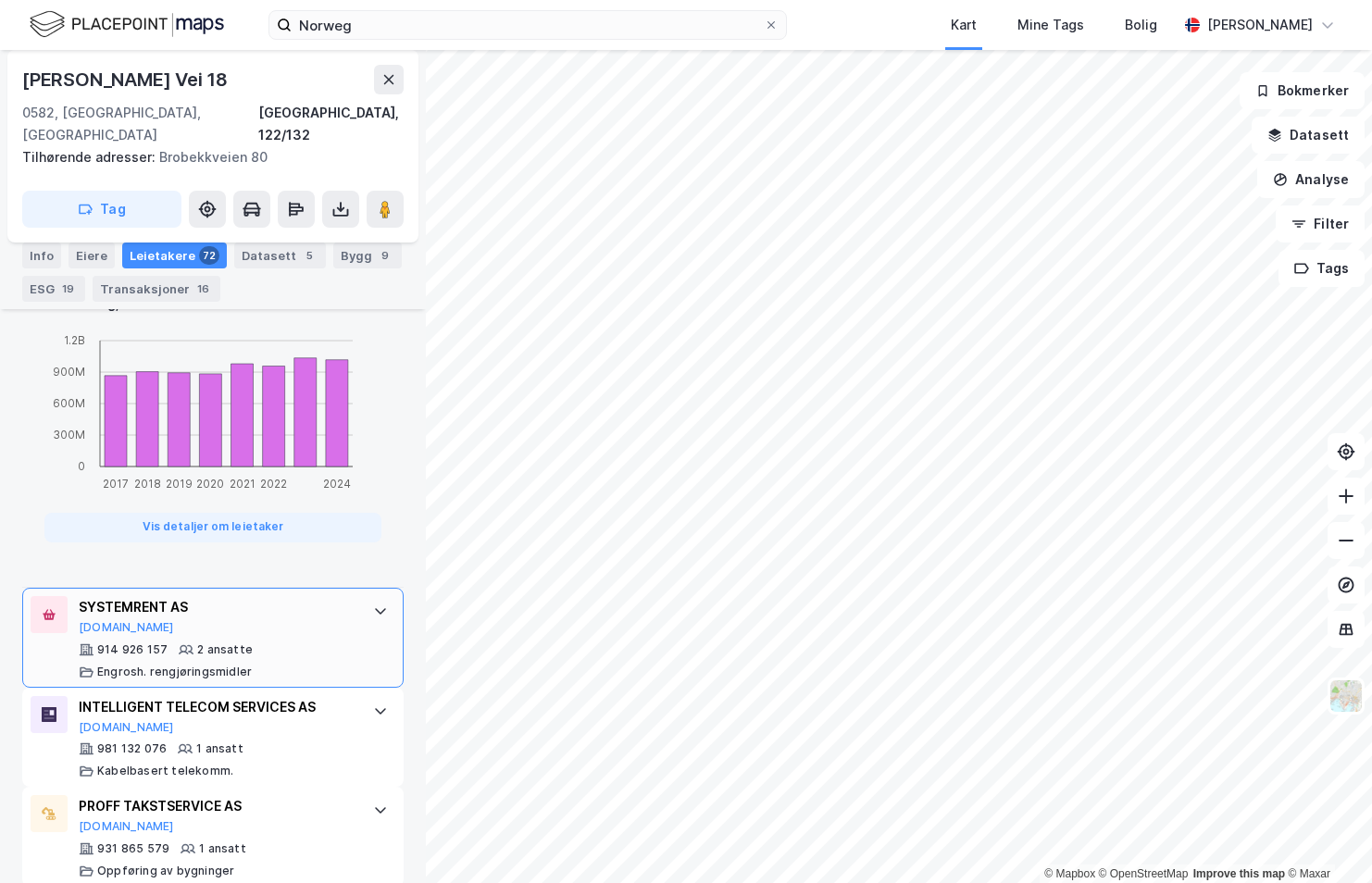
scroll to position [8373, 0]
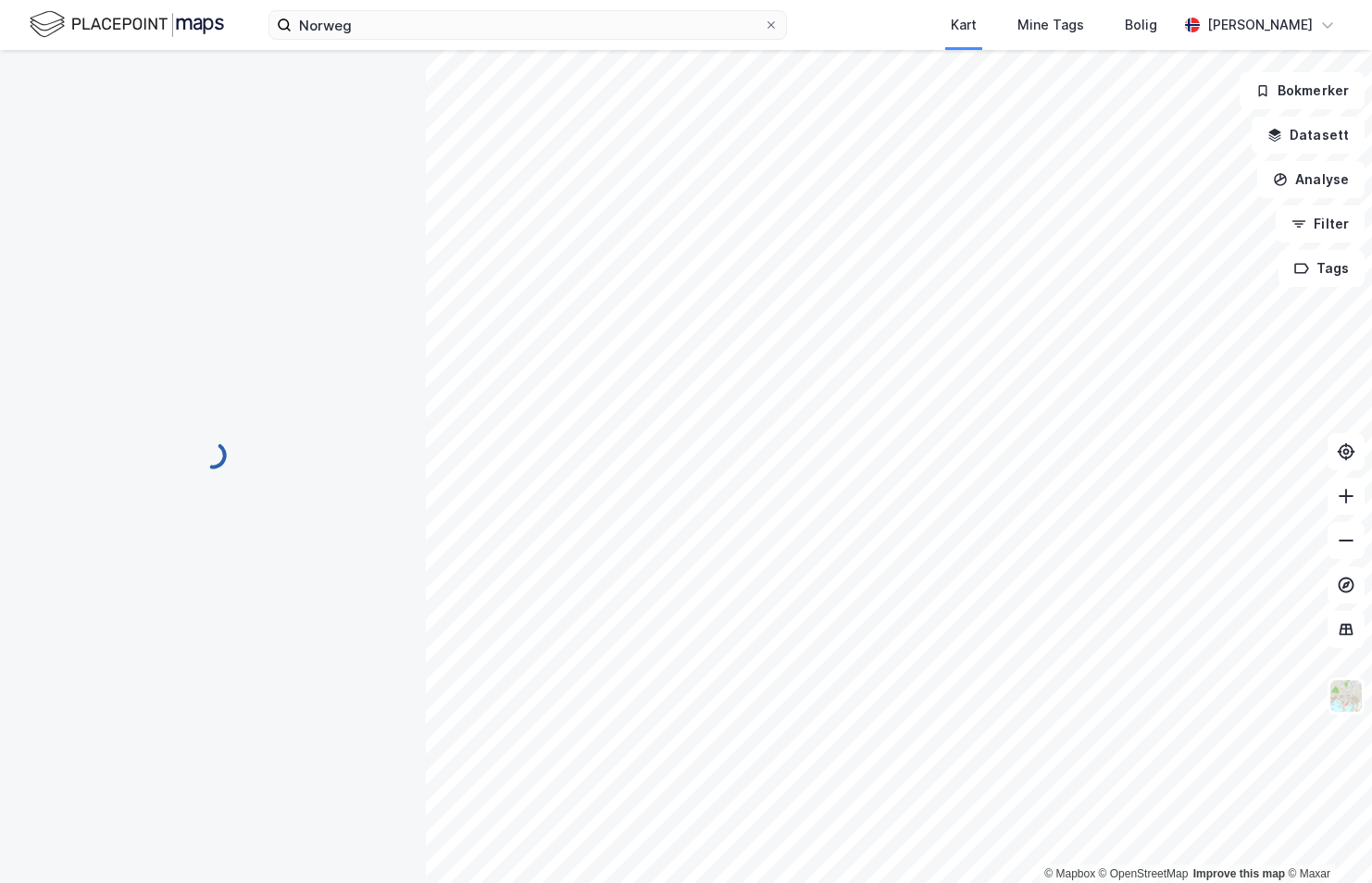
scroll to position [7, 0]
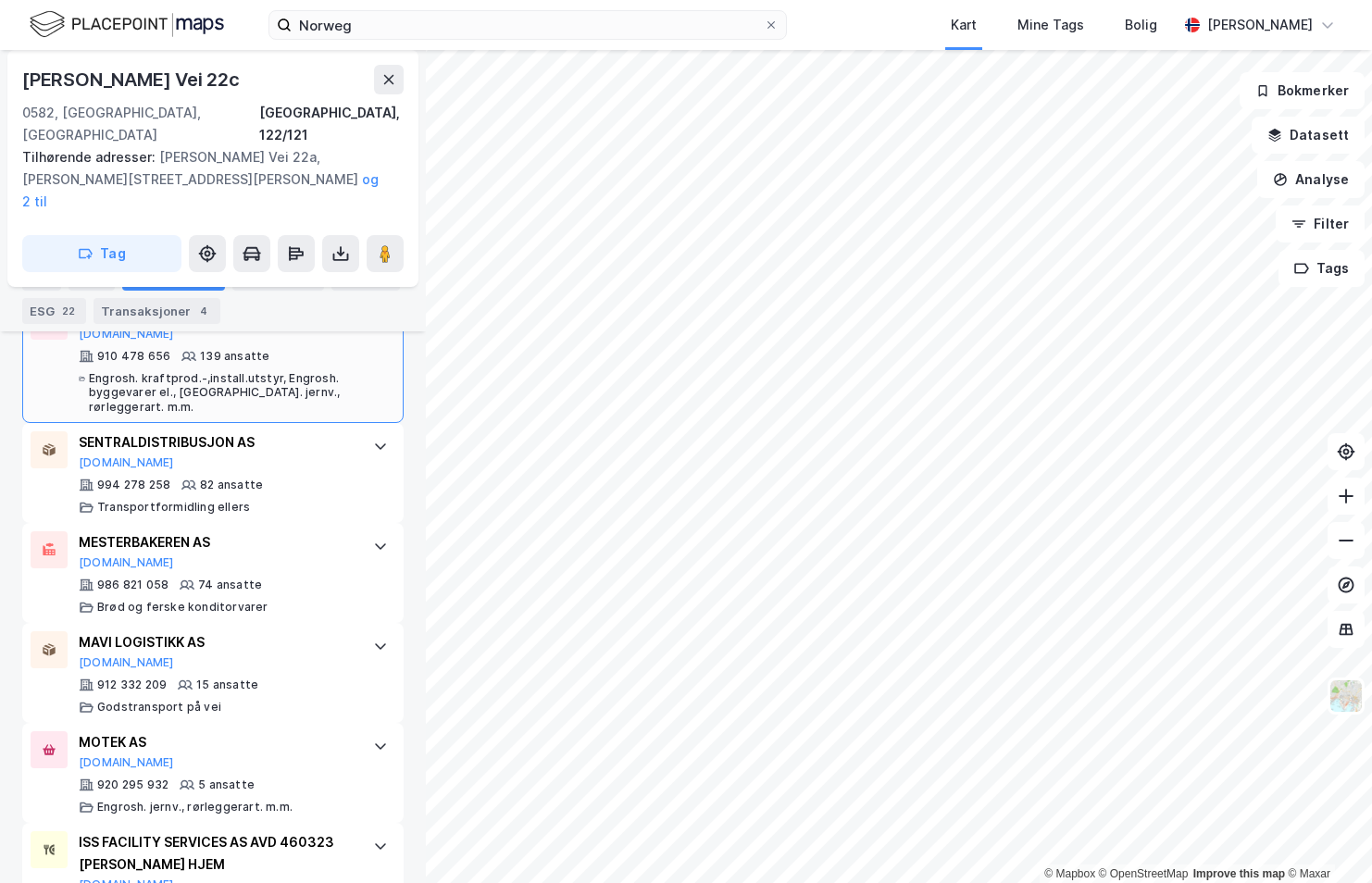
scroll to position [880, 0]
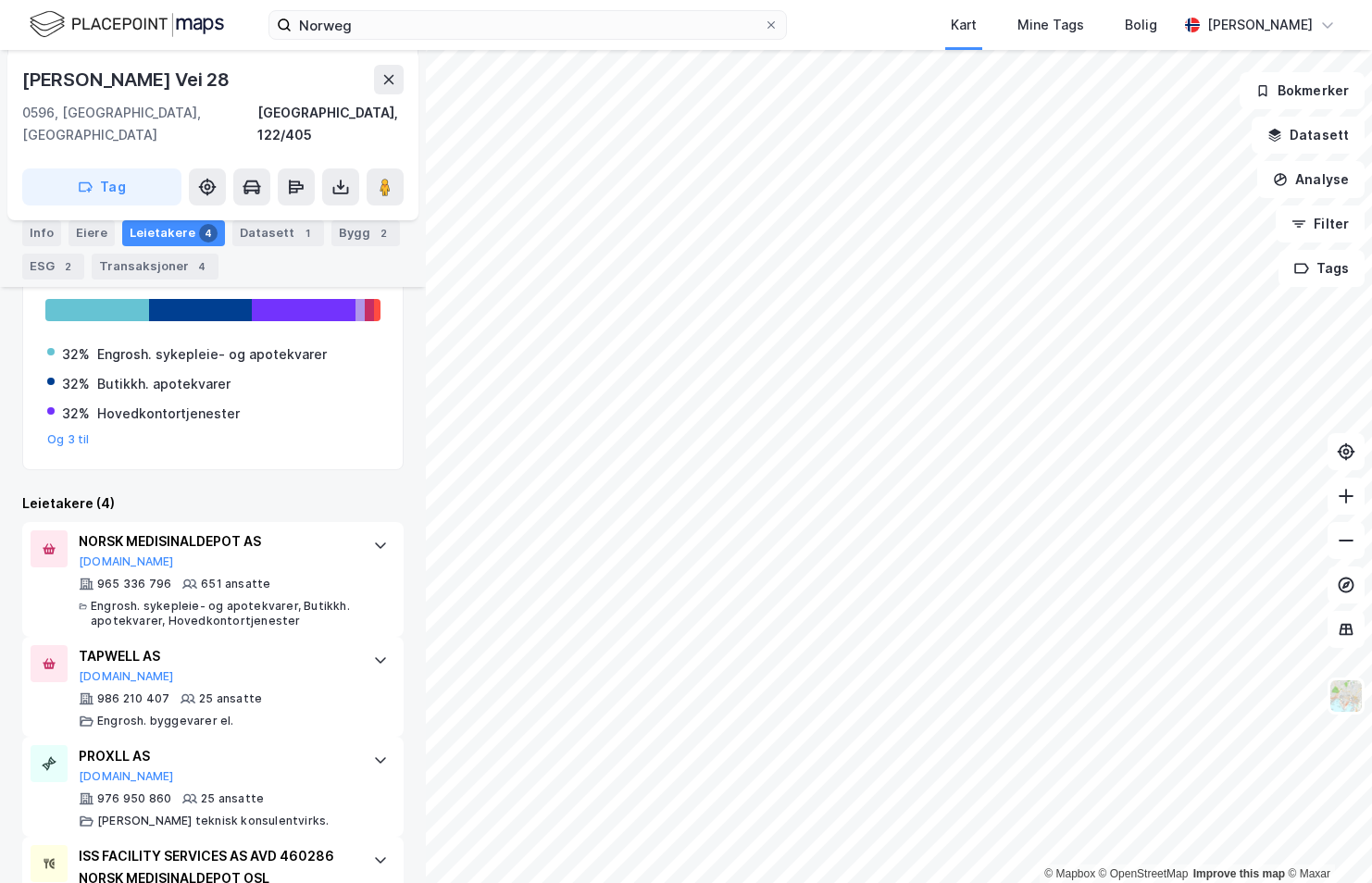
scroll to position [421, 0]
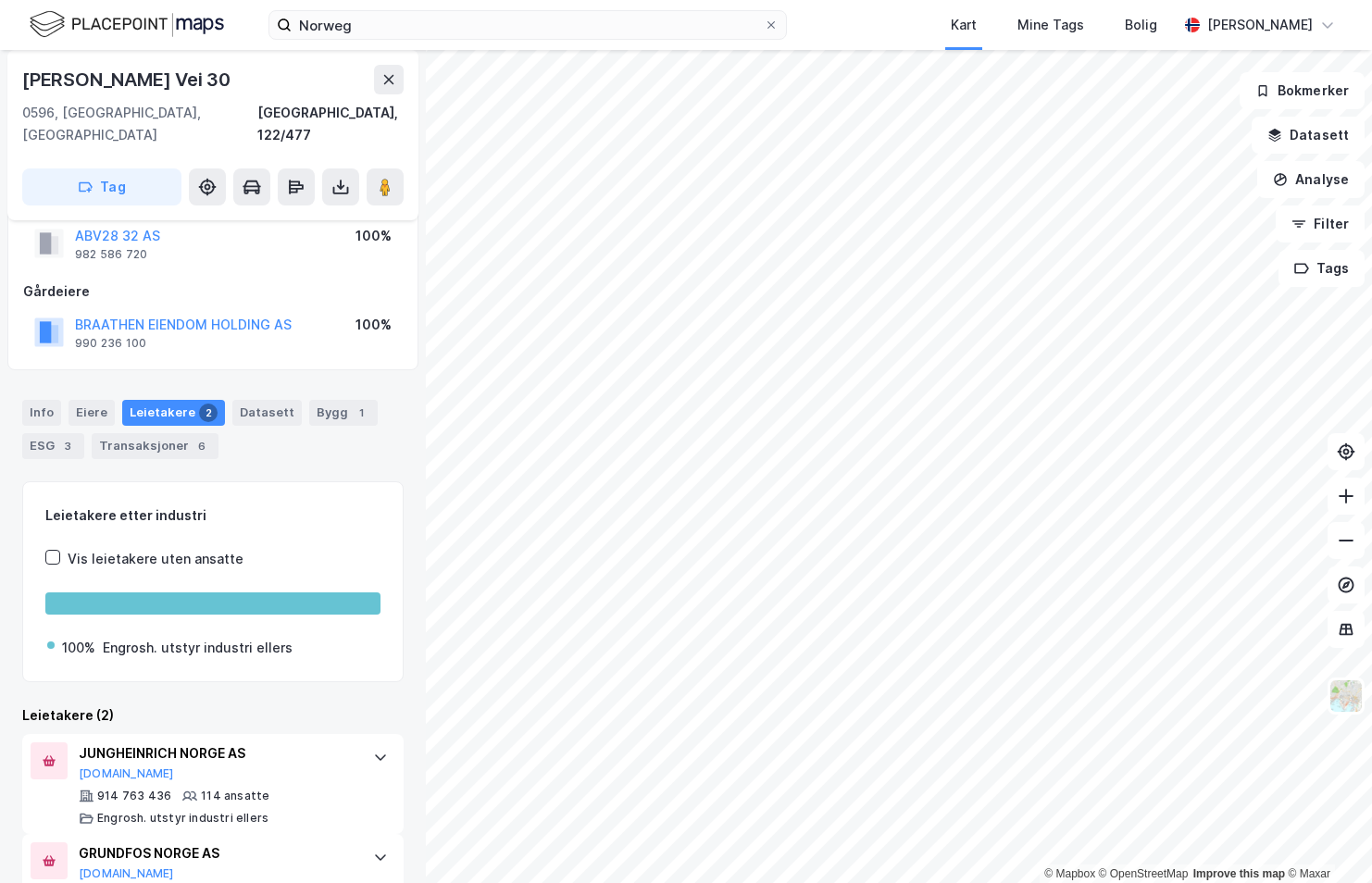
scroll to position [103, 0]
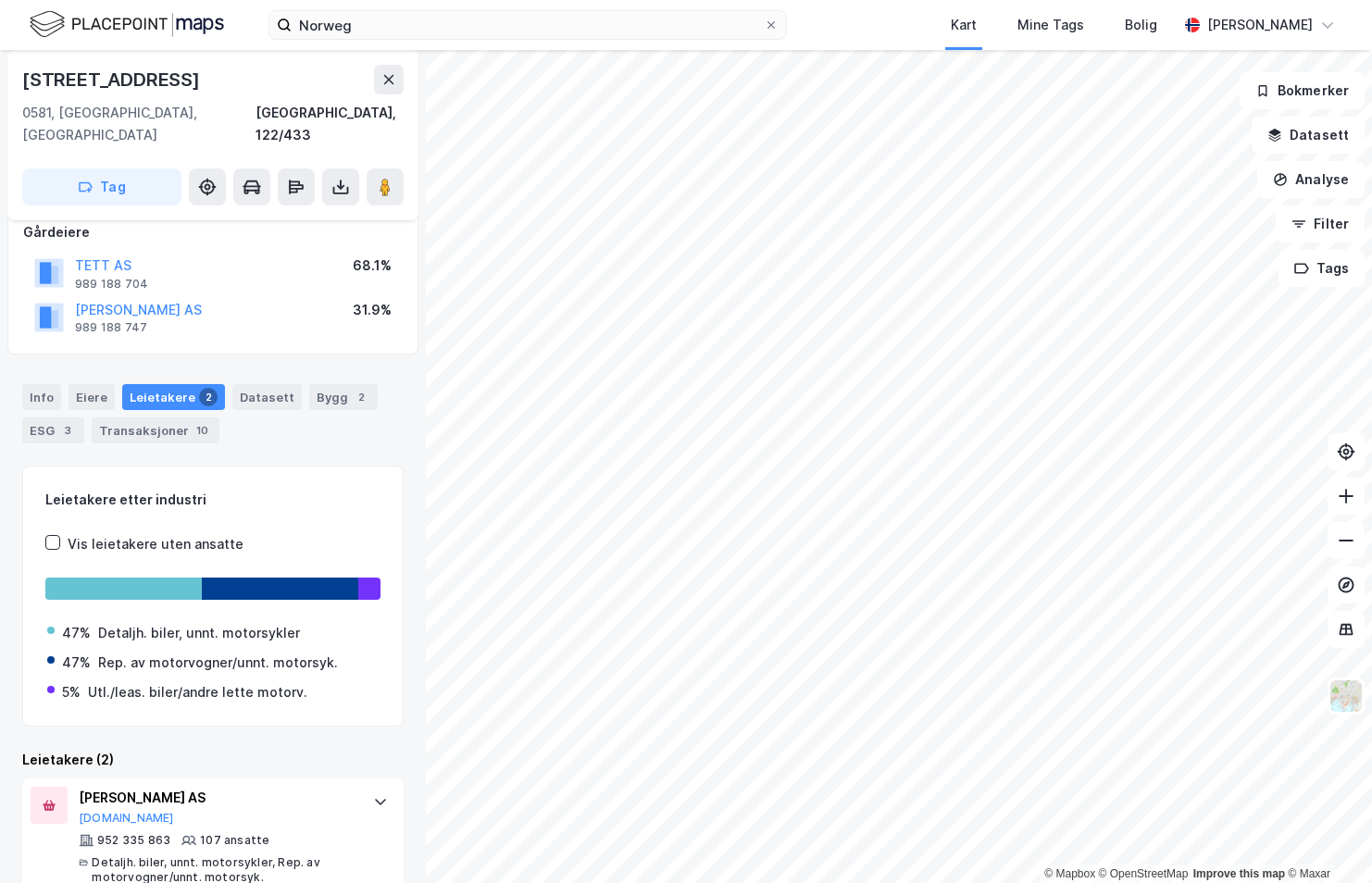
scroll to position [221, 0]
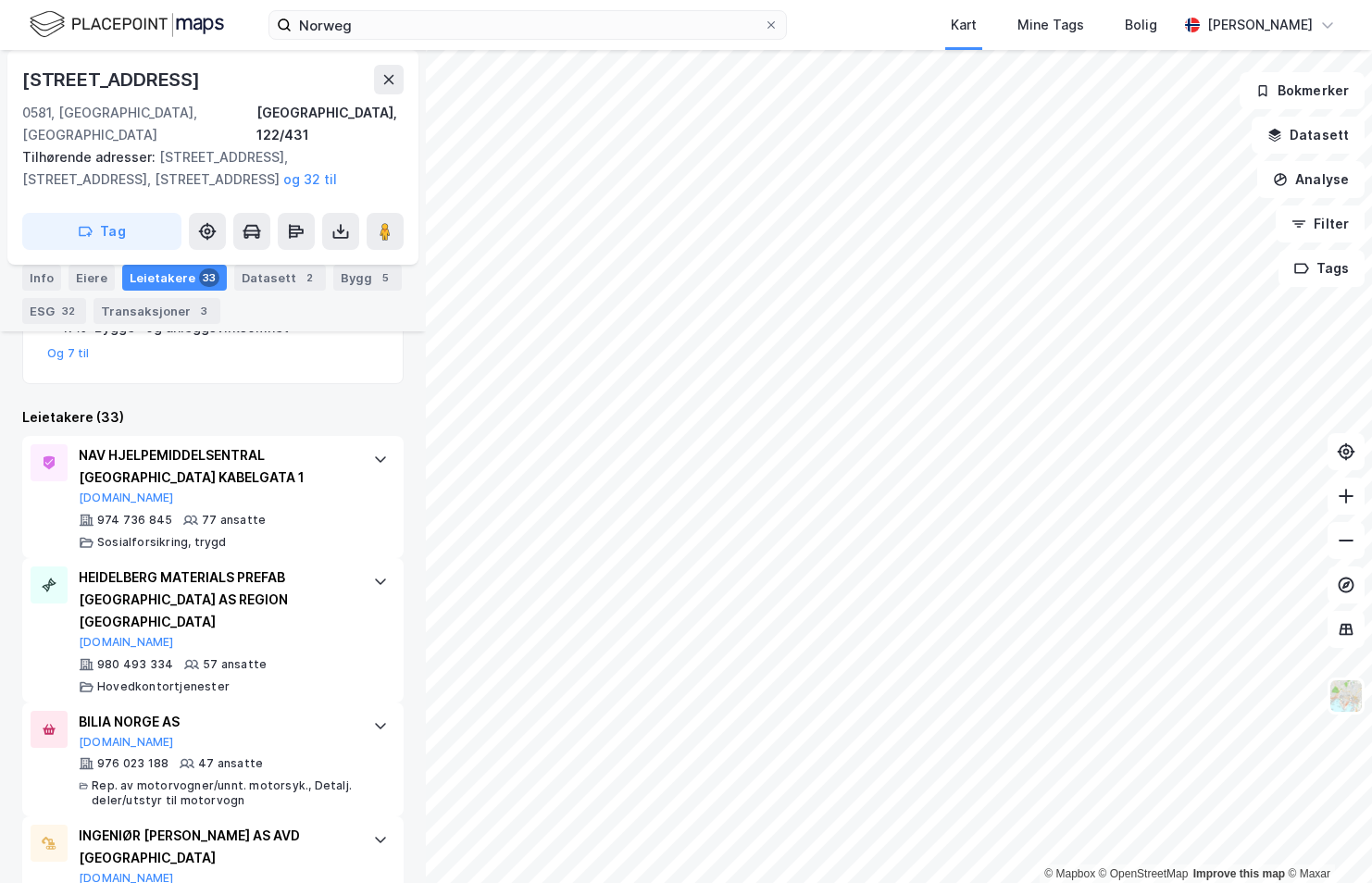
scroll to position [469, 0]
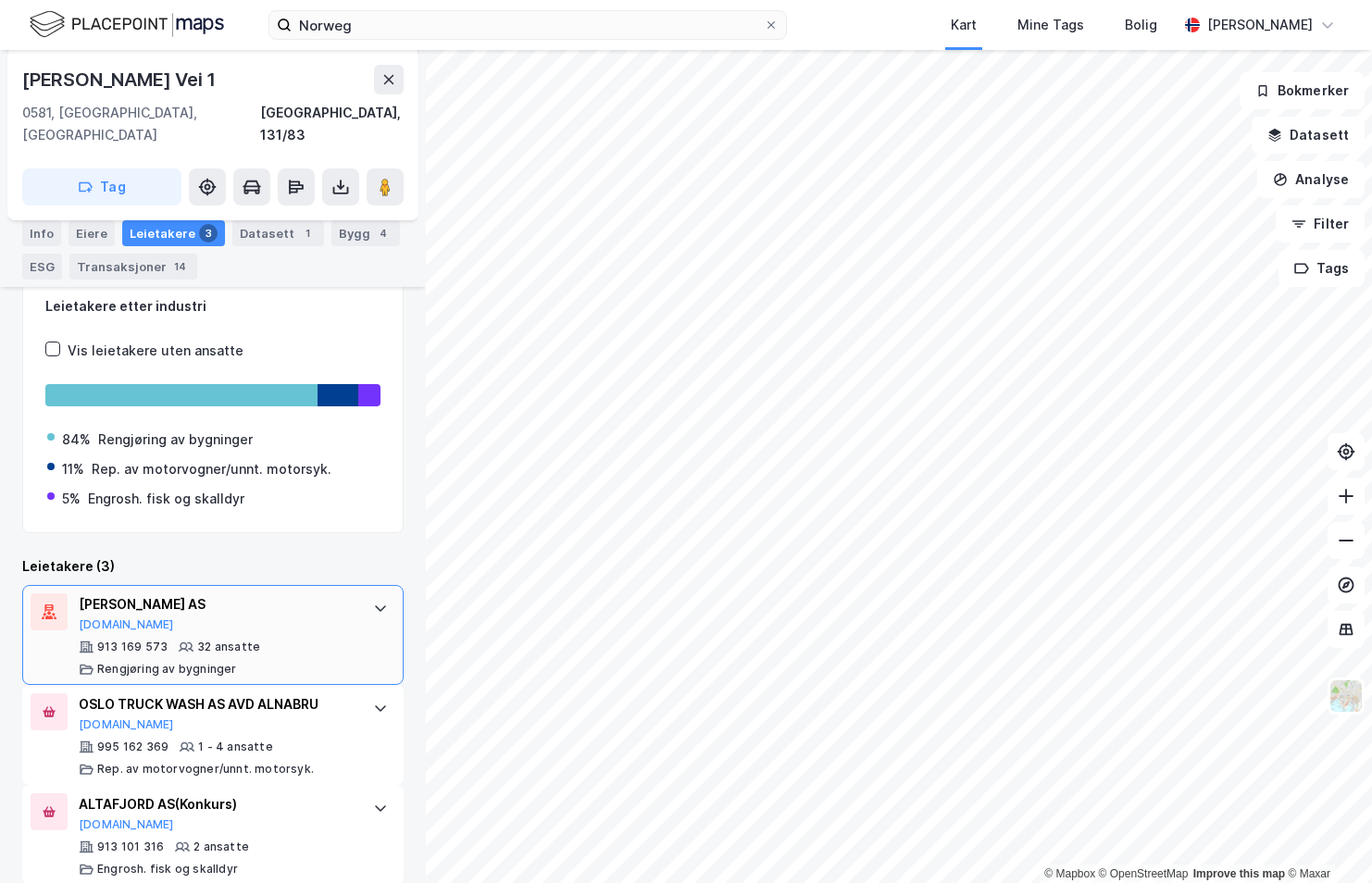
scroll to position [350, 0]
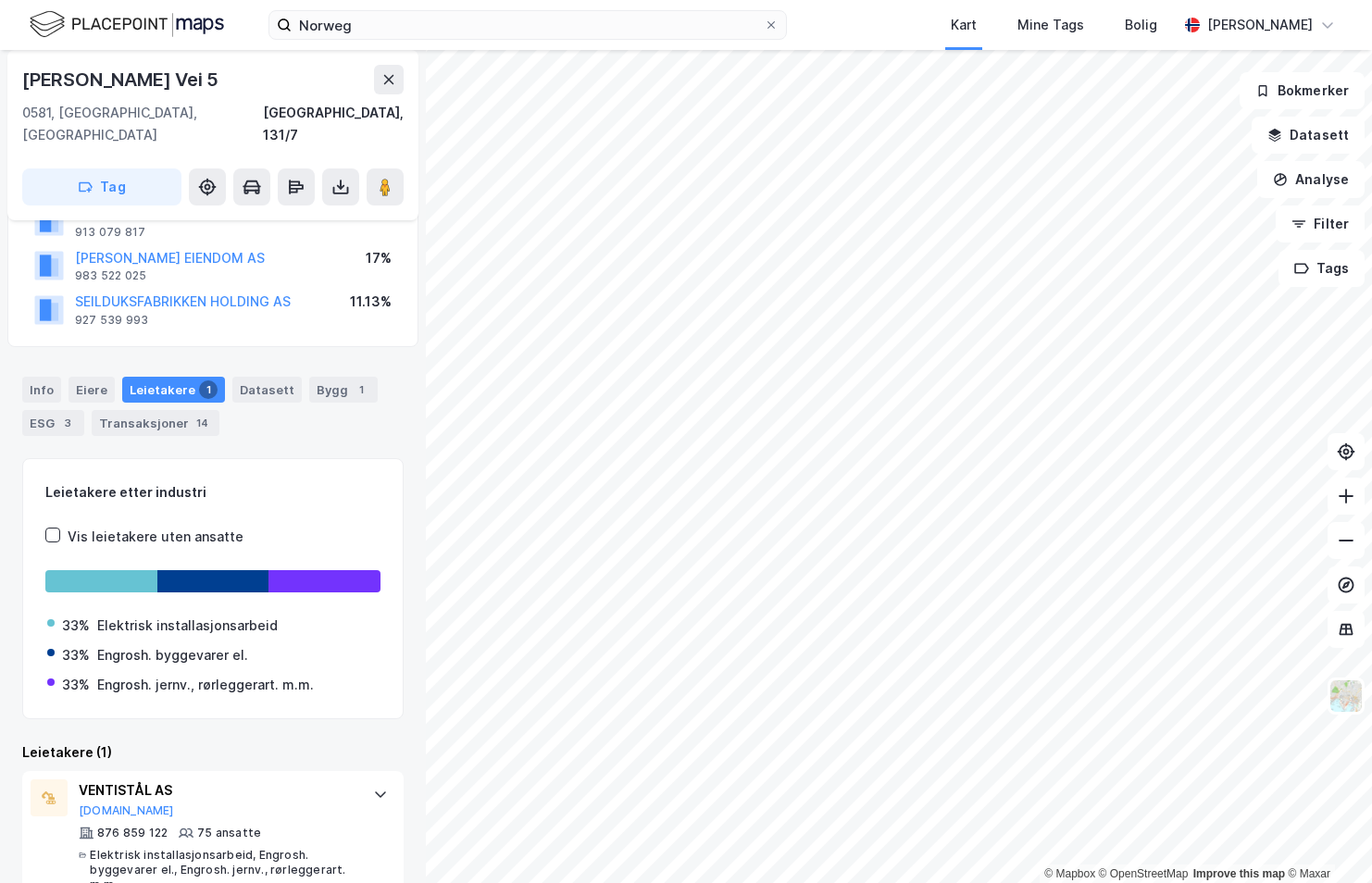
scroll to position [180, 0]
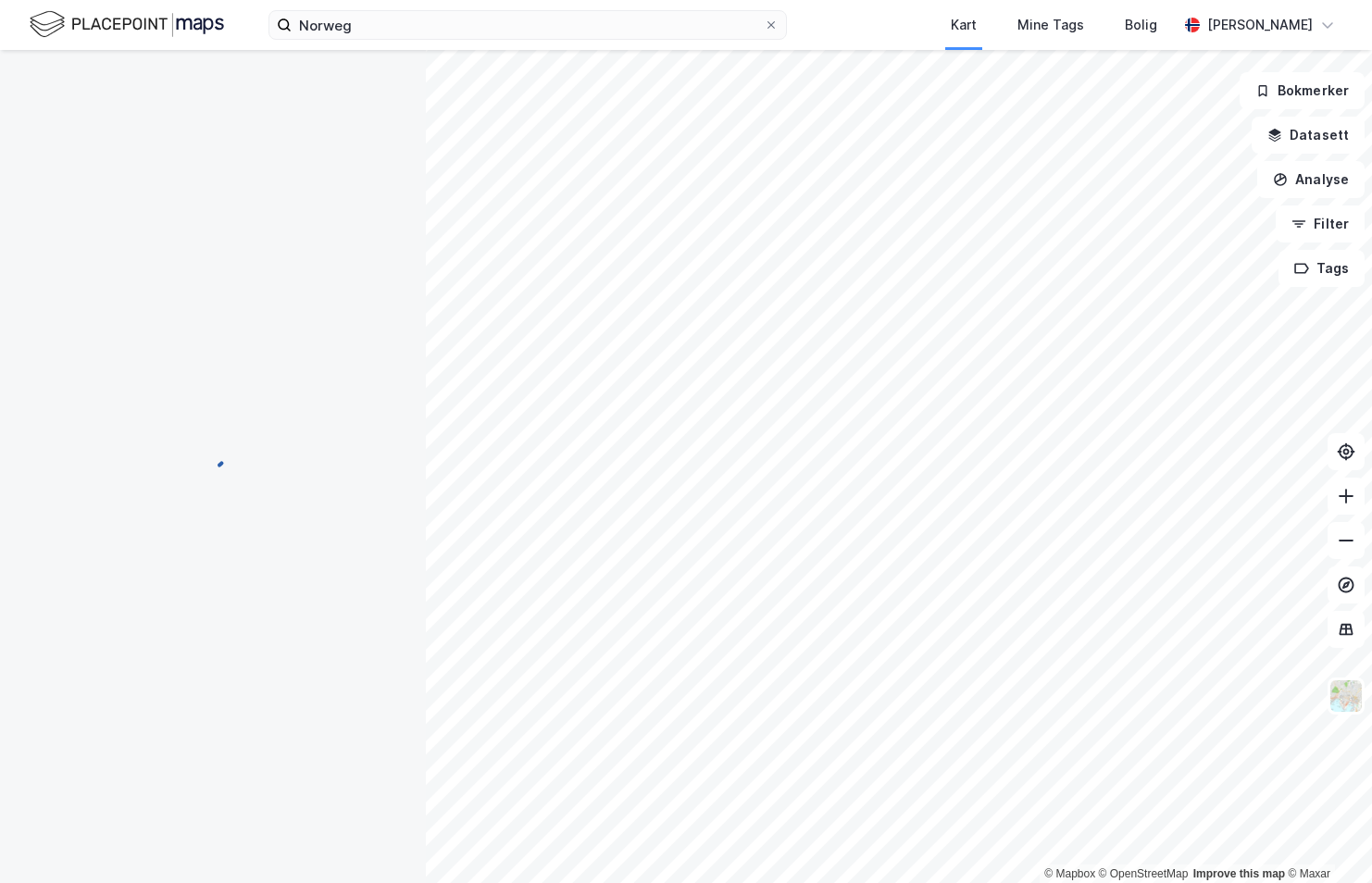
scroll to position [10, 0]
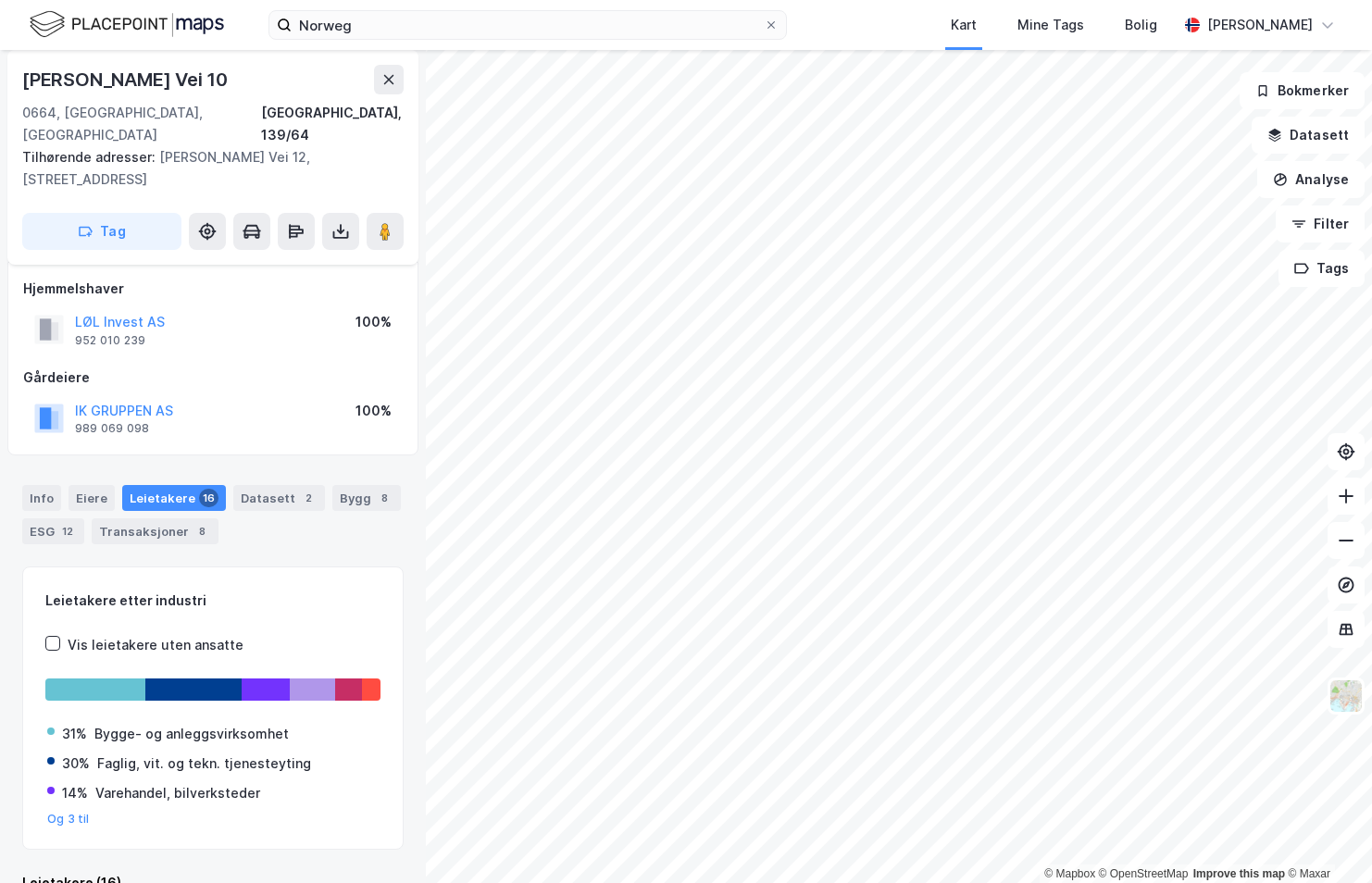
scroll to position [10, 0]
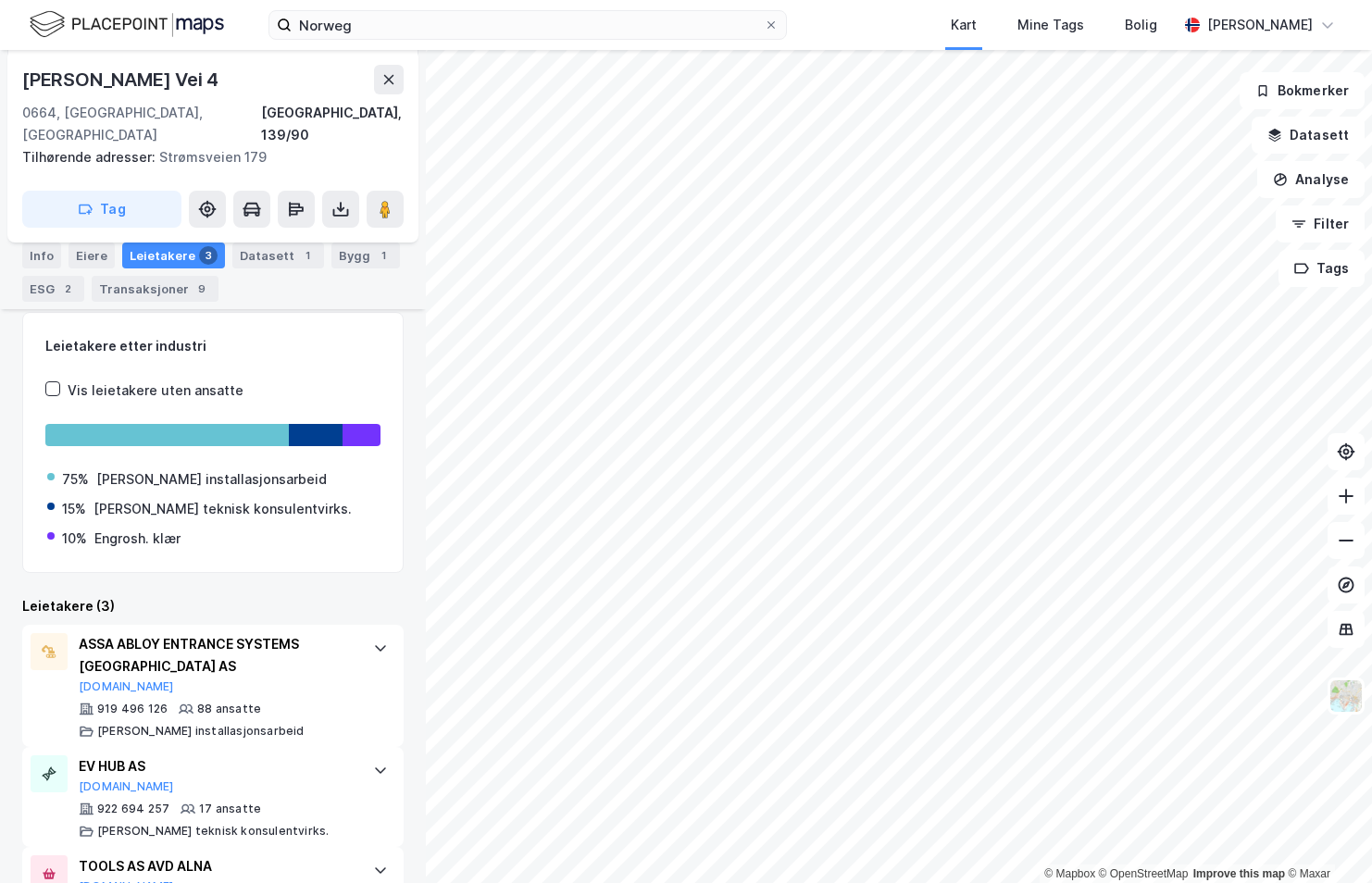
scroll to position [303, 0]
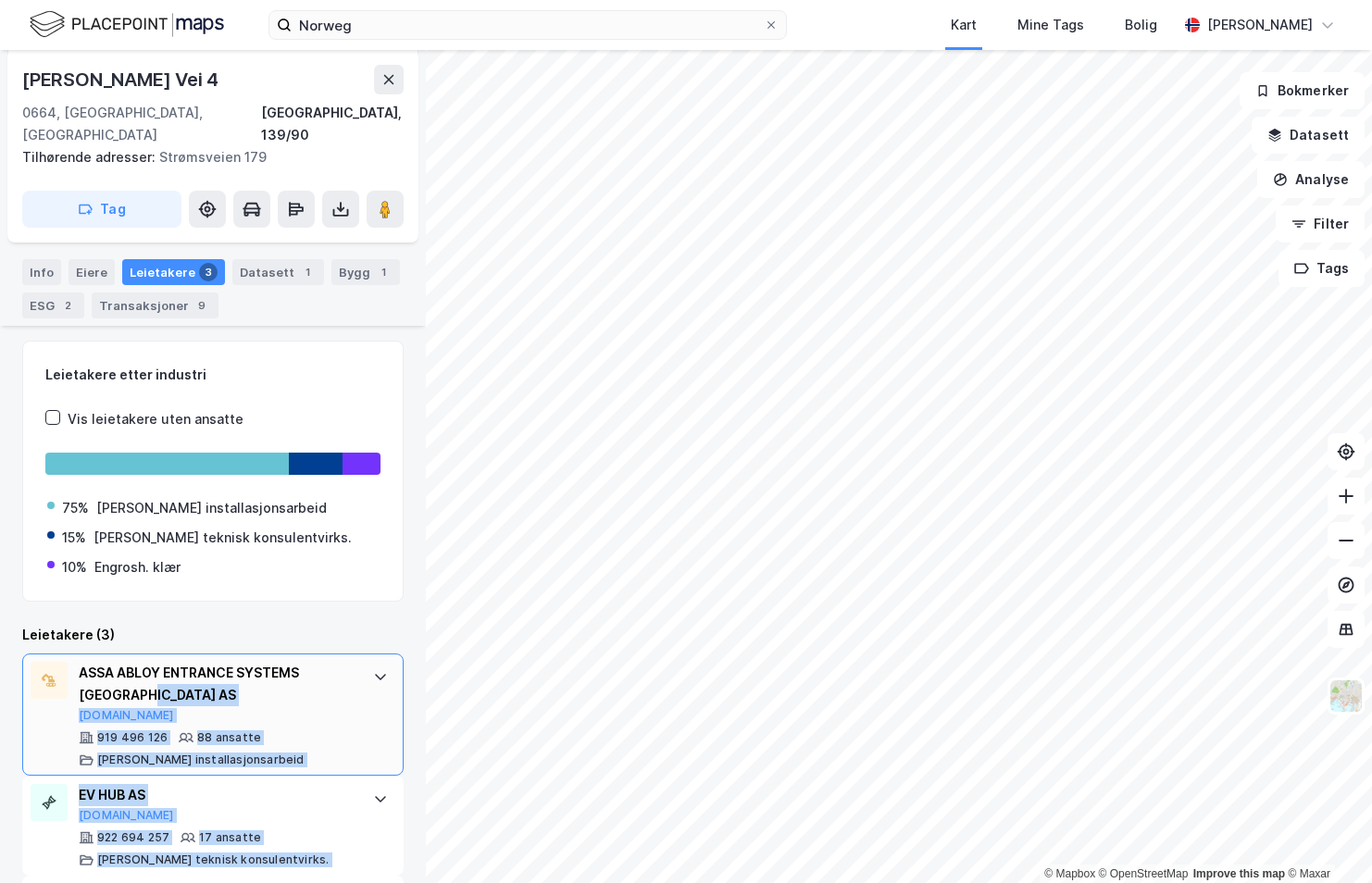
drag, startPoint x: 350, startPoint y: 789, endPoint x: 330, endPoint y: 702, distance: 89.3
click at [330, 702] on div "[PERSON_NAME] ENTRANCE SYSTEMS NORWAY AS [DOMAIN_NAME] 919 496 126 88 ansatte […" at bounding box center [213, 814] width 382 height 322
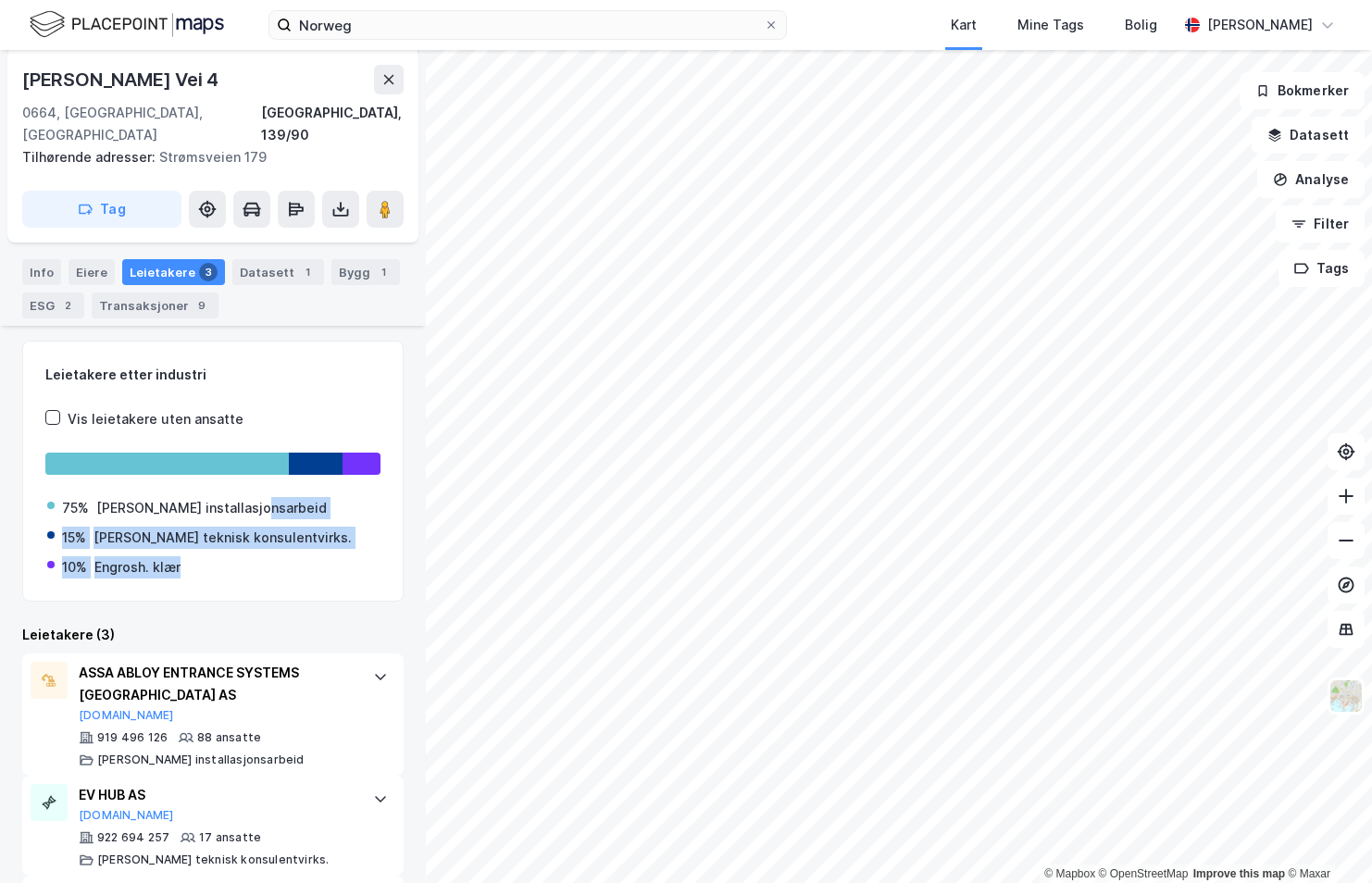
drag, startPoint x: 330, startPoint y: 702, endPoint x: 310, endPoint y: 485, distance: 217.9
click at [310, 485] on div "75% Annet installasjonsarbeid 15% [PERSON_NAME] teknisk konsulentvirks. 10% Eng…" at bounding box center [213, 530] width 335 height 96
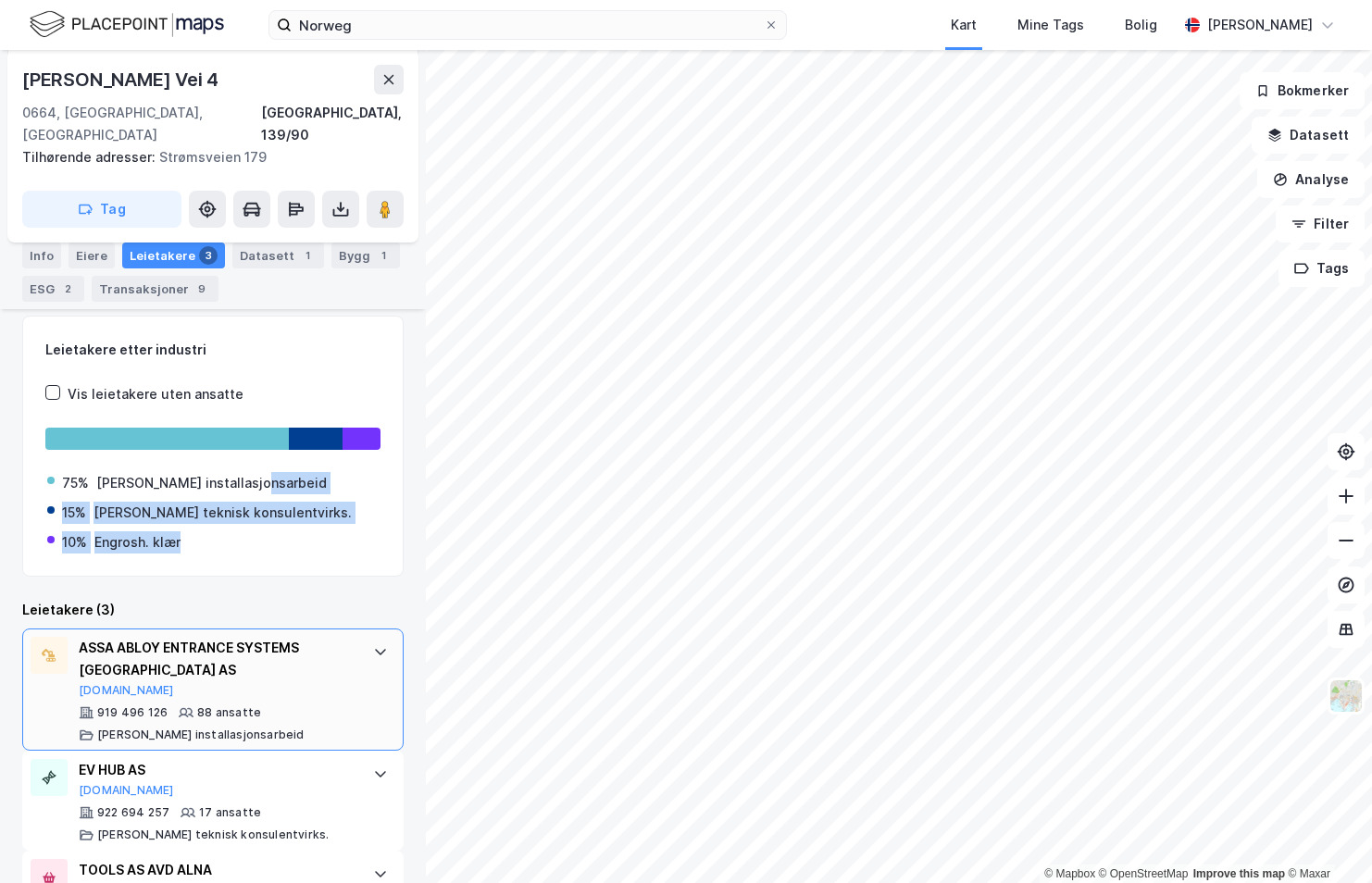
scroll to position [395, 0]
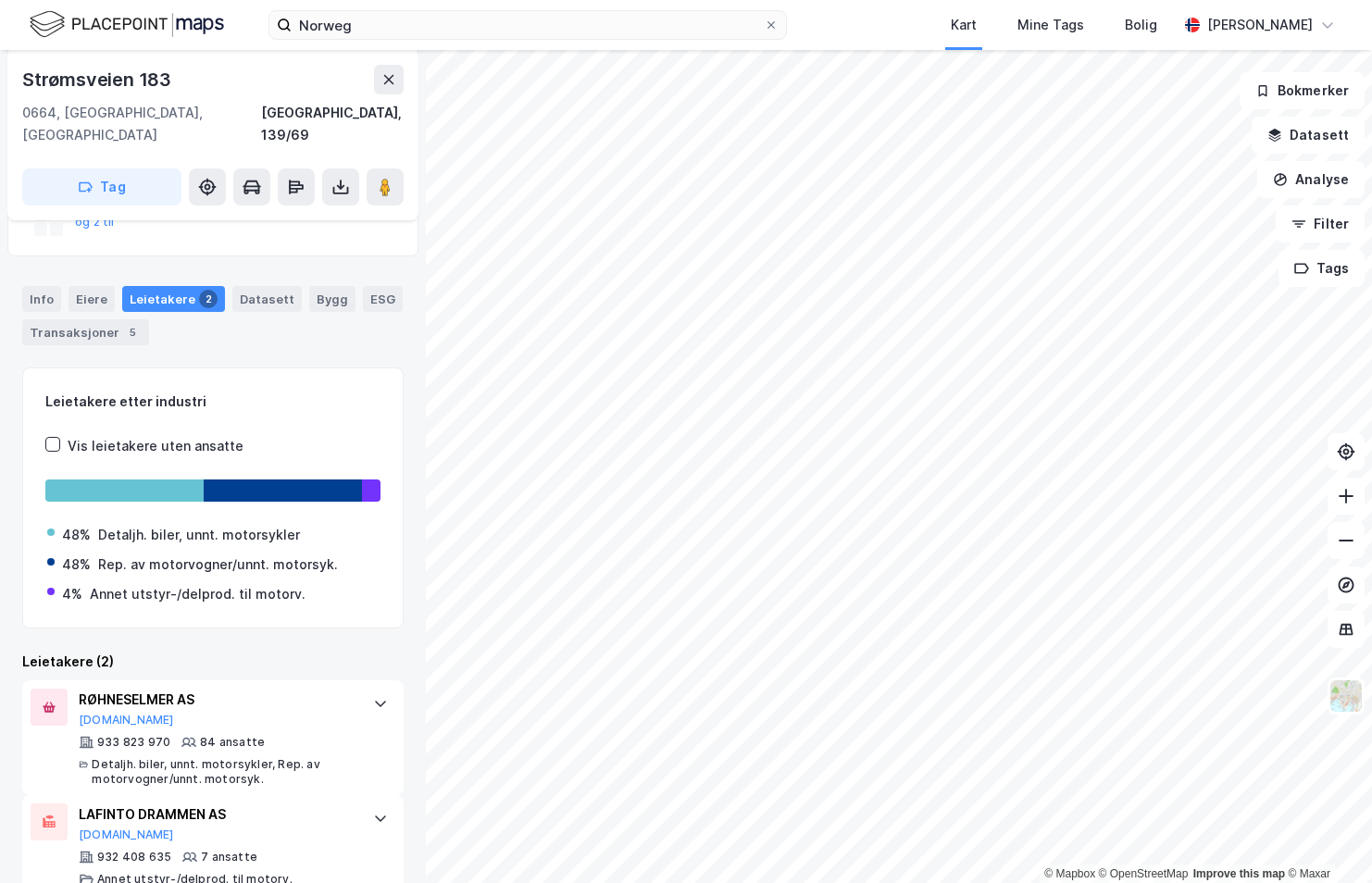
scroll to position [303, 0]
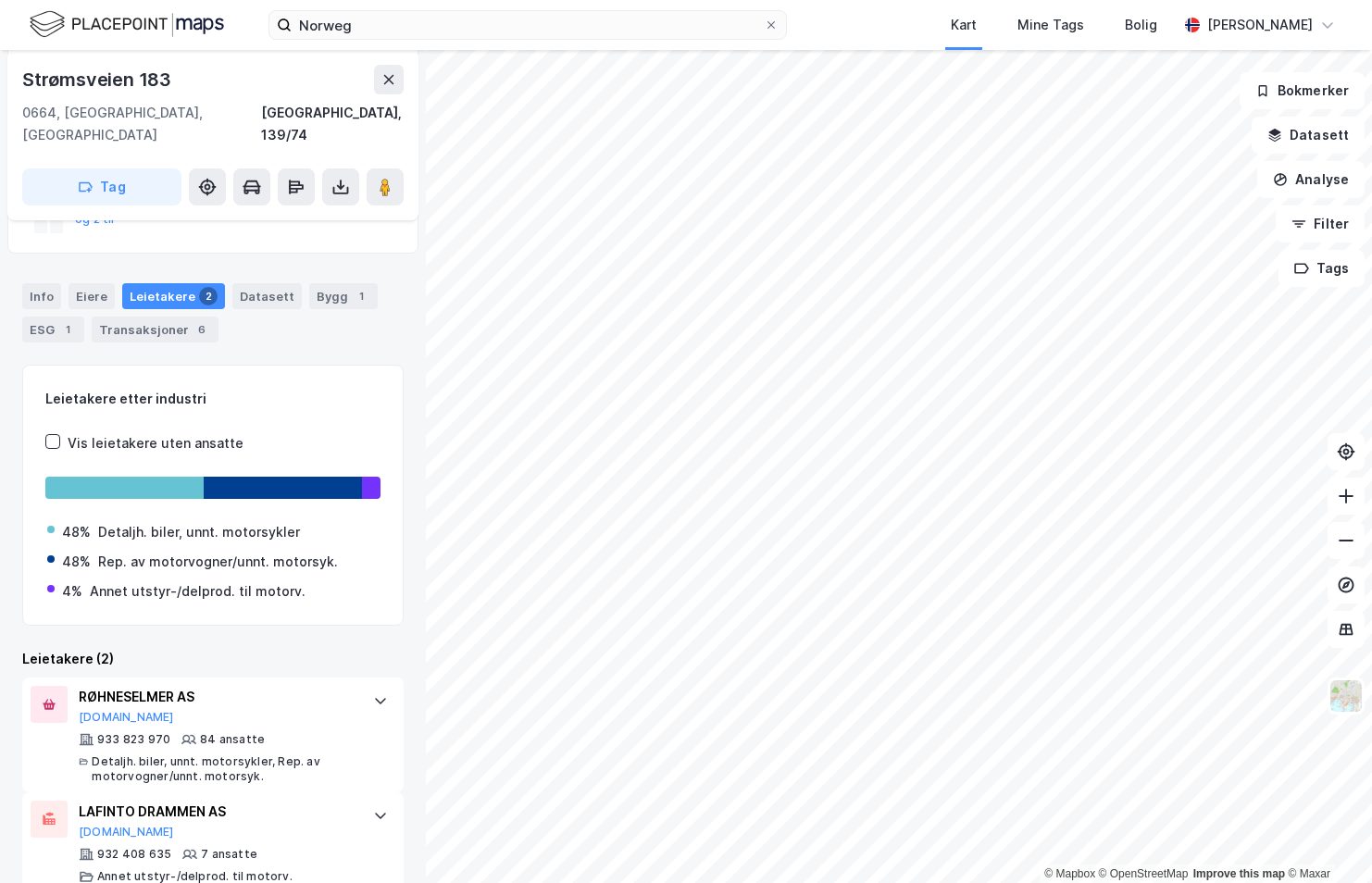
scroll to position [303, 0]
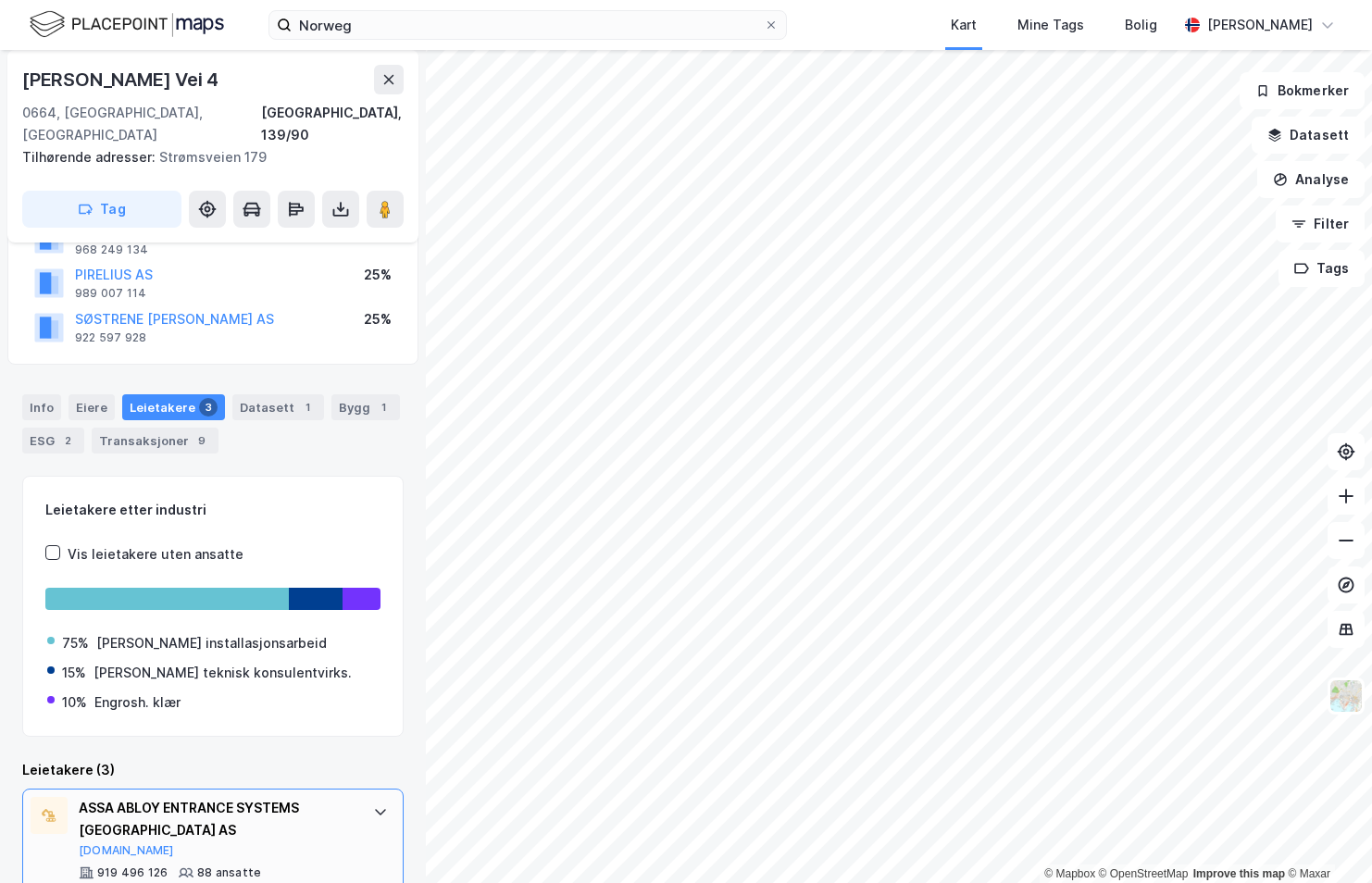
scroll to position [395, 0]
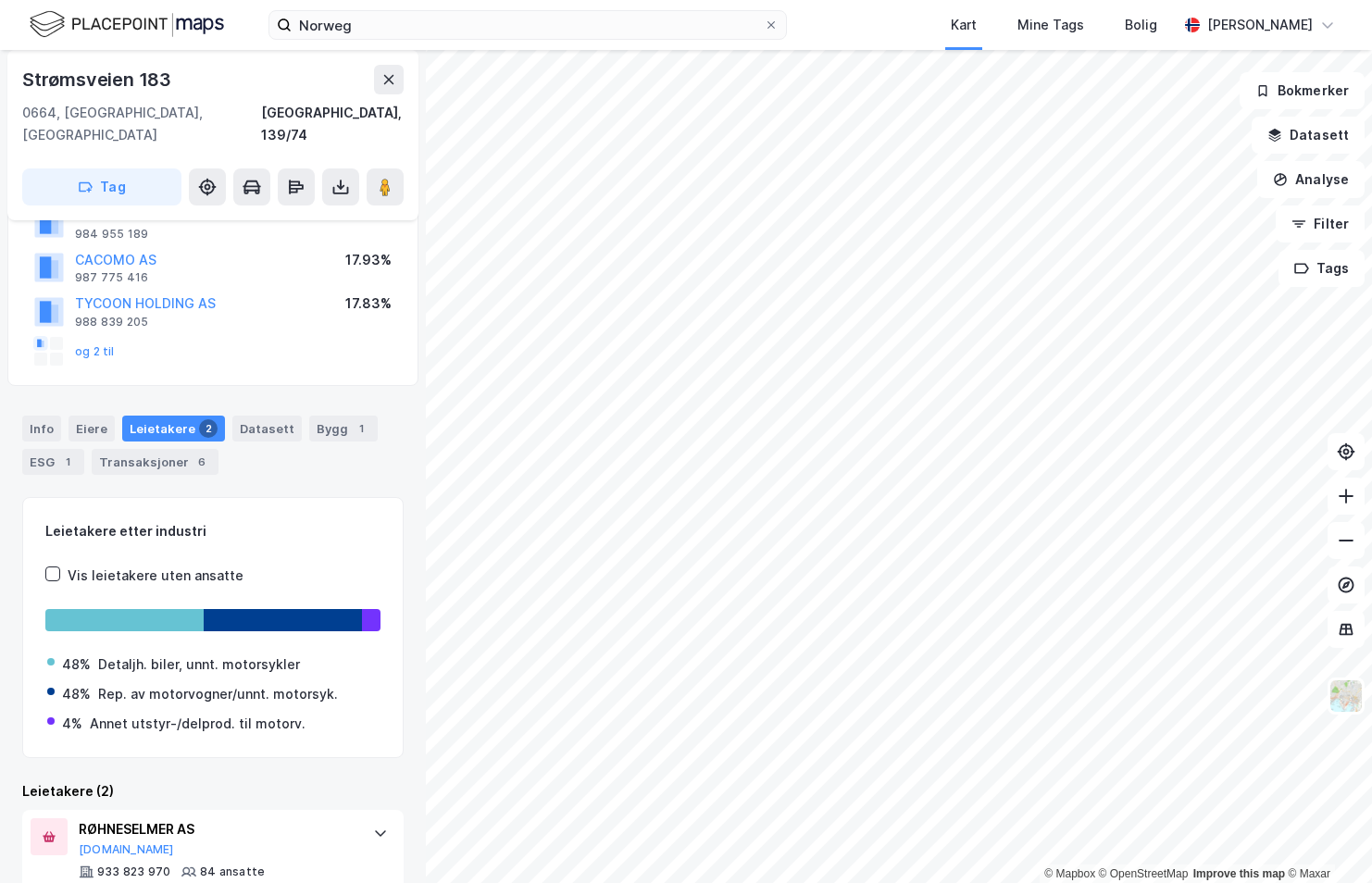
scroll to position [303, 0]
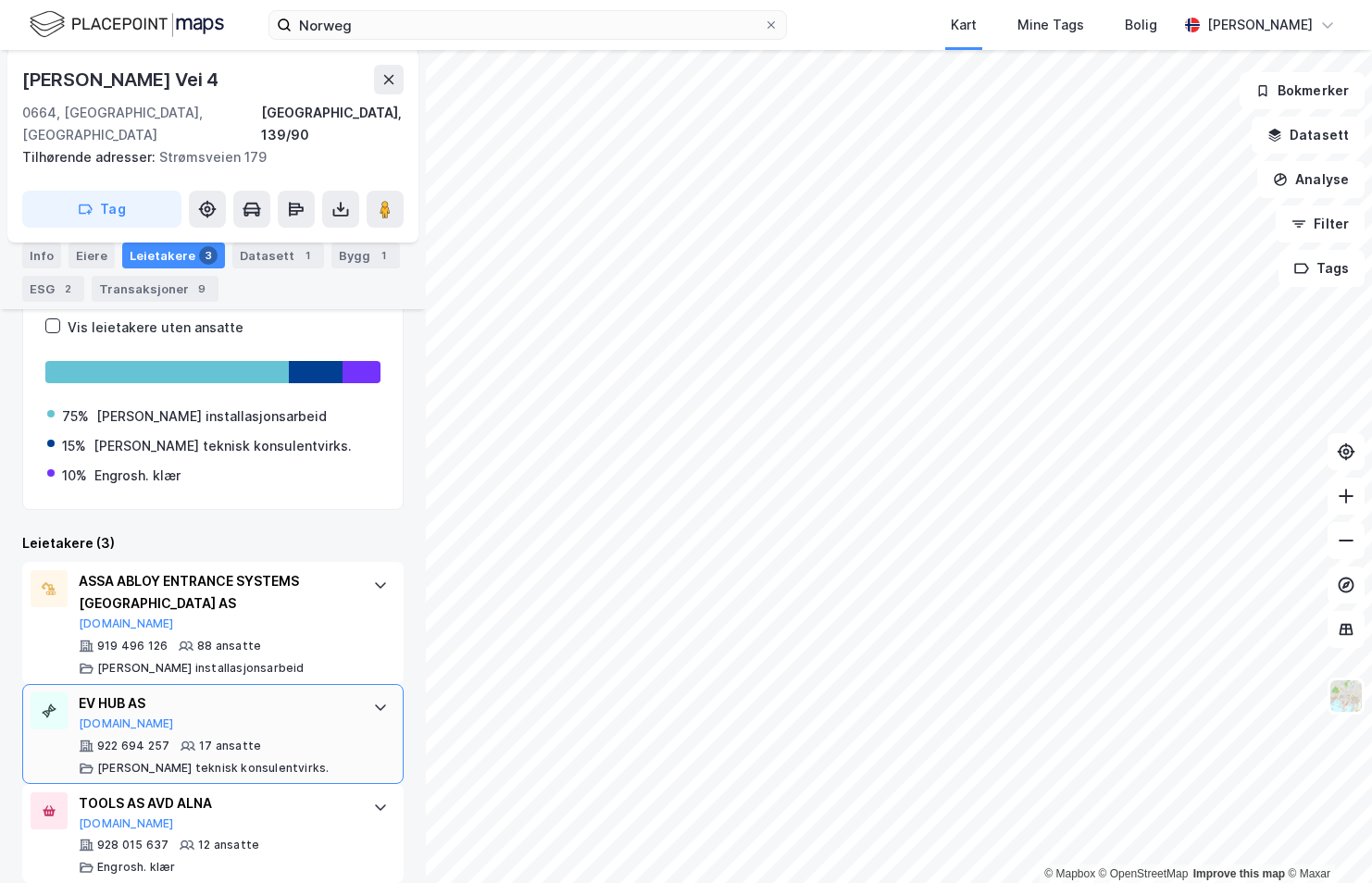
scroll to position [395, 0]
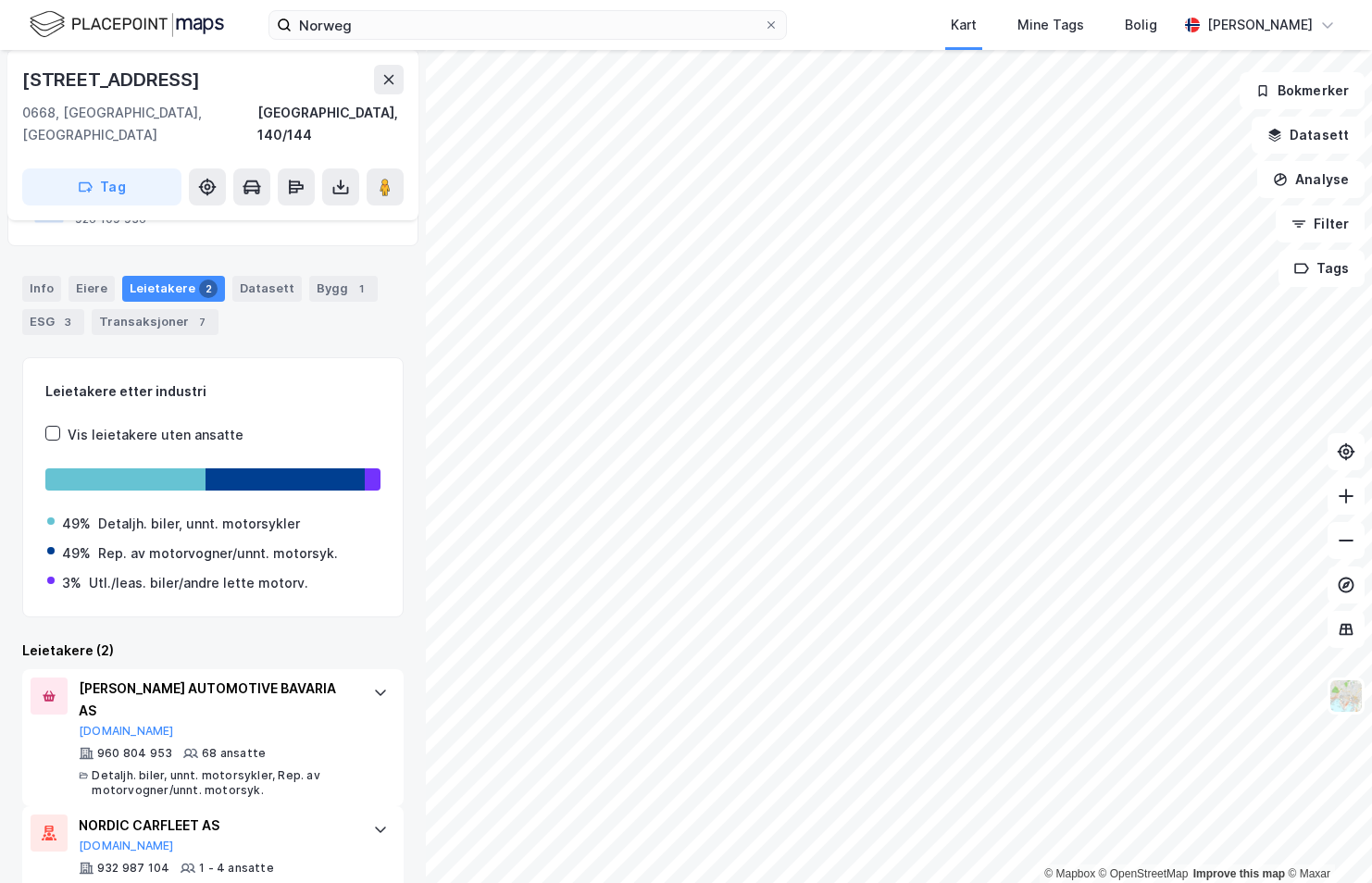
scroll to position [177, 0]
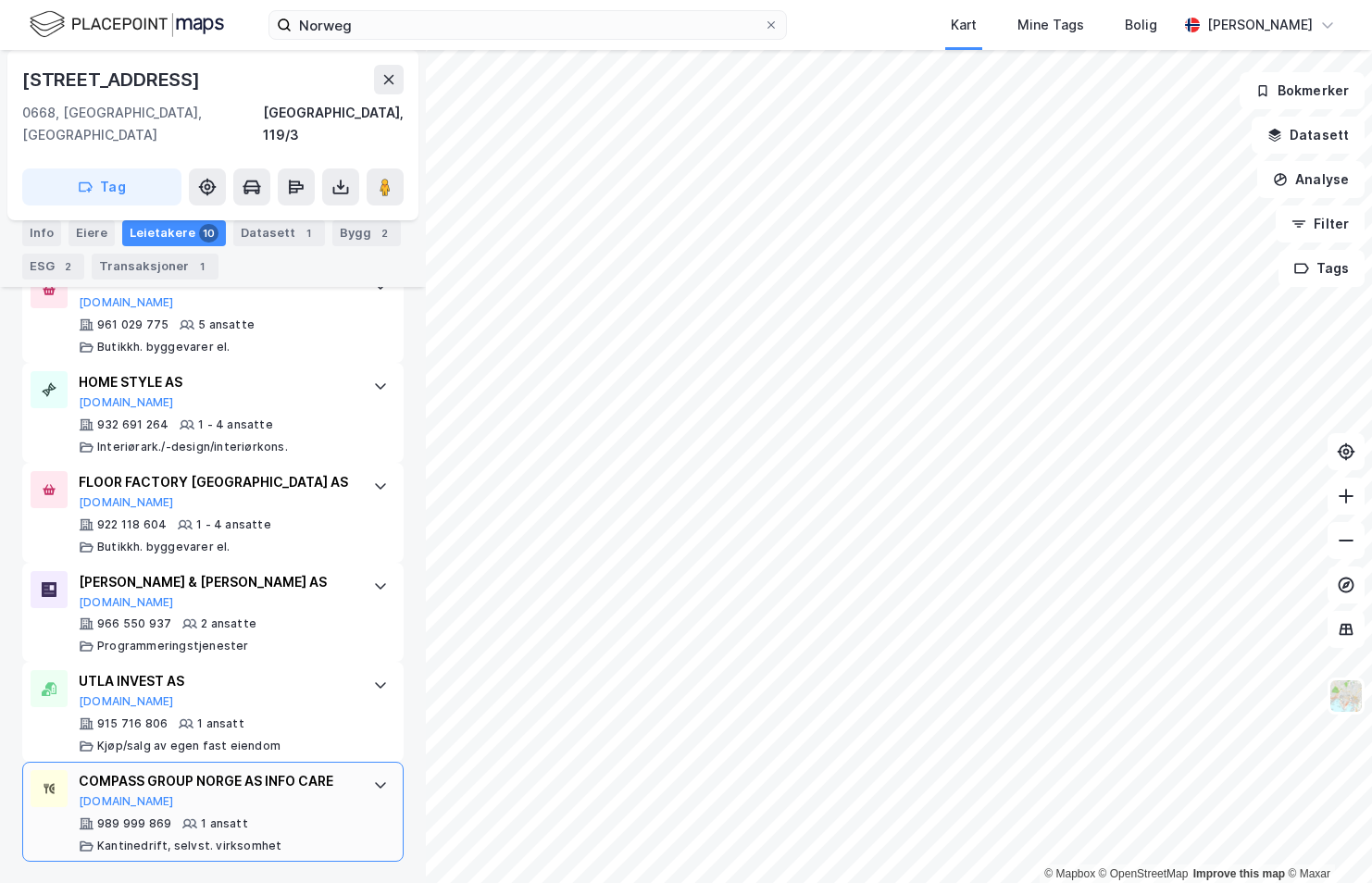
scroll to position [1028, 0]
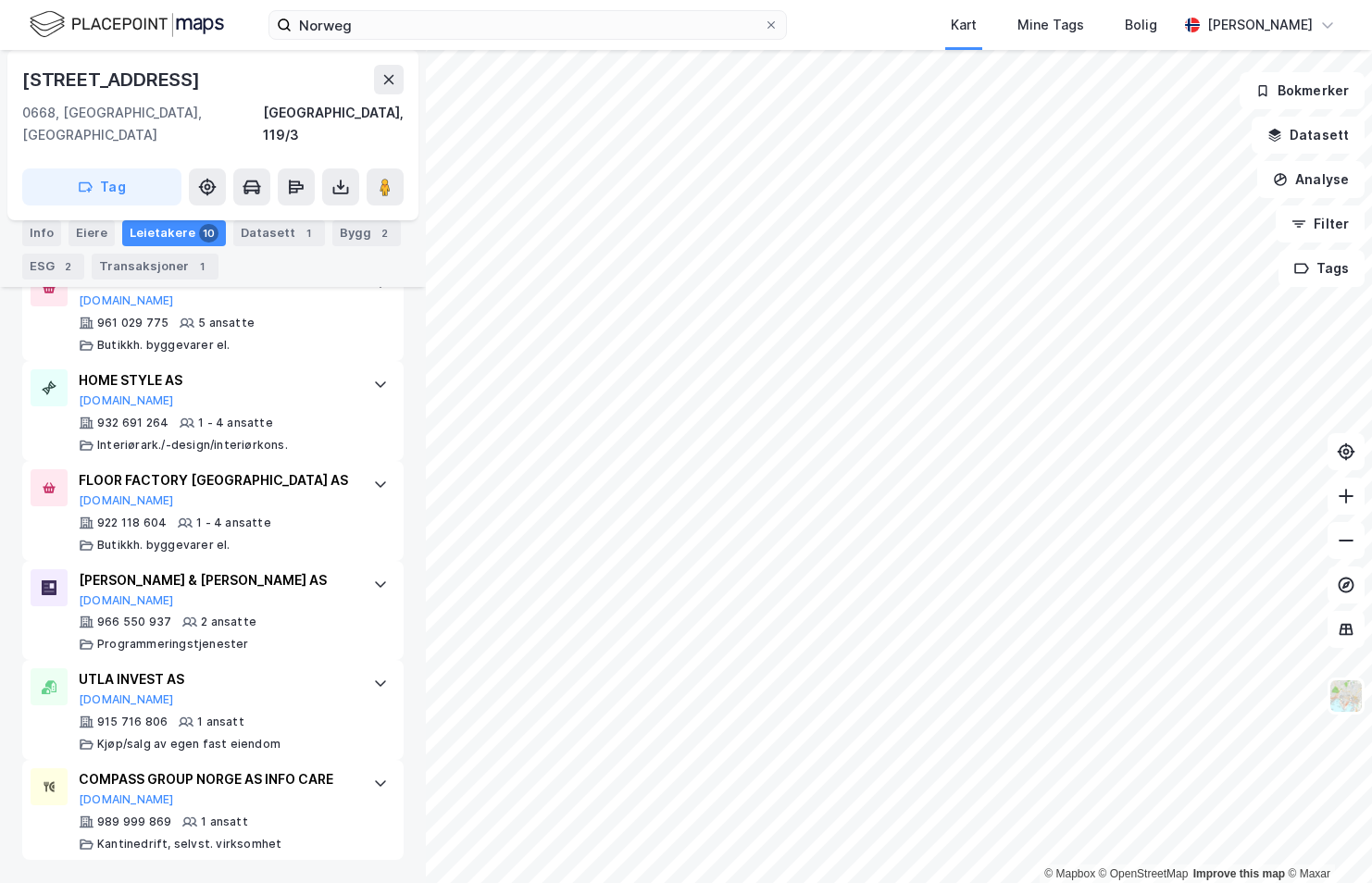
click at [1371, 141] on html "Norweg Kart Mine Tags [PERSON_NAME] [PERSON_NAME] © Mapbox © OpenStreetMap Impr…" at bounding box center [686, 442] width 1372 height 883
click at [1371, 309] on html "Norweg Kart Mine Tags [PERSON_NAME] [PERSON_NAME] © Mapbox © OpenStreetMap Impr…" at bounding box center [686, 442] width 1372 height 883
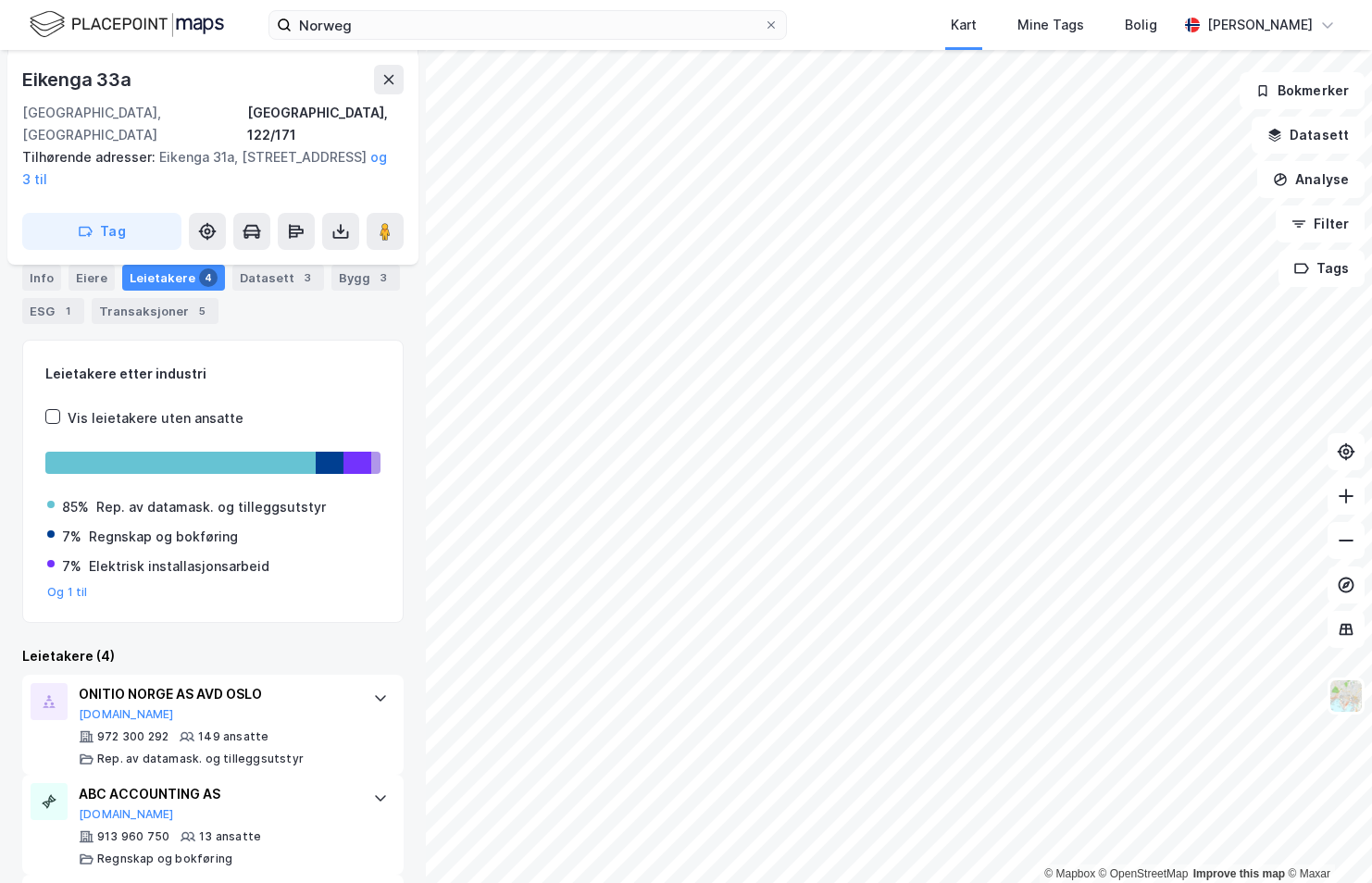
scroll to position [336, 0]
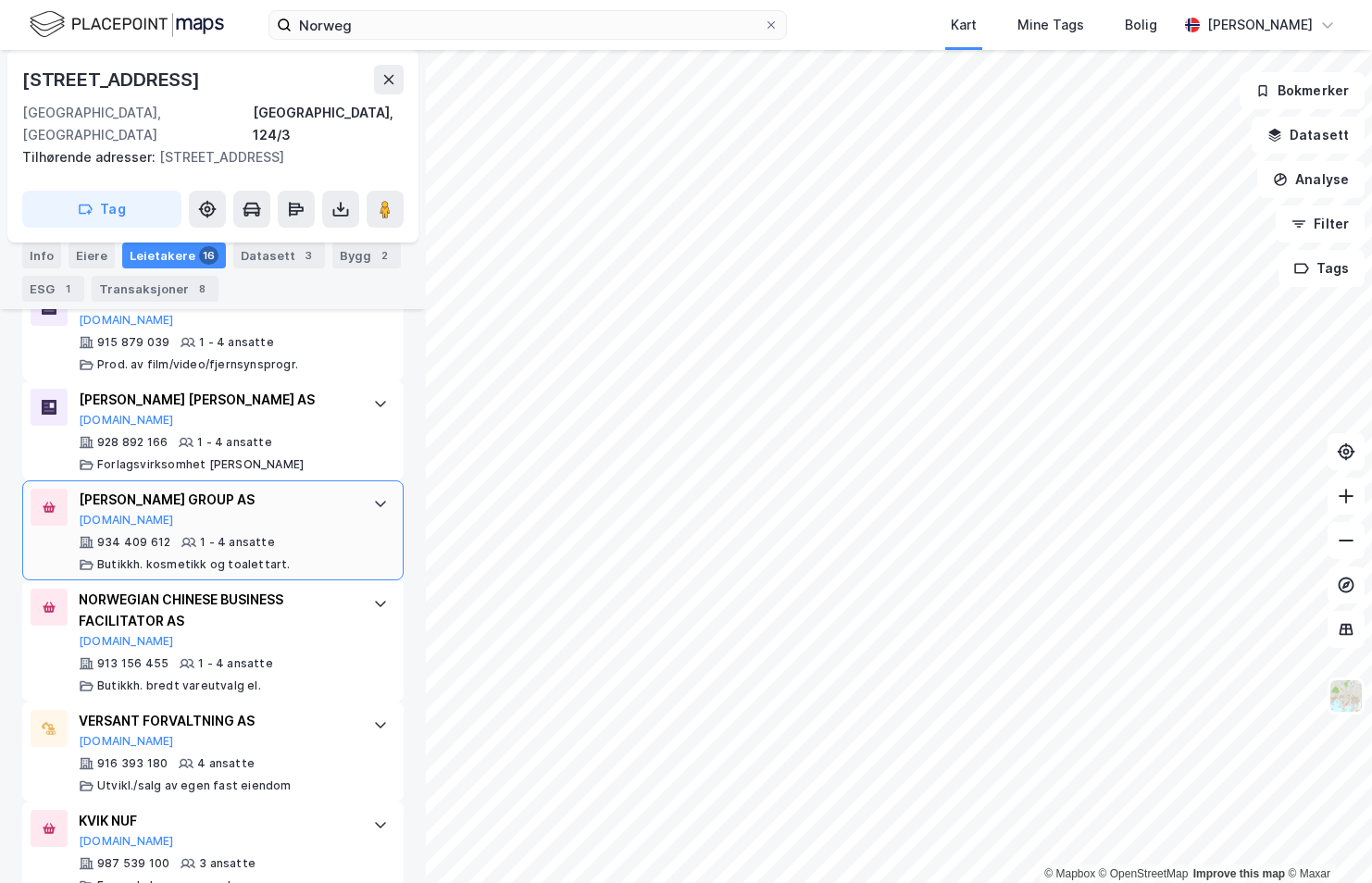
scroll to position [1643, 0]
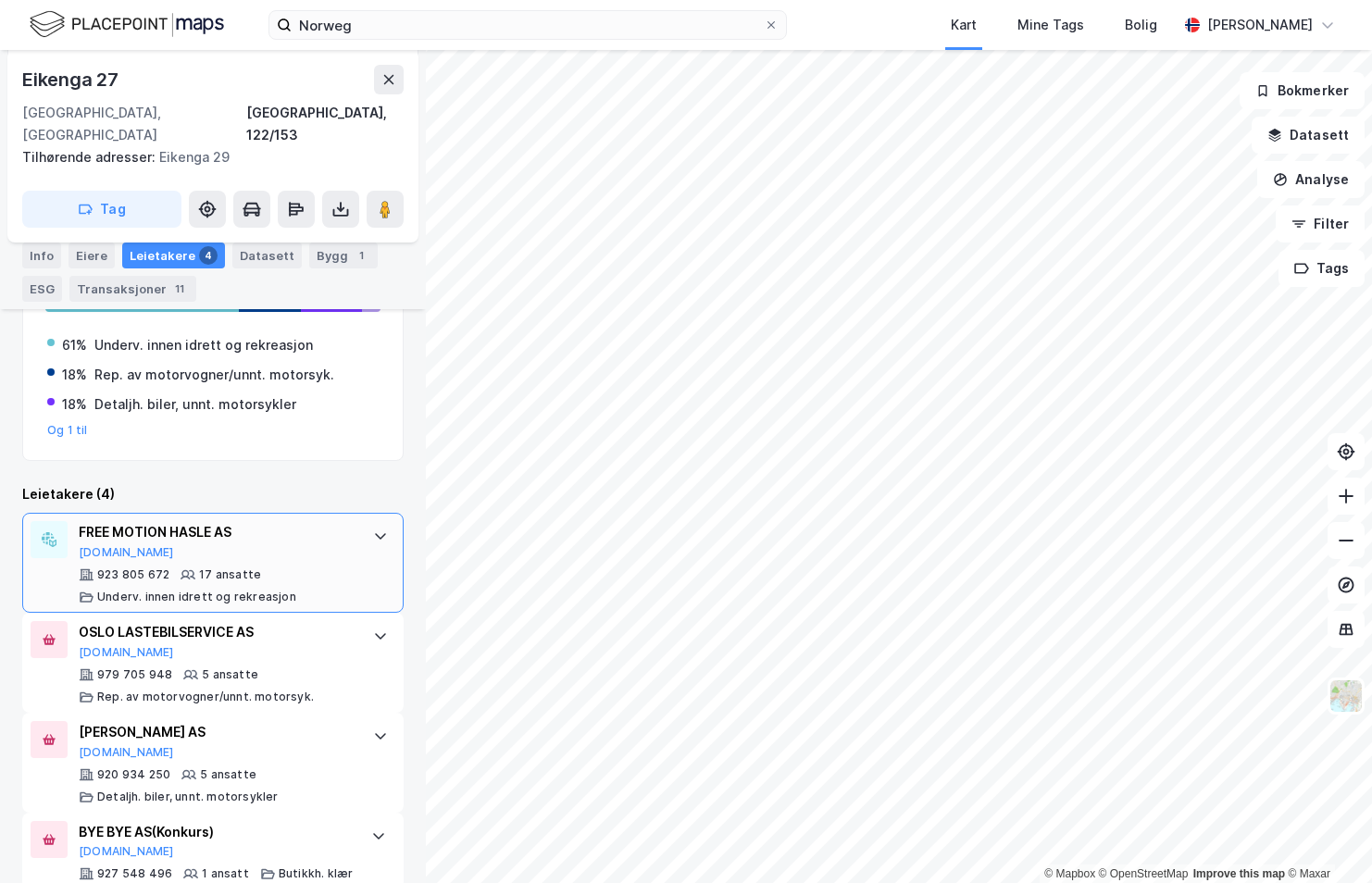
scroll to position [495, 0]
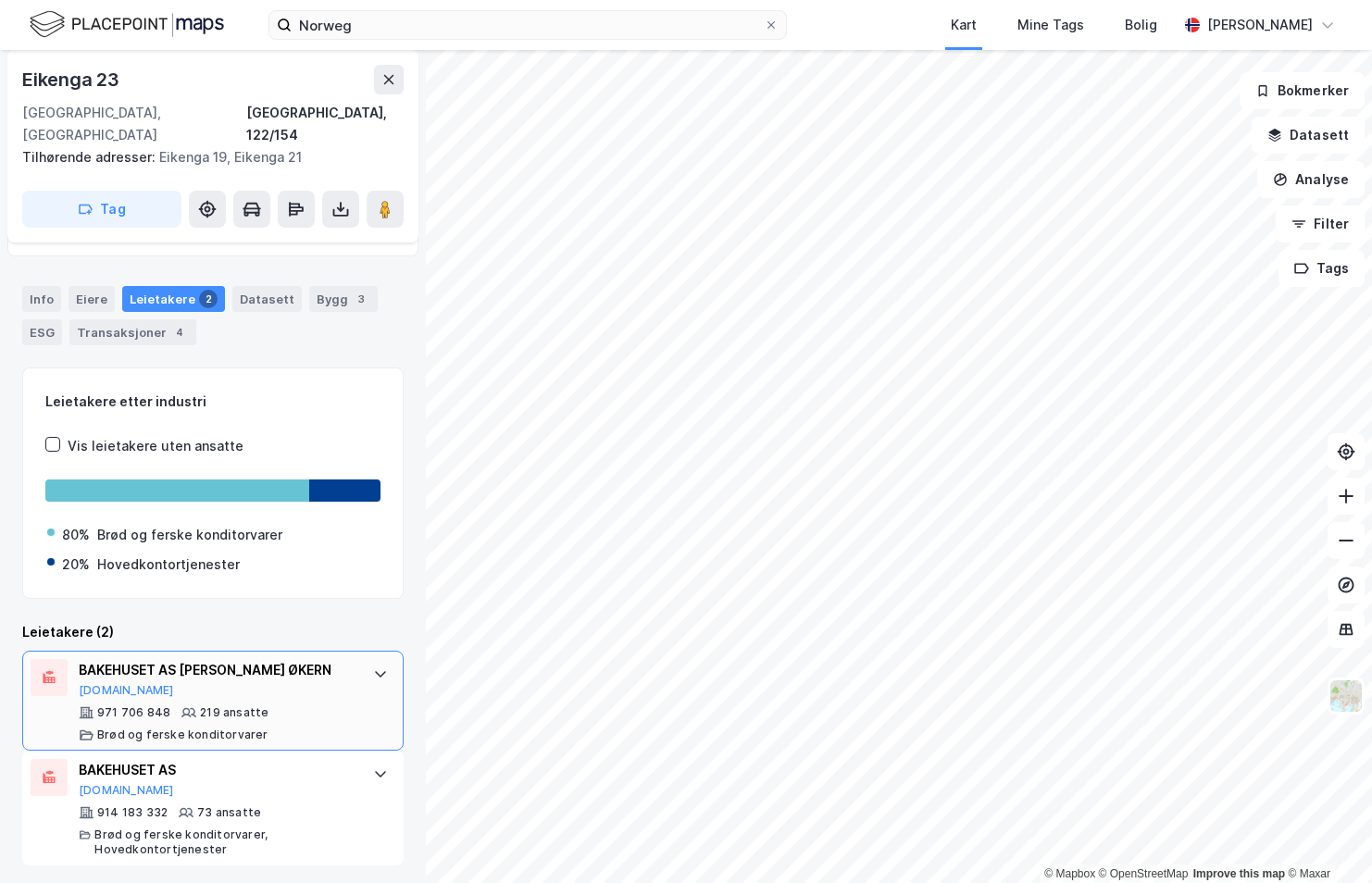
scroll to position [192, 0]
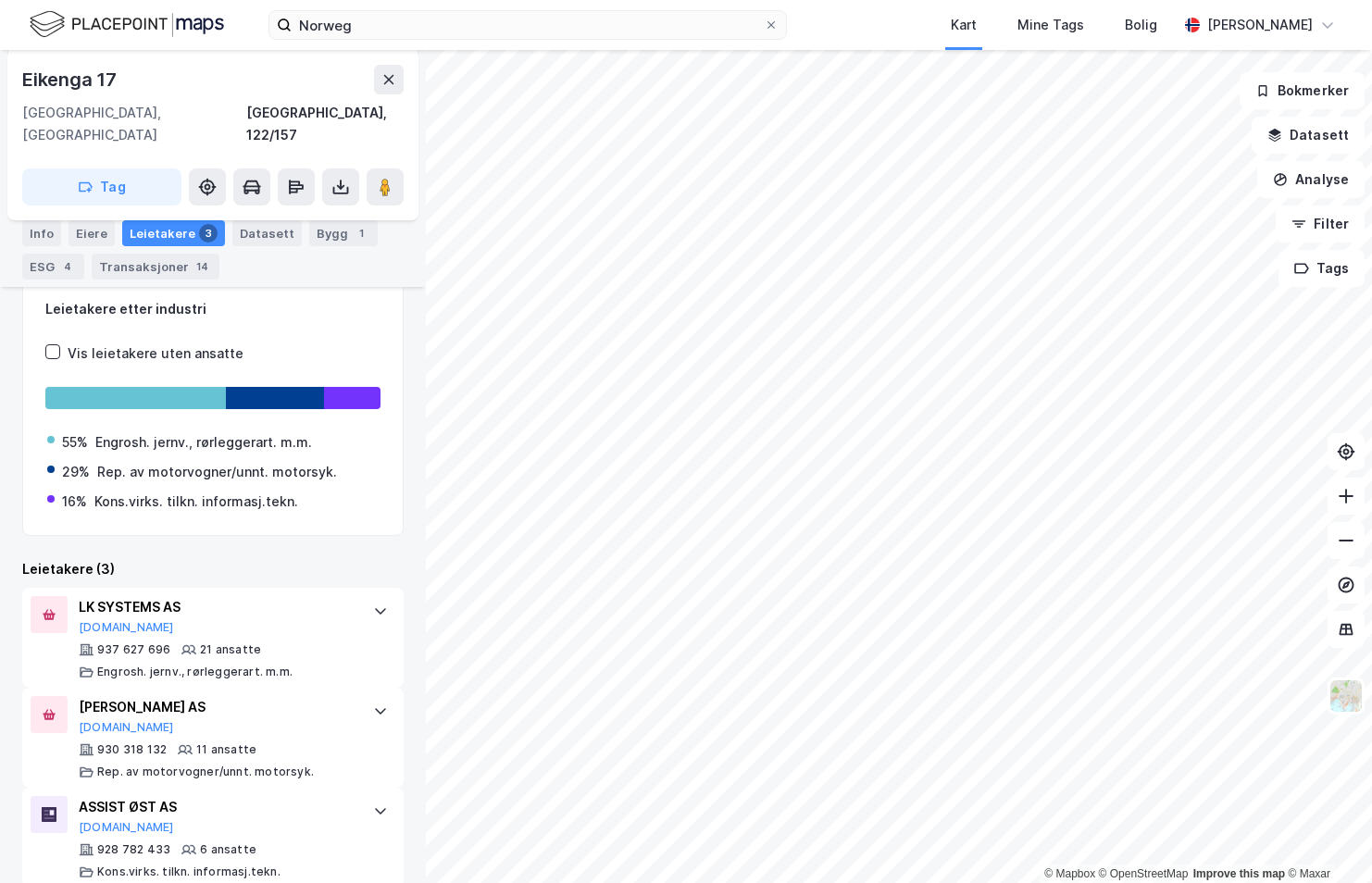
scroll to position [350, 0]
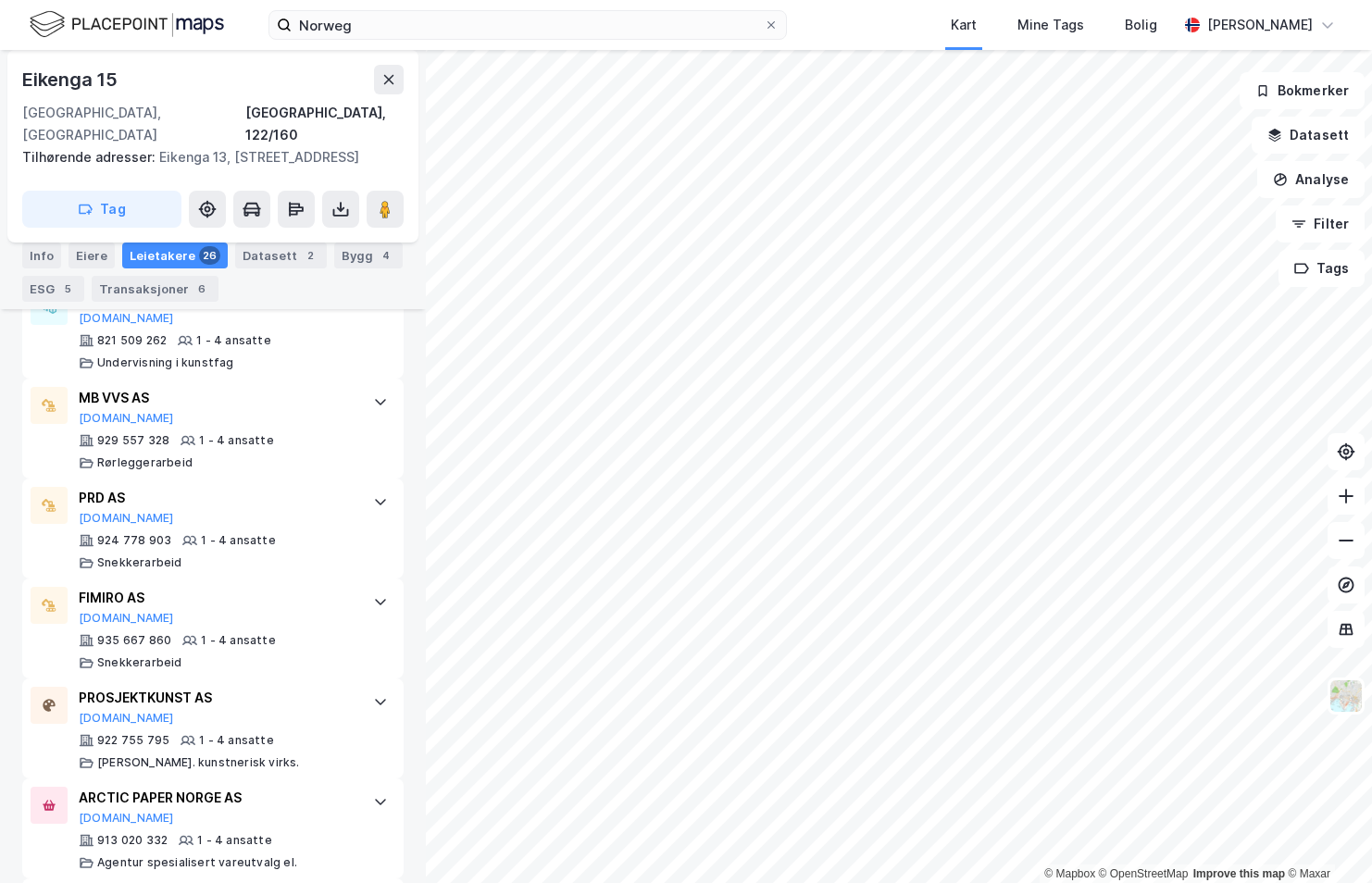
scroll to position [2320, 0]
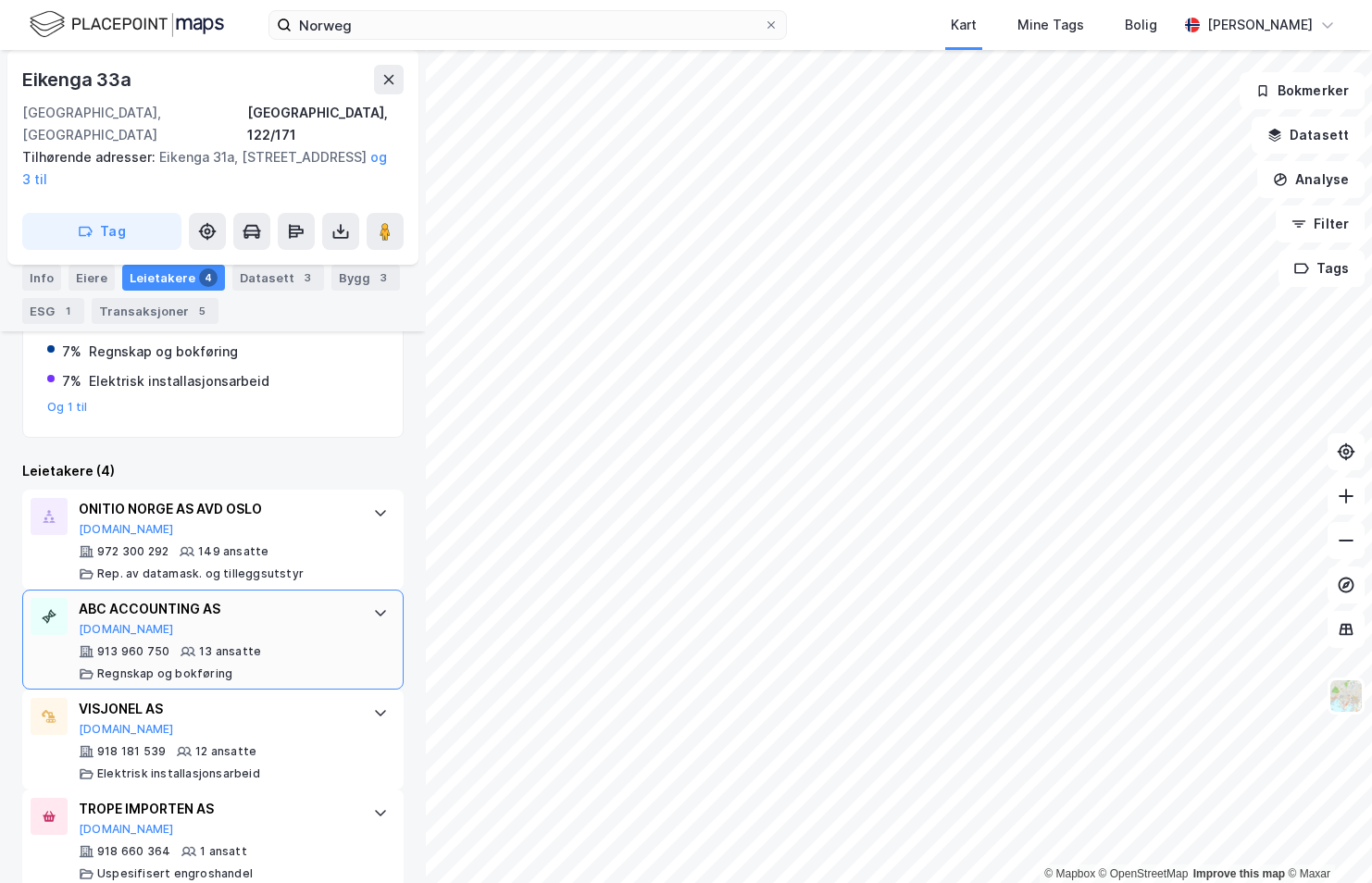
scroll to position [428, 0]
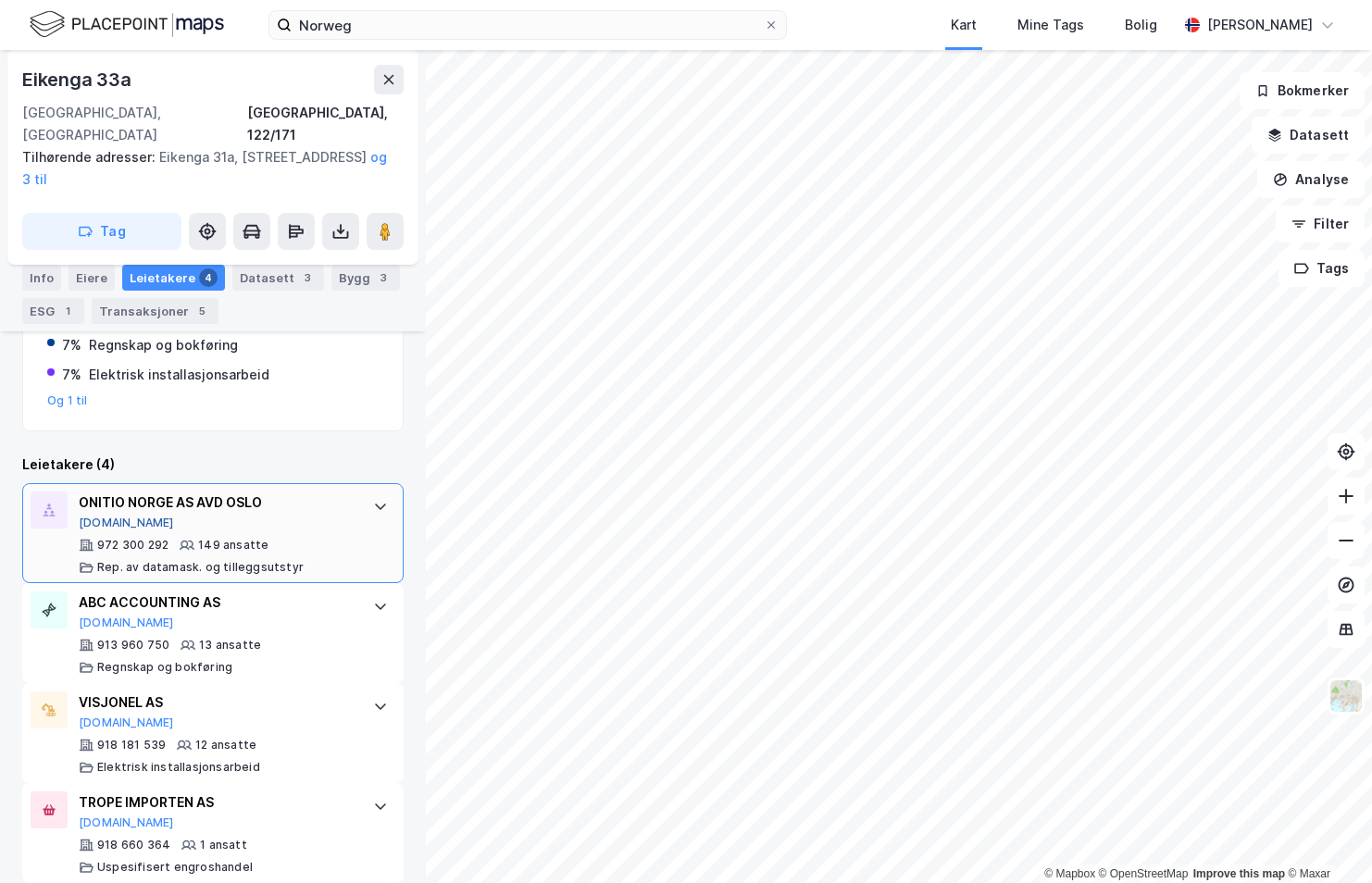
click at [97, 516] on button "[DOMAIN_NAME]" at bounding box center [126, 523] width 95 height 15
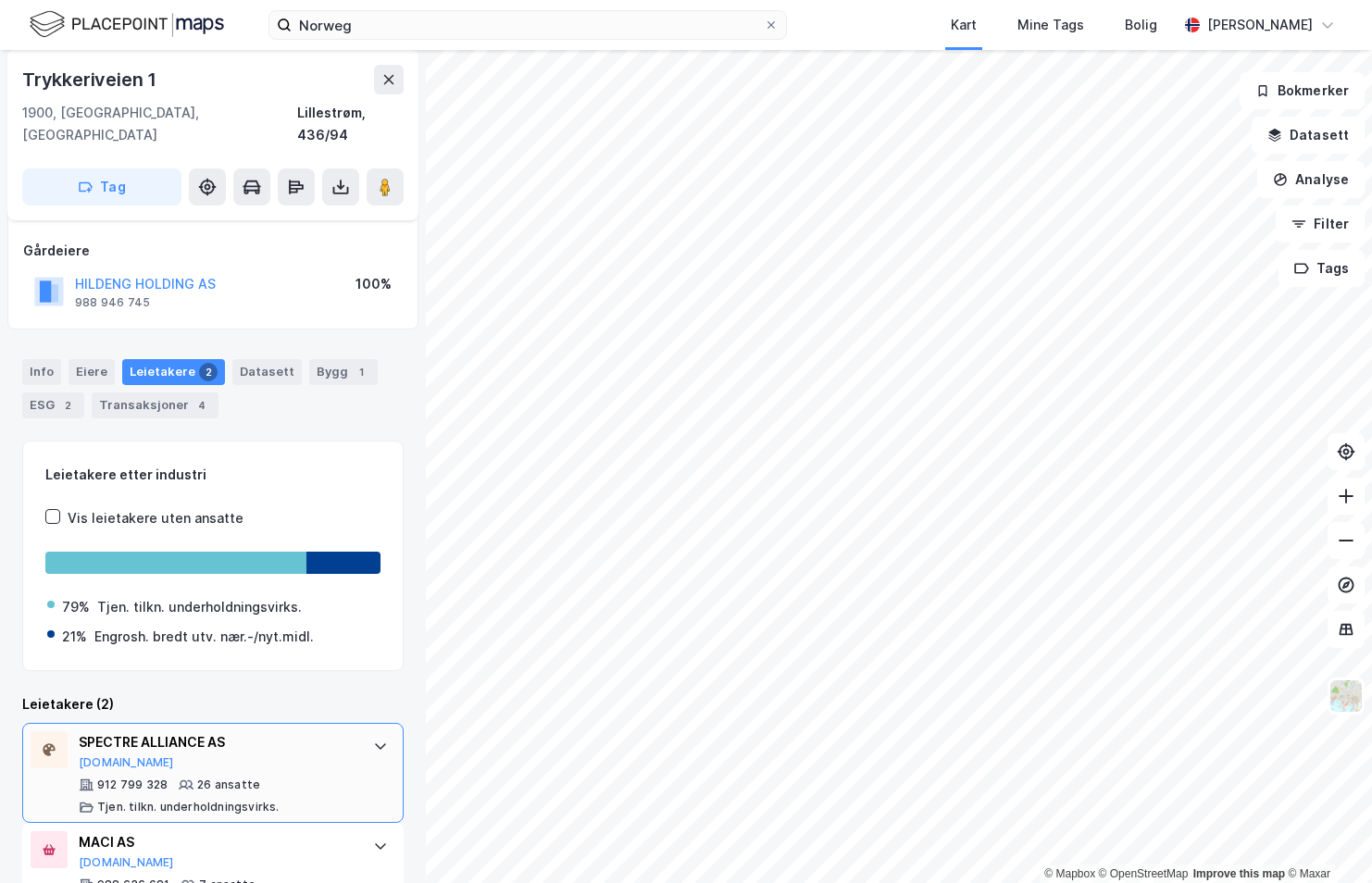
scroll to position [132, 0]
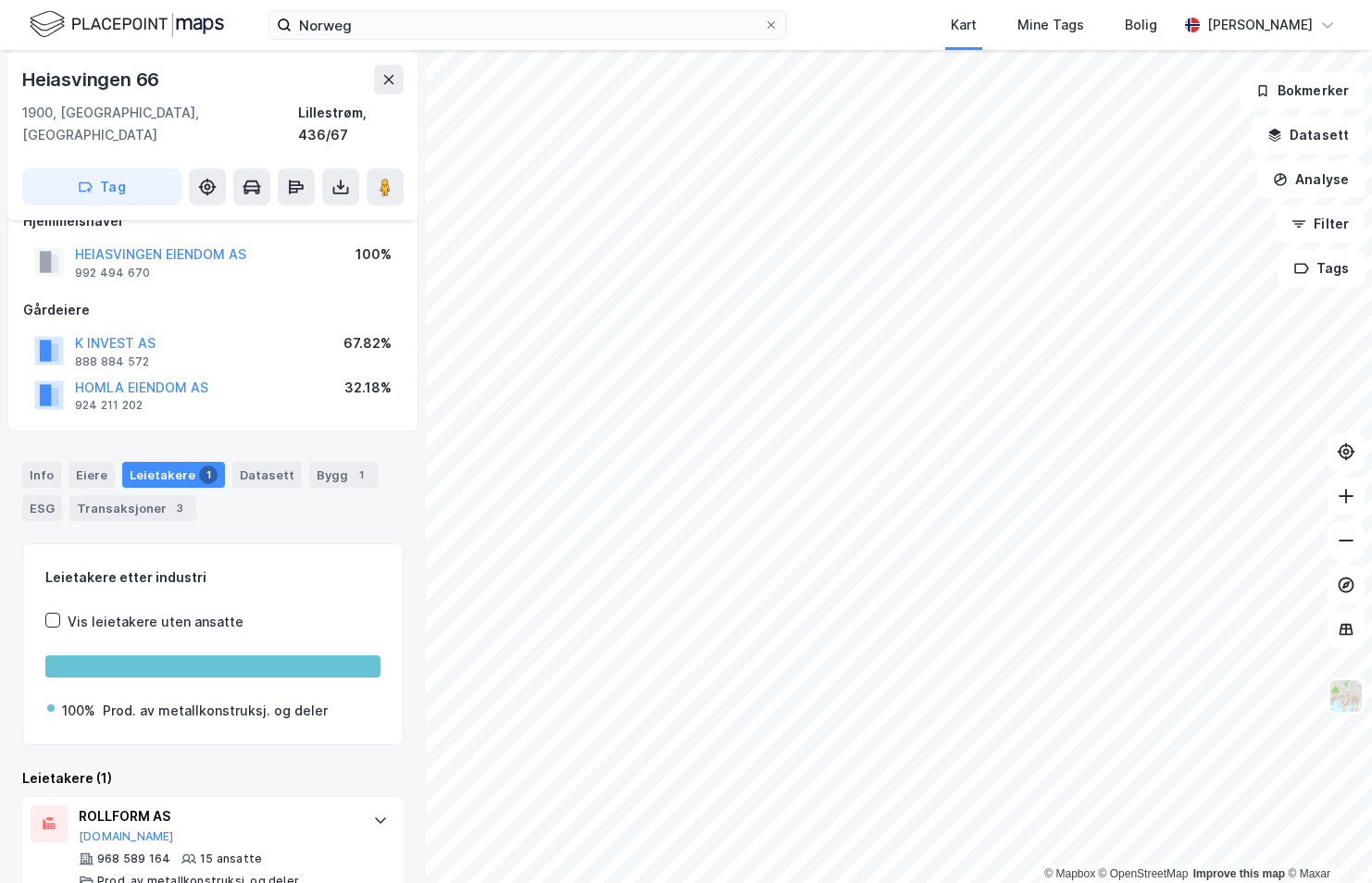
scroll to position [47, 0]
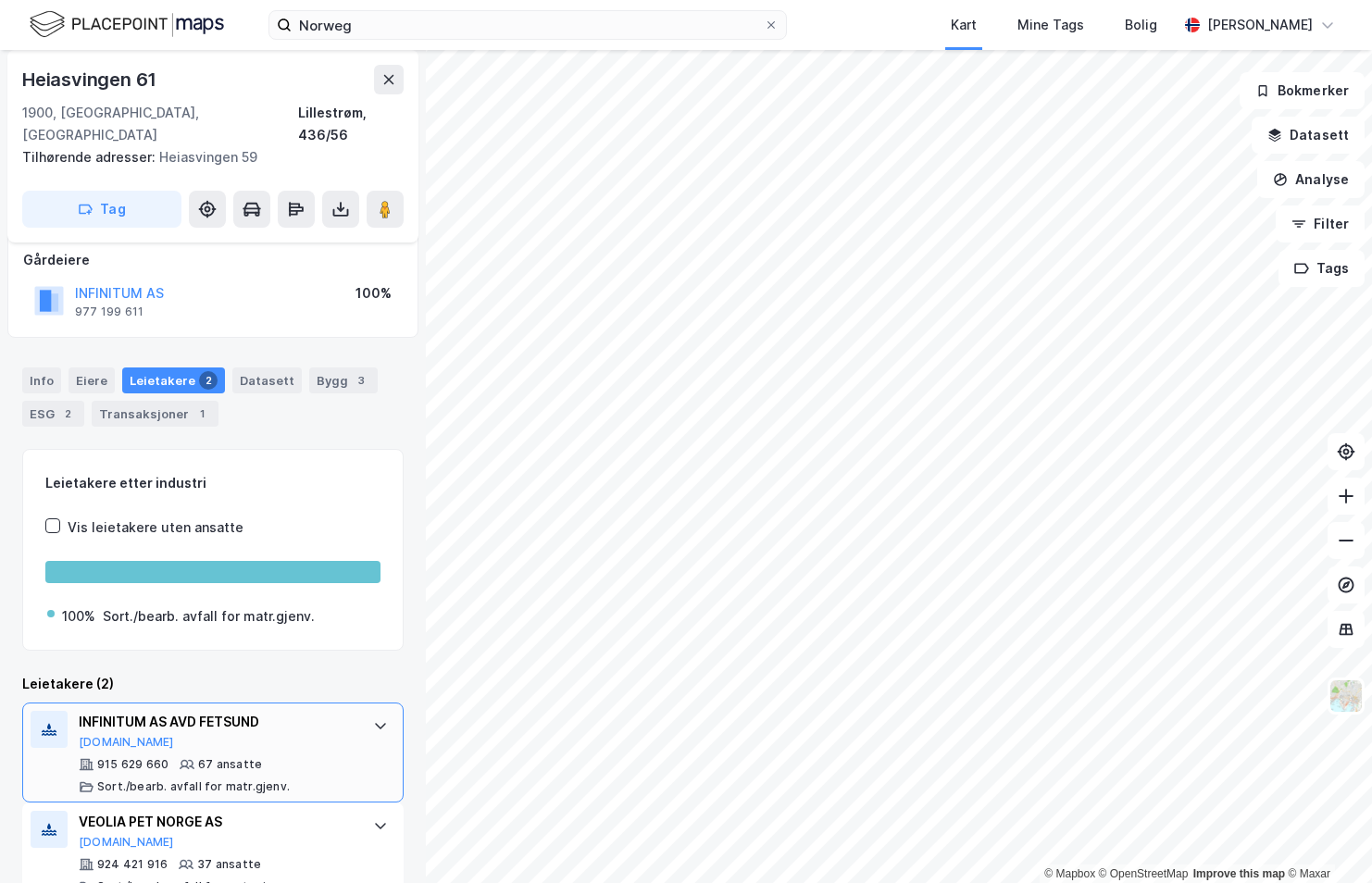
scroll to position [125, 0]
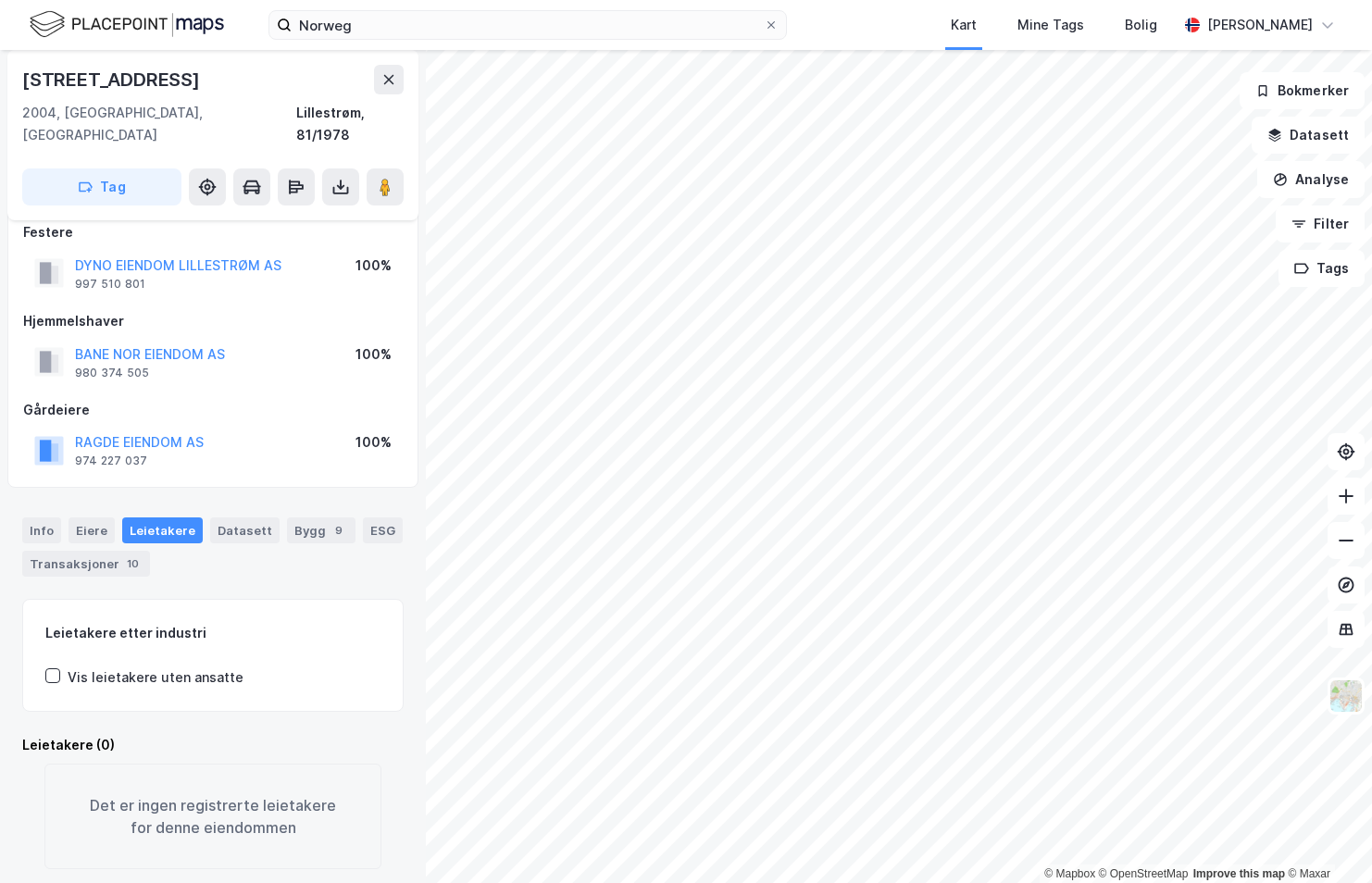
scroll to position [30, 0]
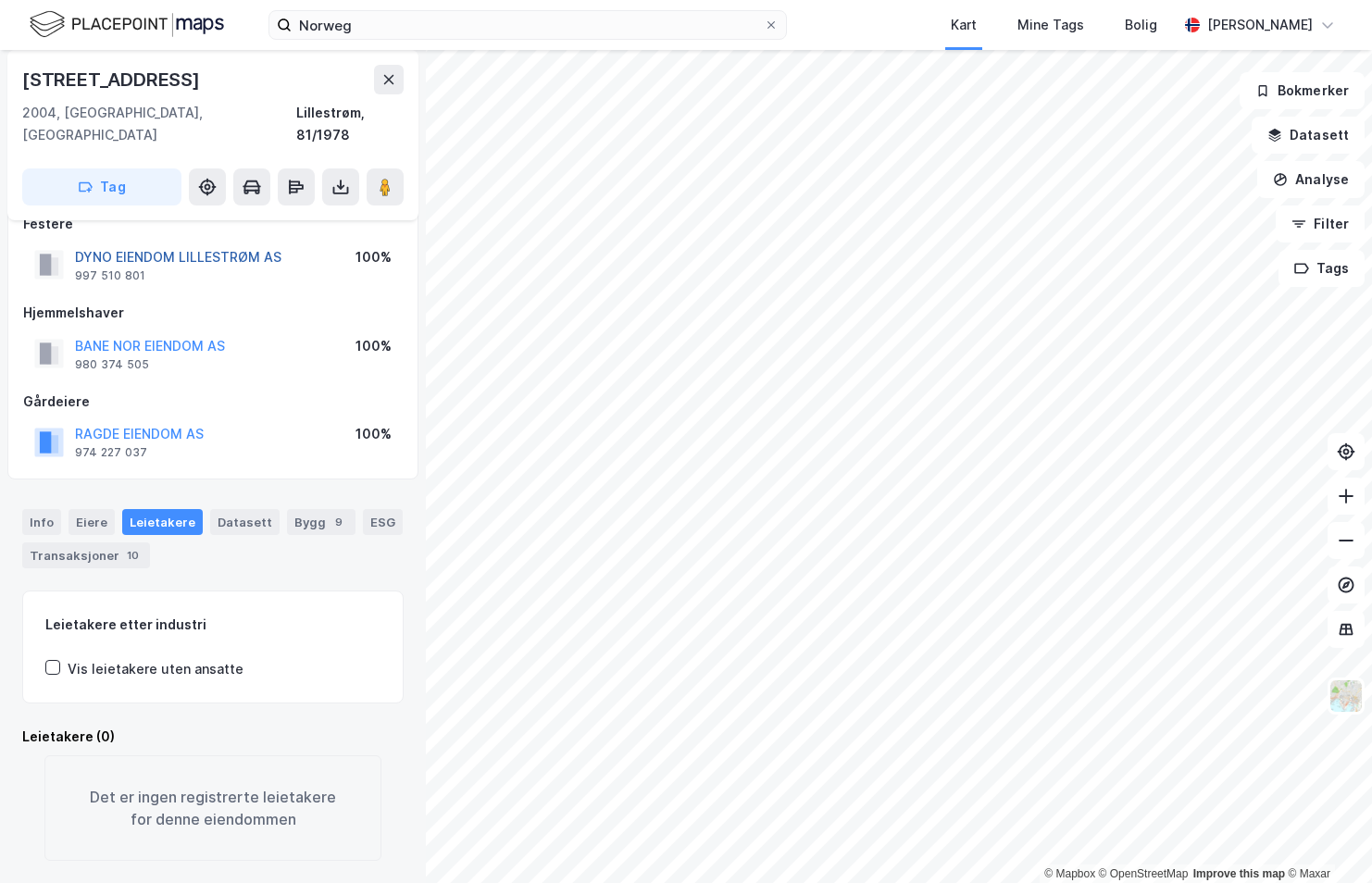
click at [0, 0] on button "DYNO EIENDOM LILLESTRØM AS" at bounding box center [0, 0] width 0 height 0
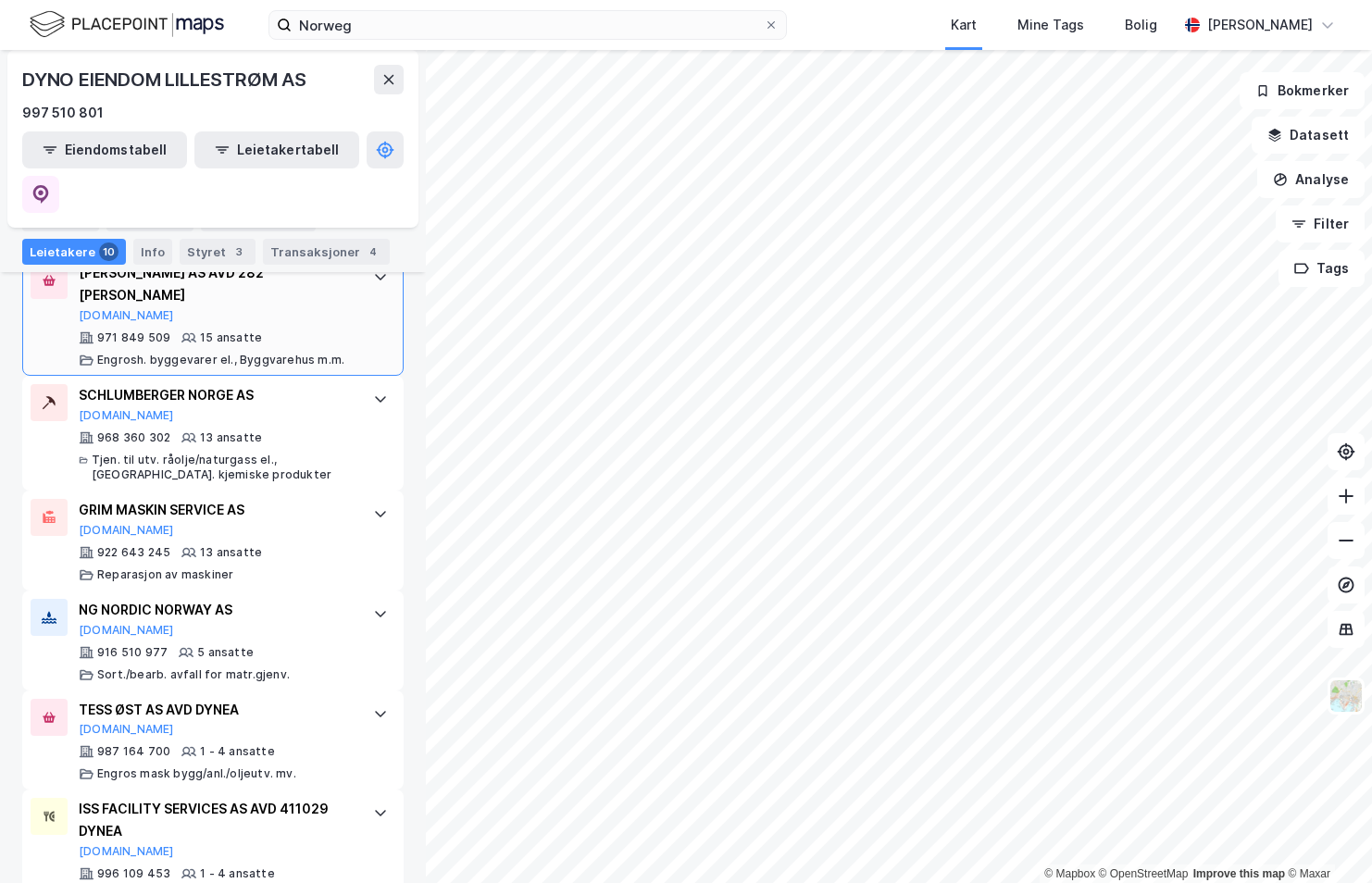
scroll to position [1028, 0]
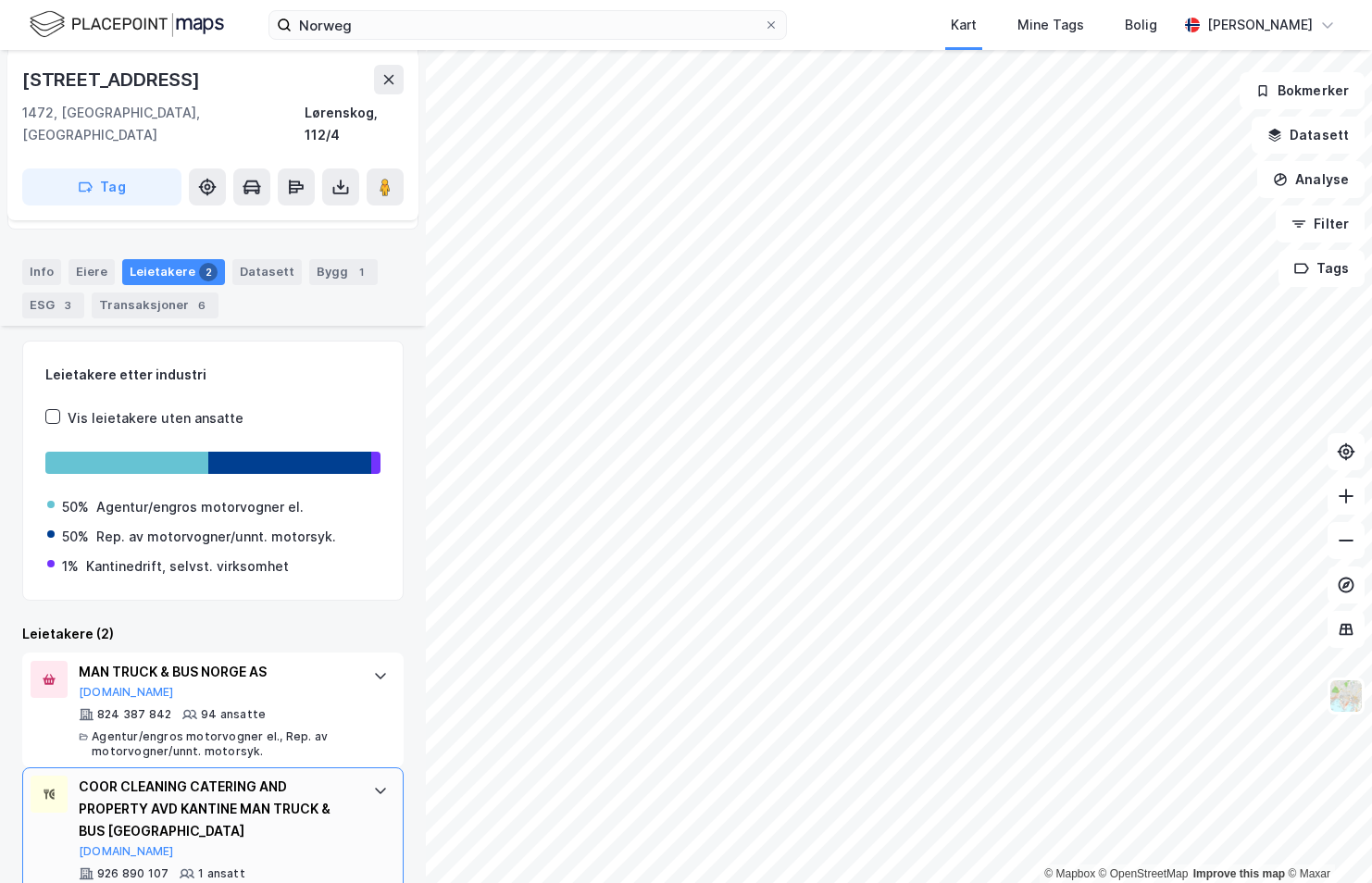
scroll to position [221, 0]
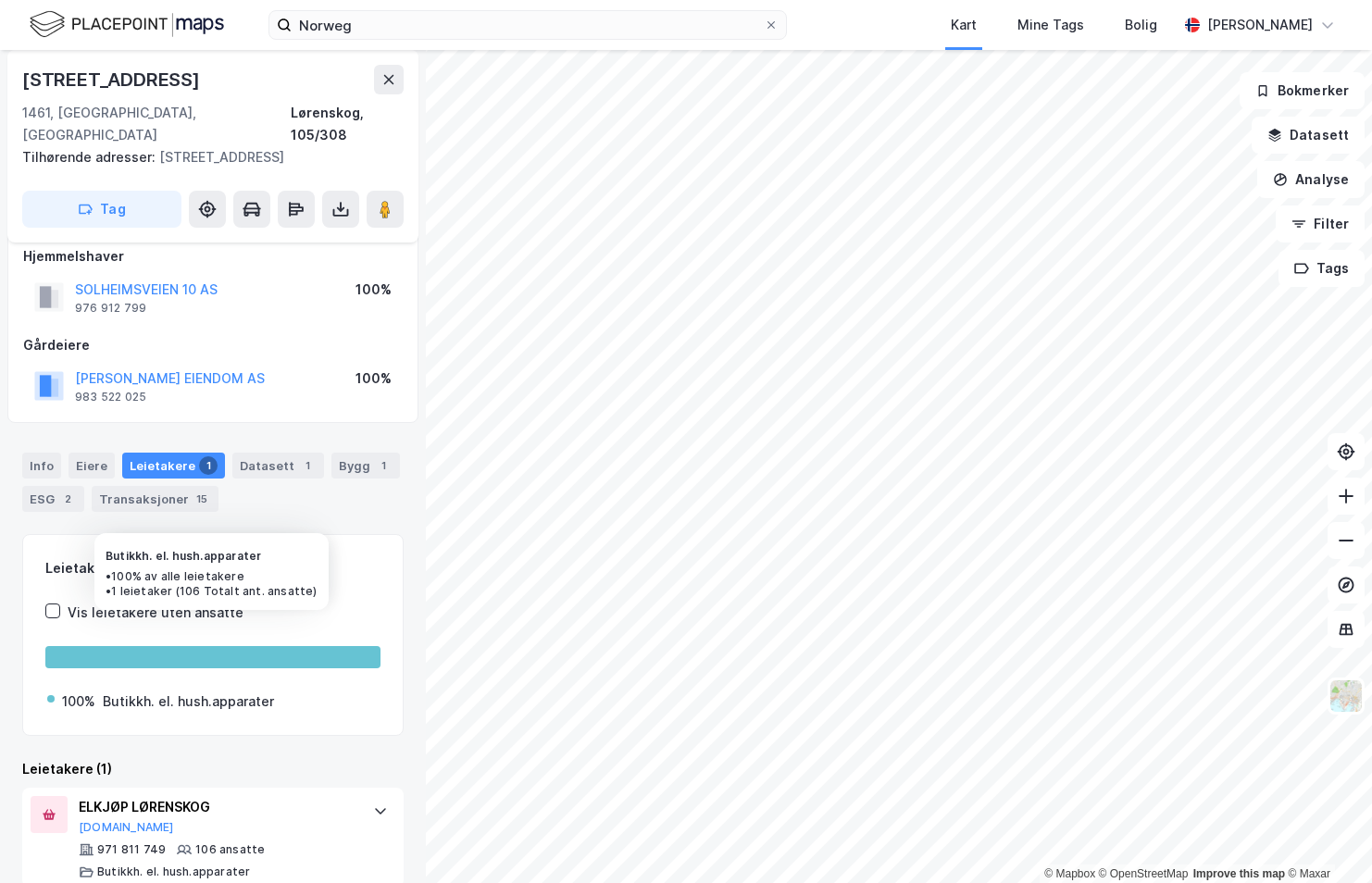
scroll to position [25, 0]
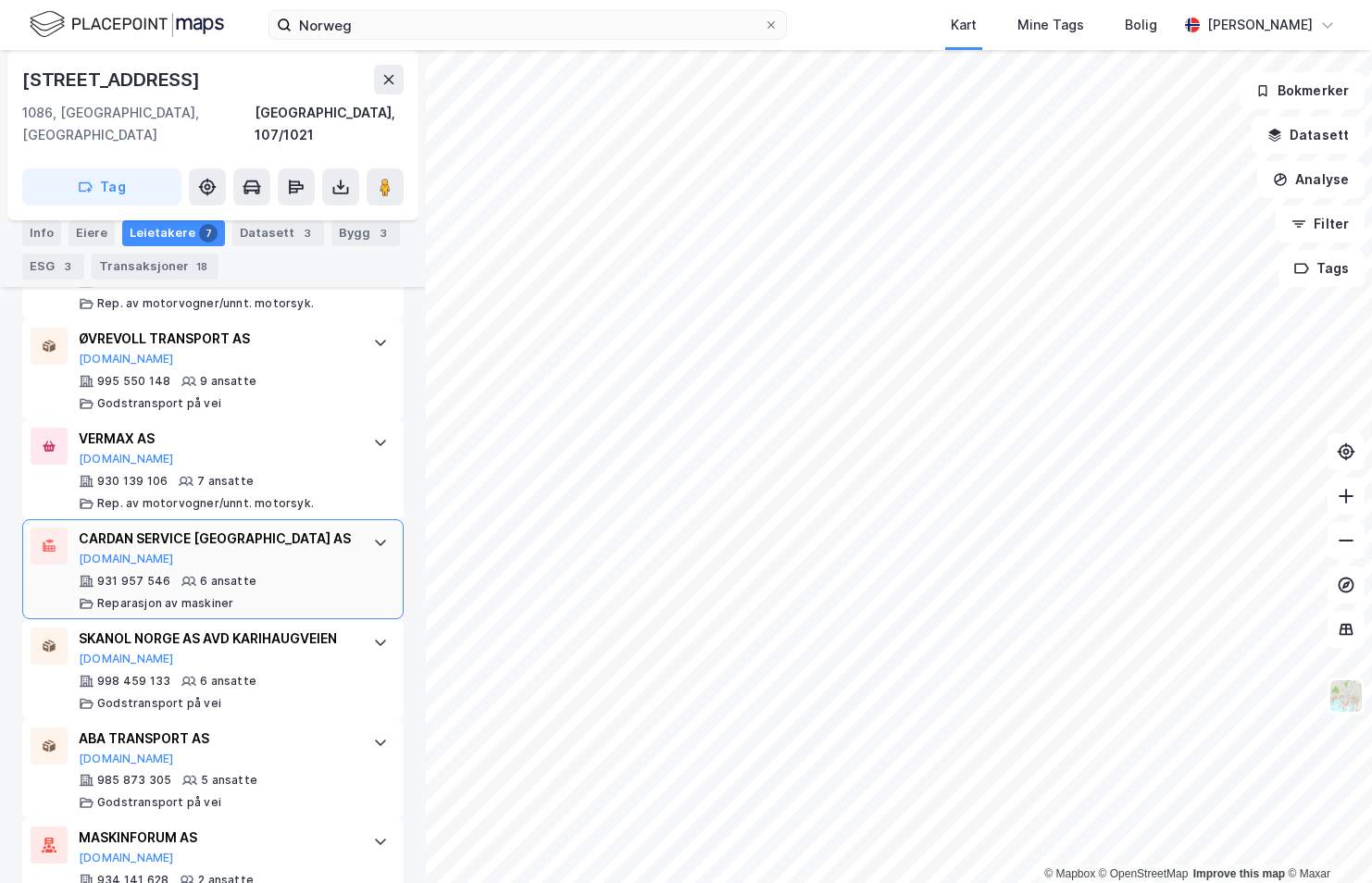
scroll to position [706, 0]
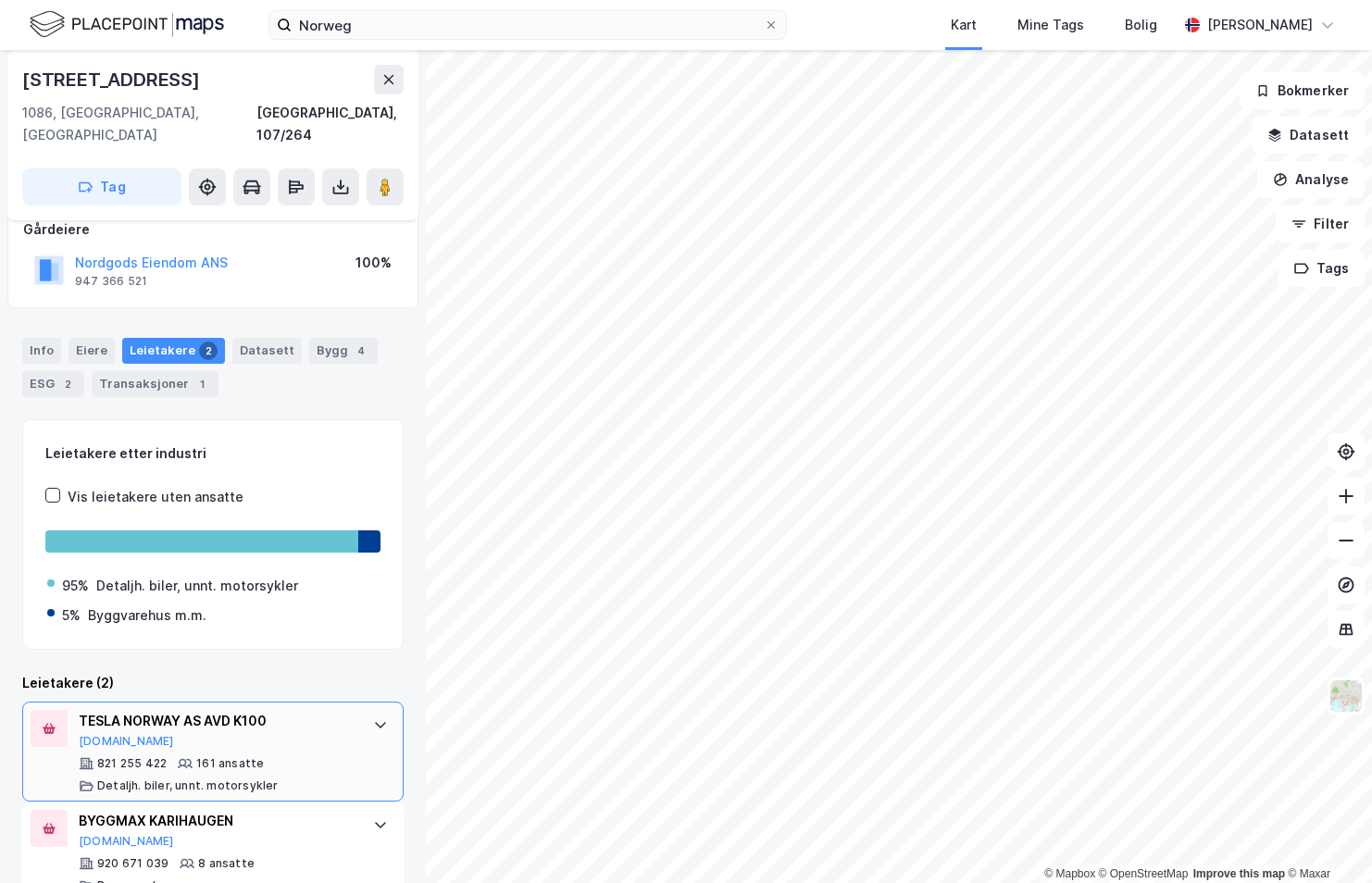
scroll to position [132, 0]
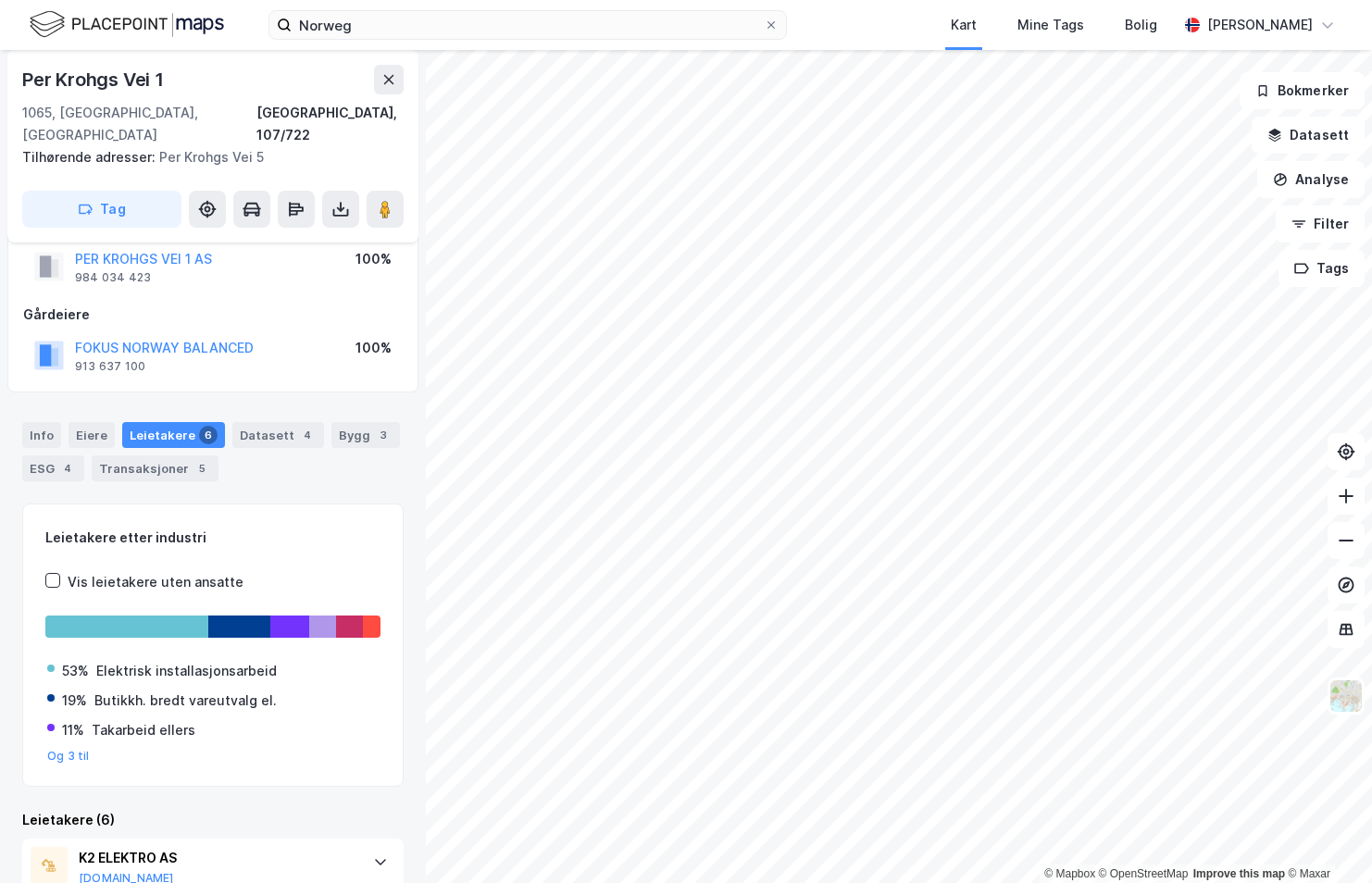
scroll to position [236, 0]
